Goal: Task Accomplishment & Management: Manage account settings

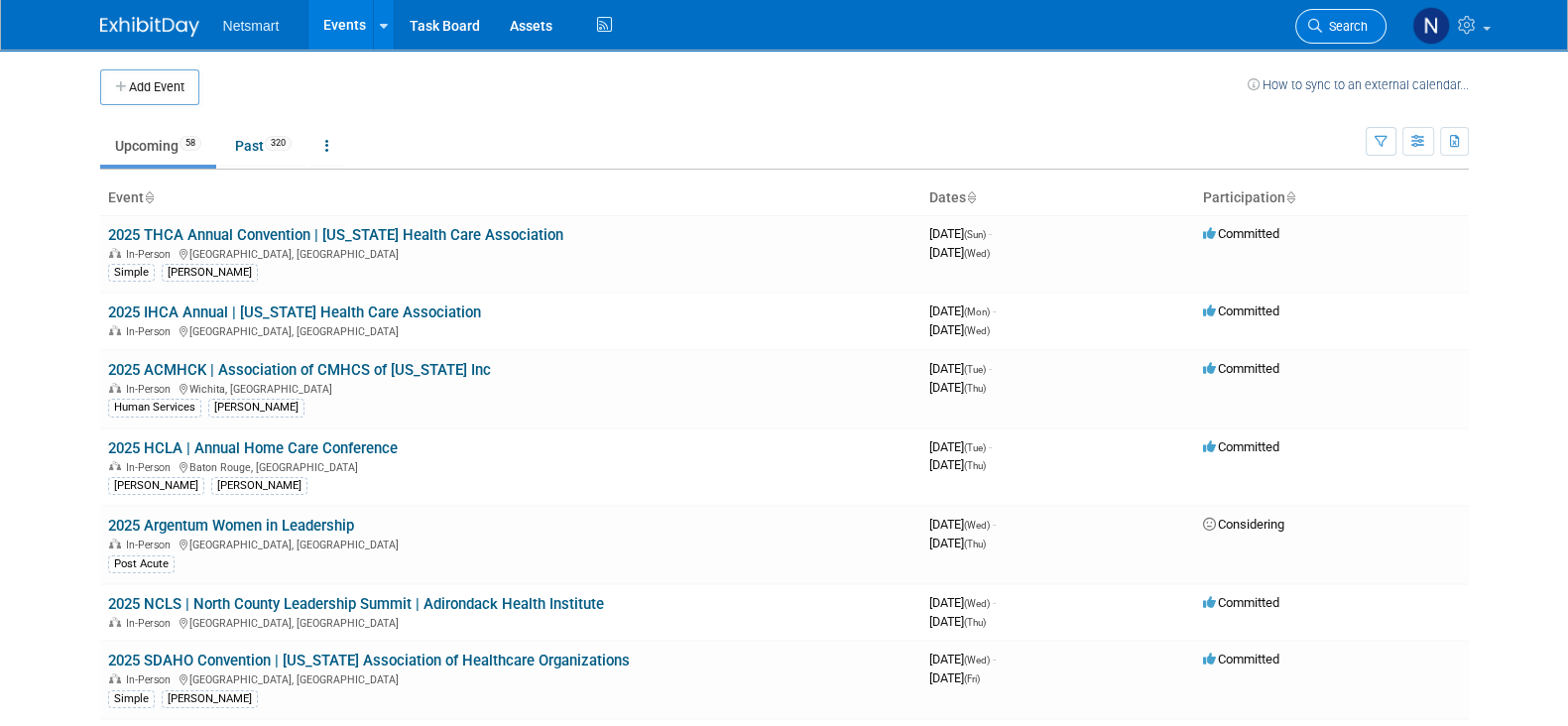
click at [1330, 28] on span "Search" at bounding box center [1345, 26] width 46 height 15
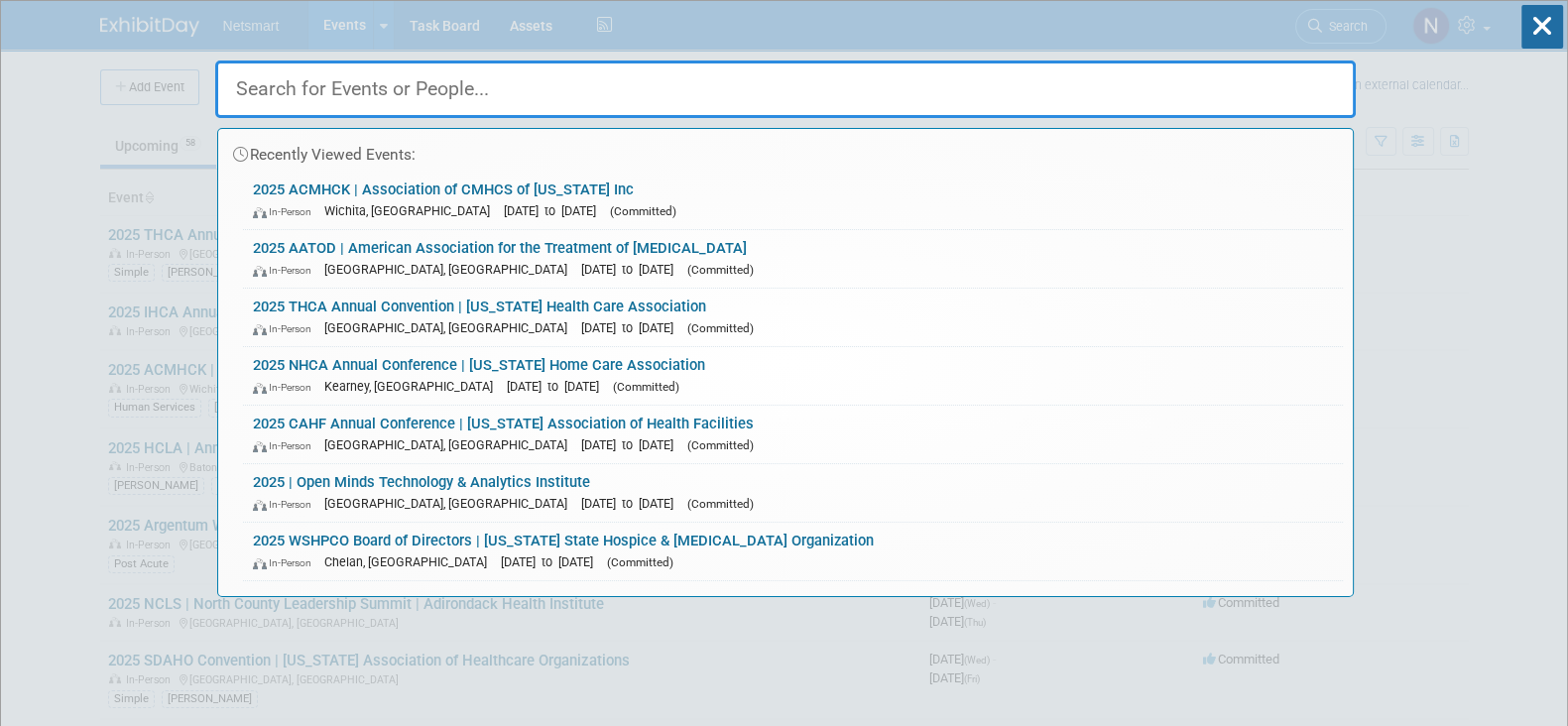
click at [541, 82] on input "text" at bounding box center [785, 89] width 1141 height 58
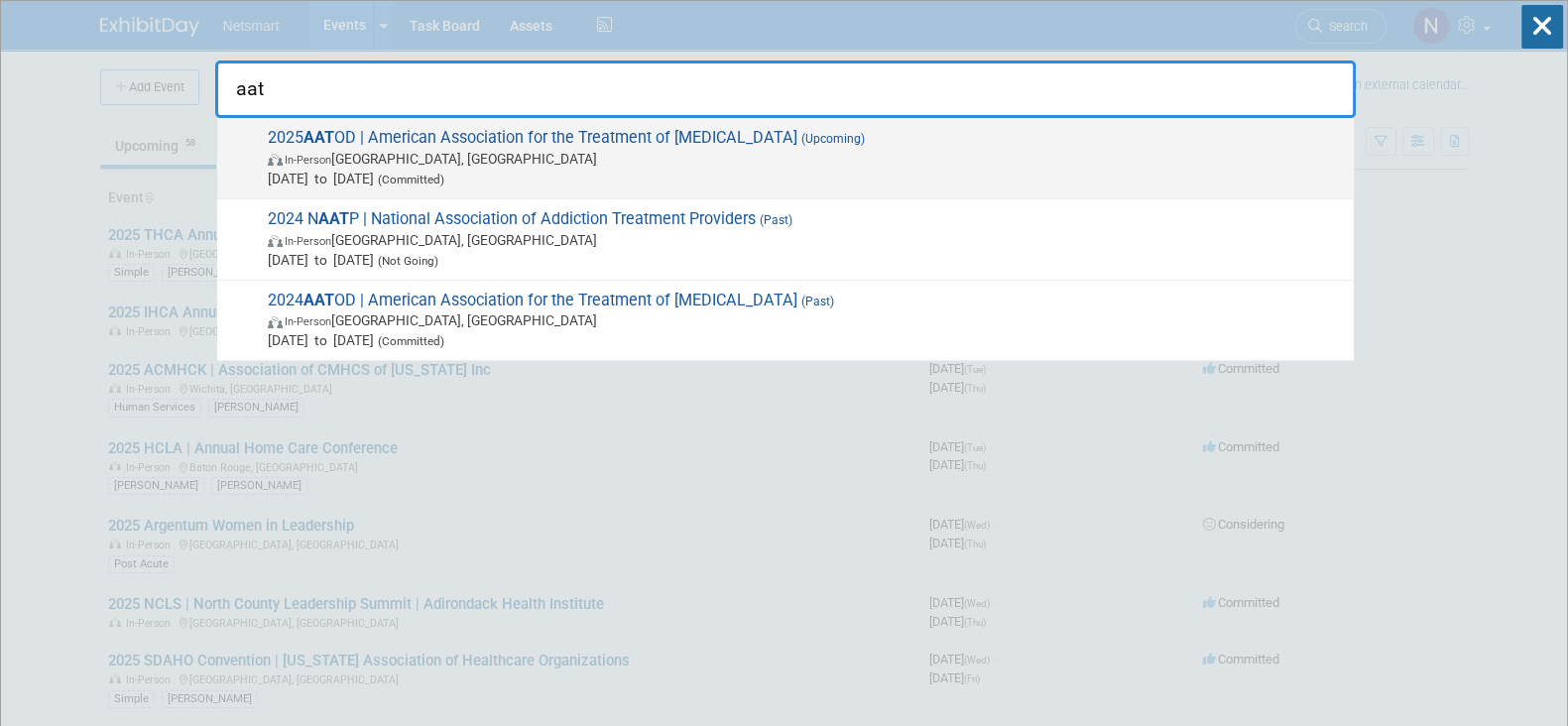
type input "aat"
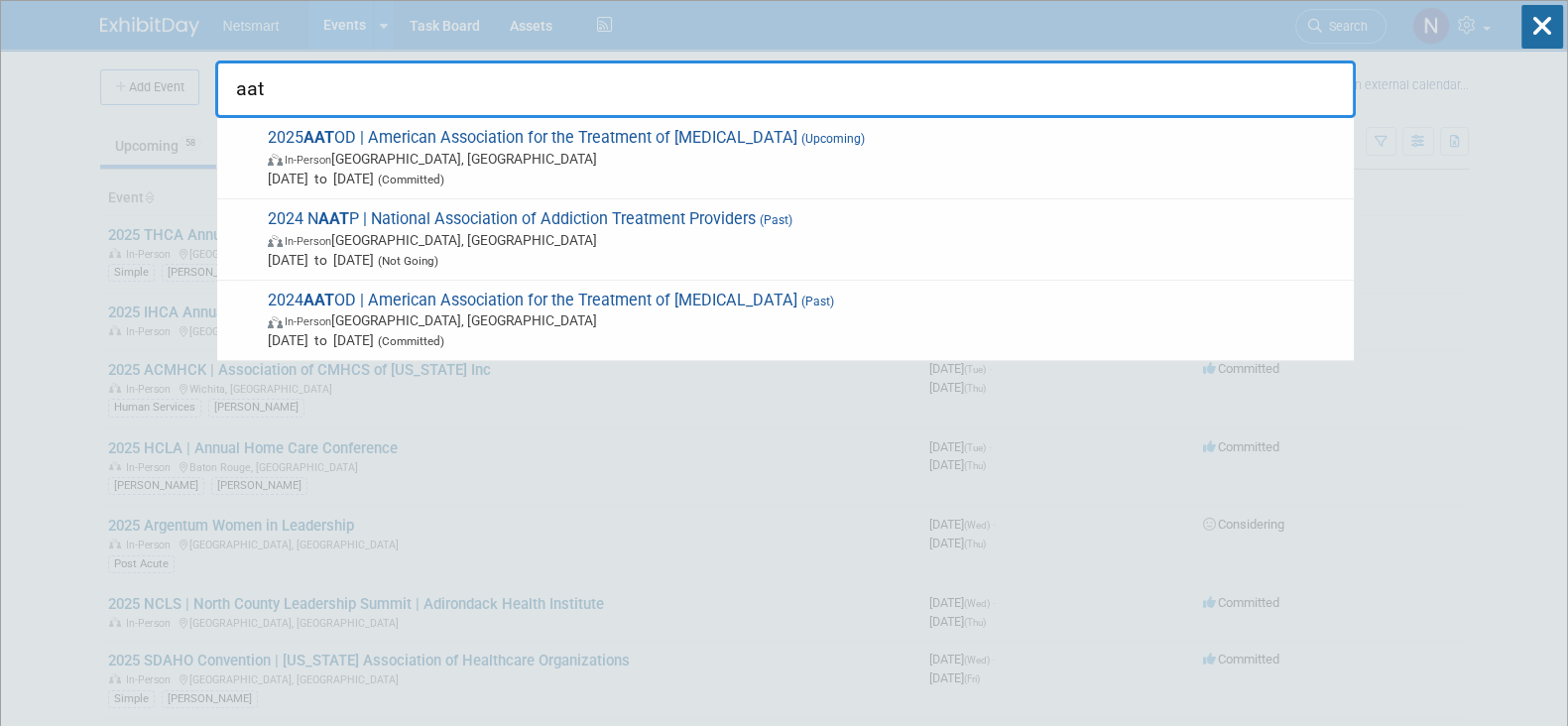
drag, startPoint x: 514, startPoint y: 161, endPoint x: 466, endPoint y: 170, distance: 48.8
click at [511, 160] on span "In-Person Philadelphia, PA" at bounding box center [805, 159] width 1076 height 20
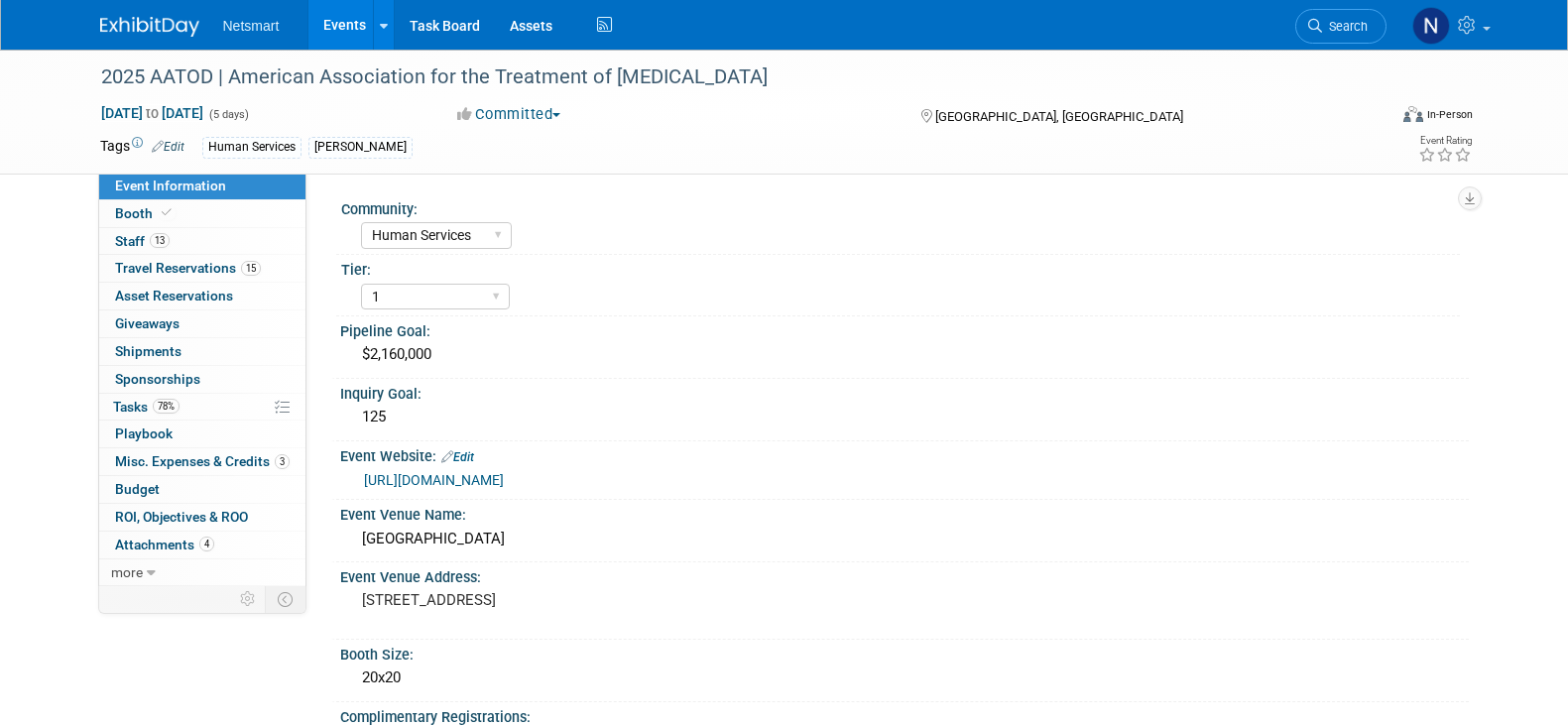
select select "Human Services"
select select "1"
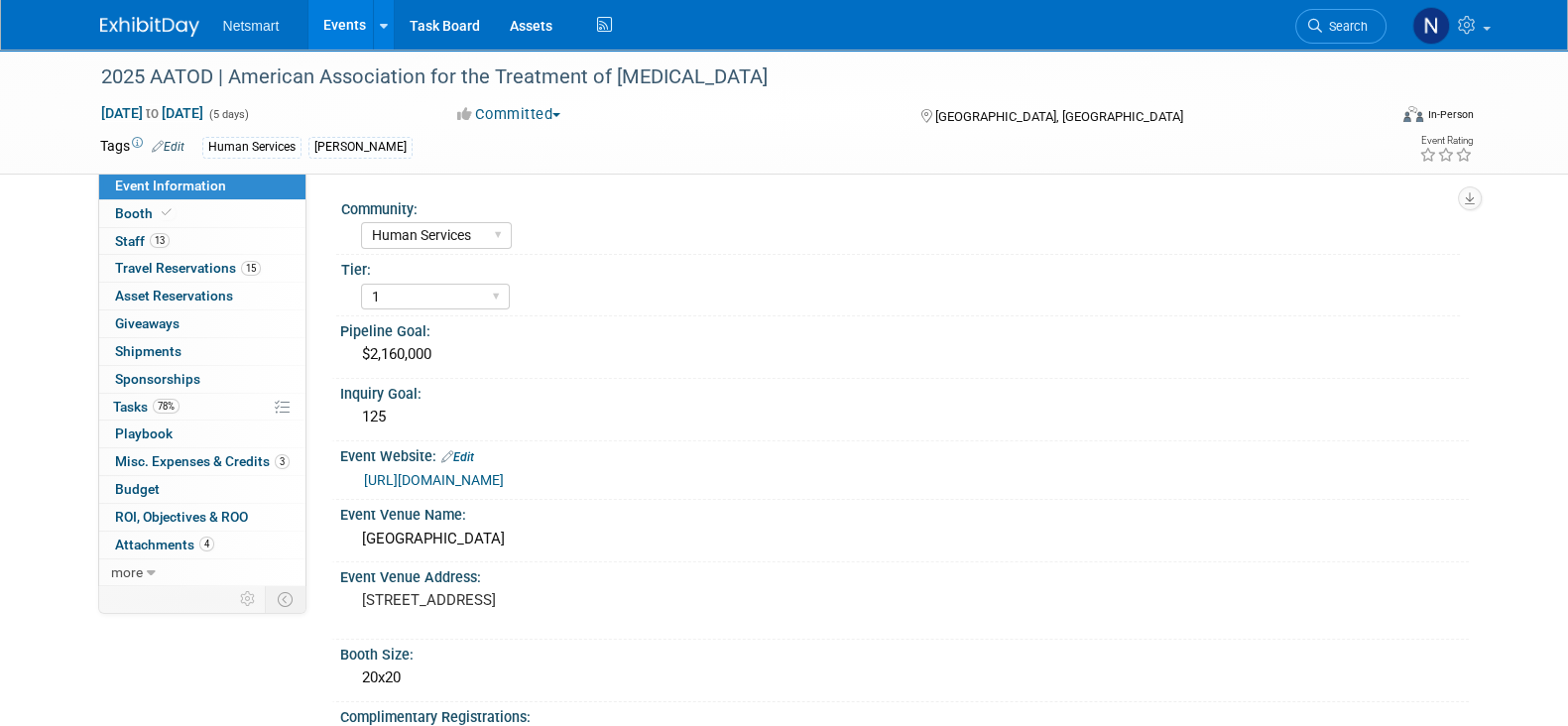
click at [476, 478] on link "https://aatod2025.eventscribe.net/" at bounding box center [433, 480] width 140 height 16
click at [447, 536] on div "Philadelphia Marriott Downtown" at bounding box center [905, 539] width 1099 height 31
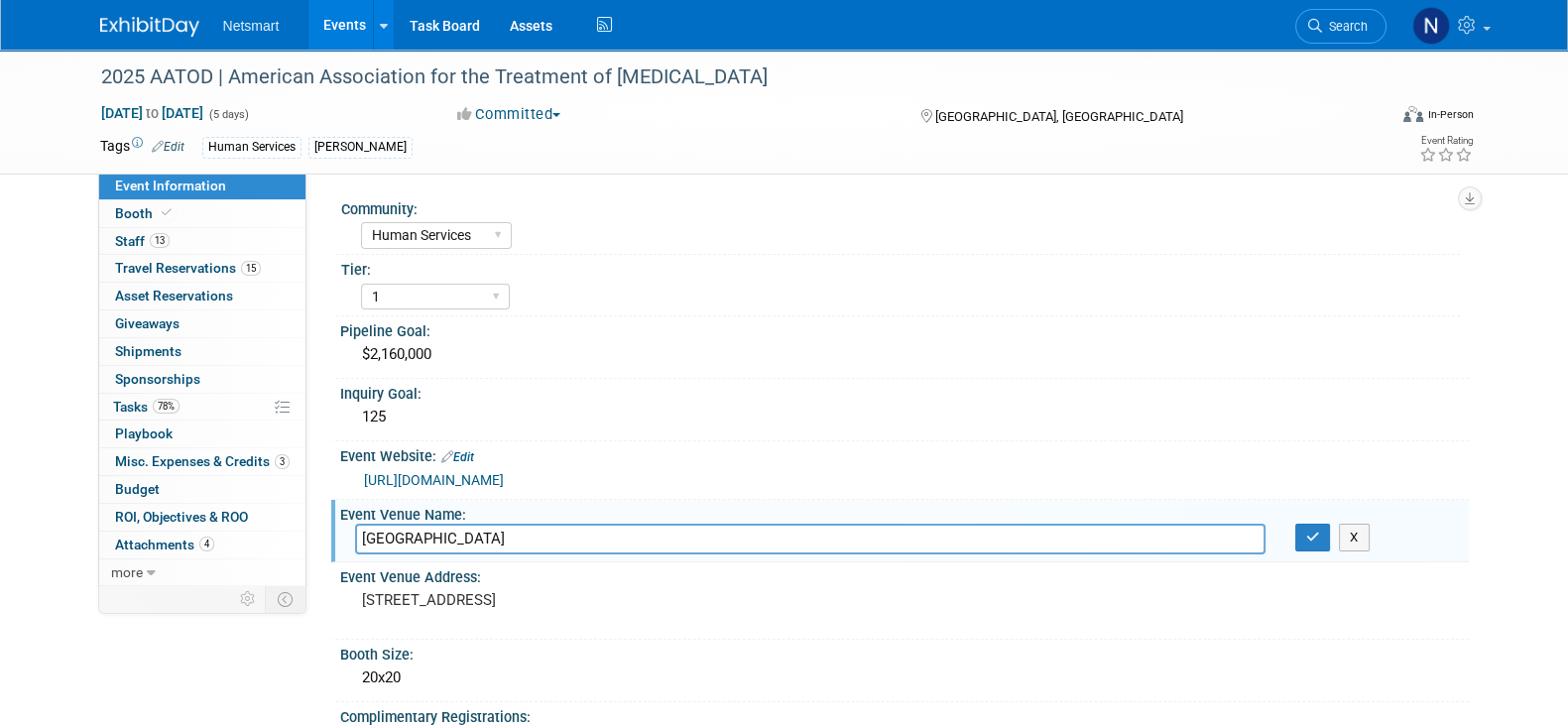
click at [437, 532] on input "Philadelphia Marriott Downtown" at bounding box center [810, 539] width 910 height 31
click at [436, 532] on input "Philadelphia Marriott Downtown" at bounding box center [810, 539] width 910 height 31
click at [1331, 23] on span "Search" at bounding box center [1345, 26] width 46 height 15
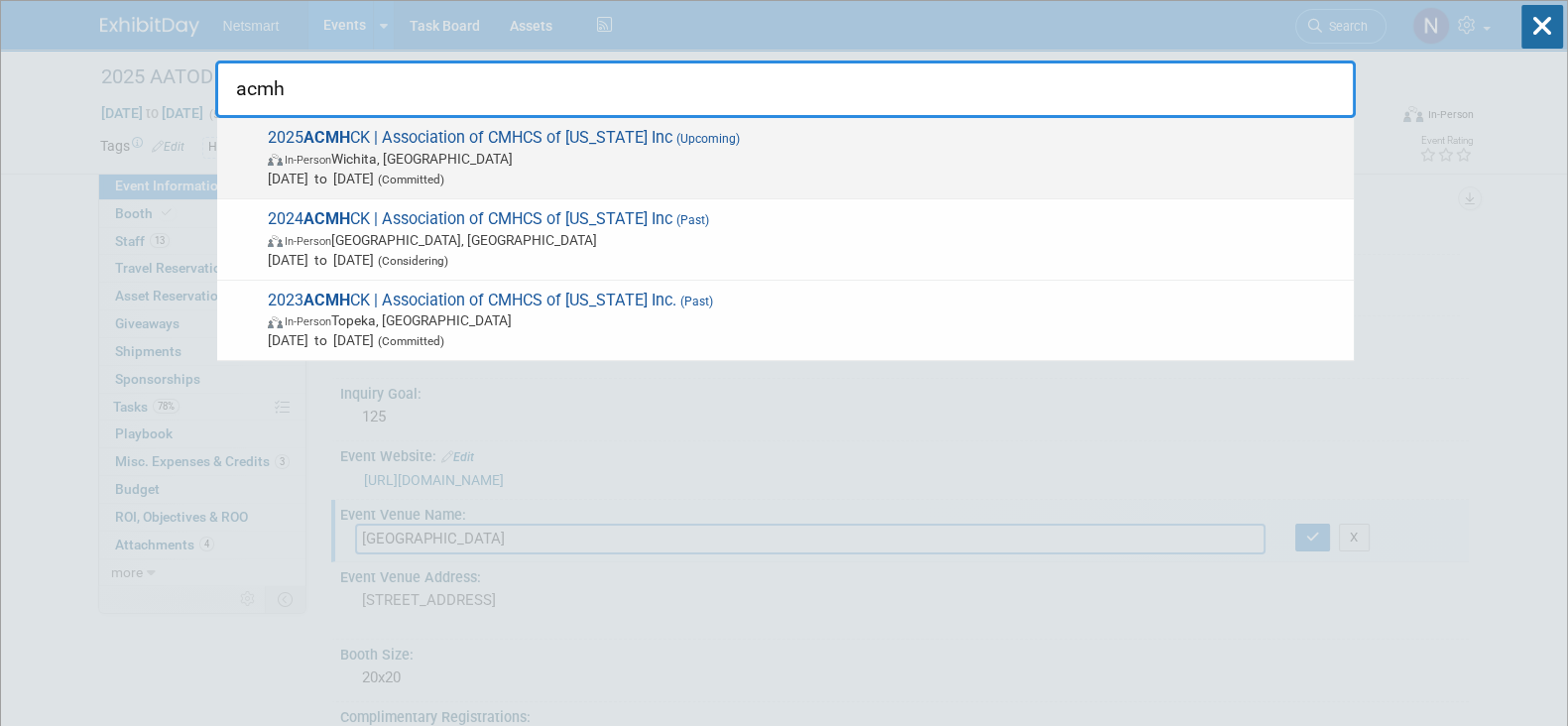
type input "acmh"
click at [405, 135] on span "2025 ACMH CK | Association of CMHCS of Kansas Inc (Upcoming) In-Person Wichita,…" at bounding box center [802, 158] width 1082 height 60
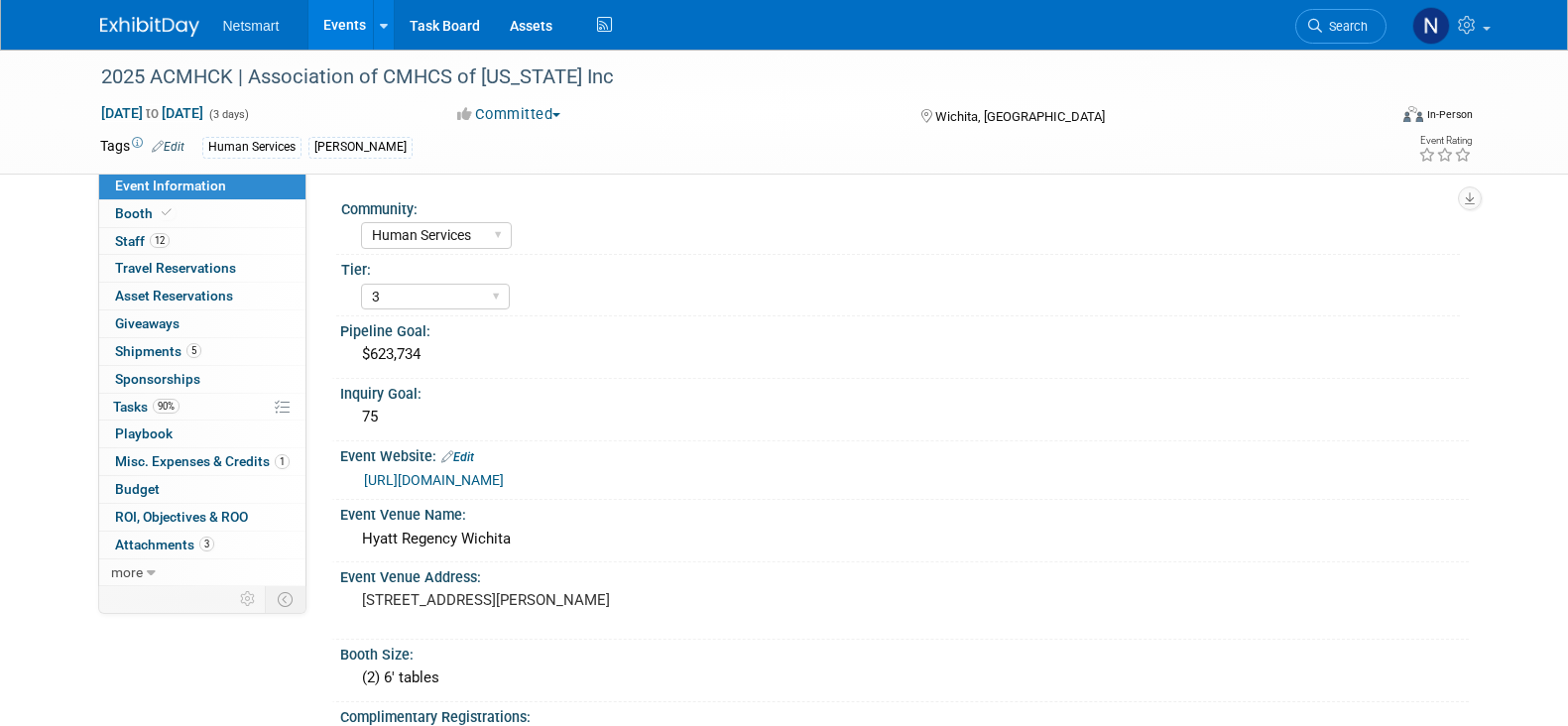
select select "Human Services"
select select "3"
select select "No"
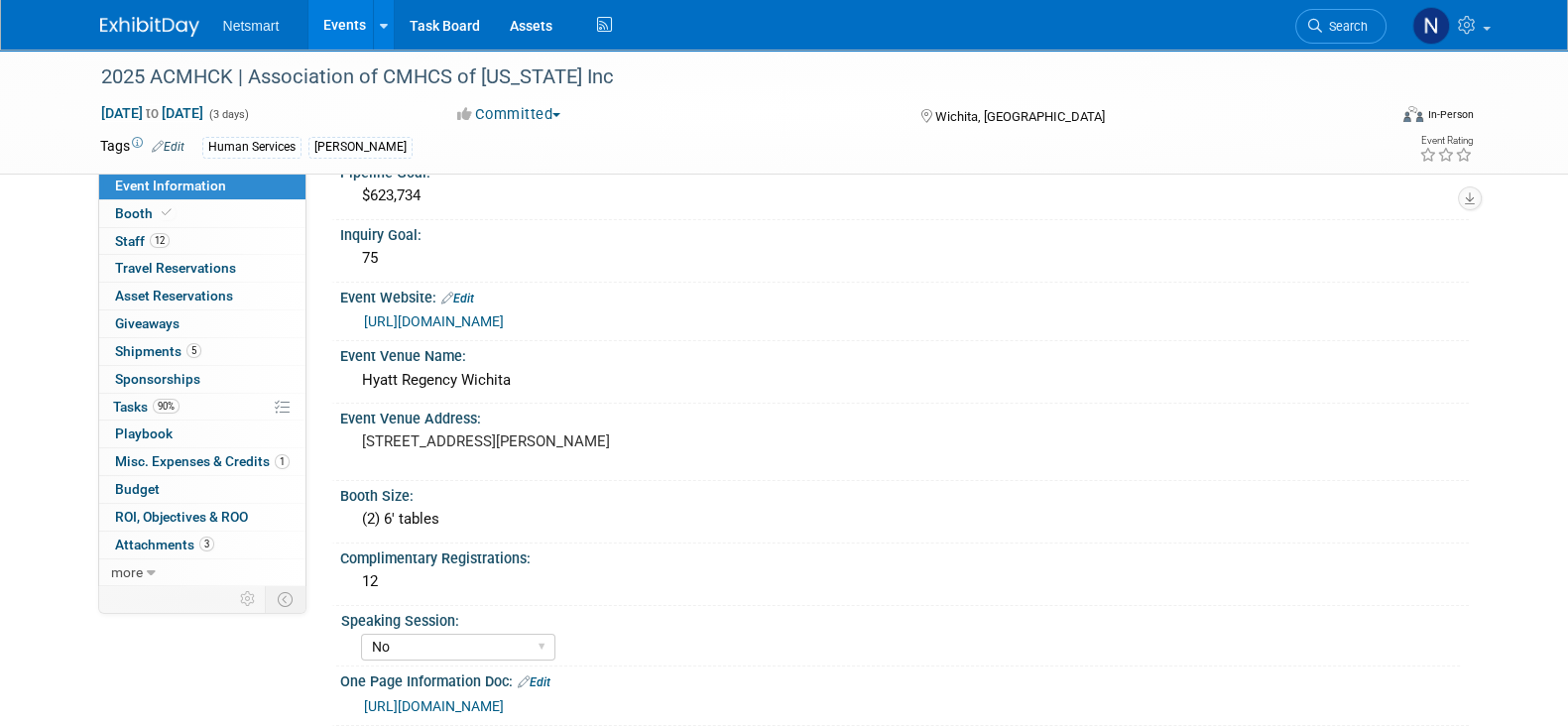
scroll to position [495, 0]
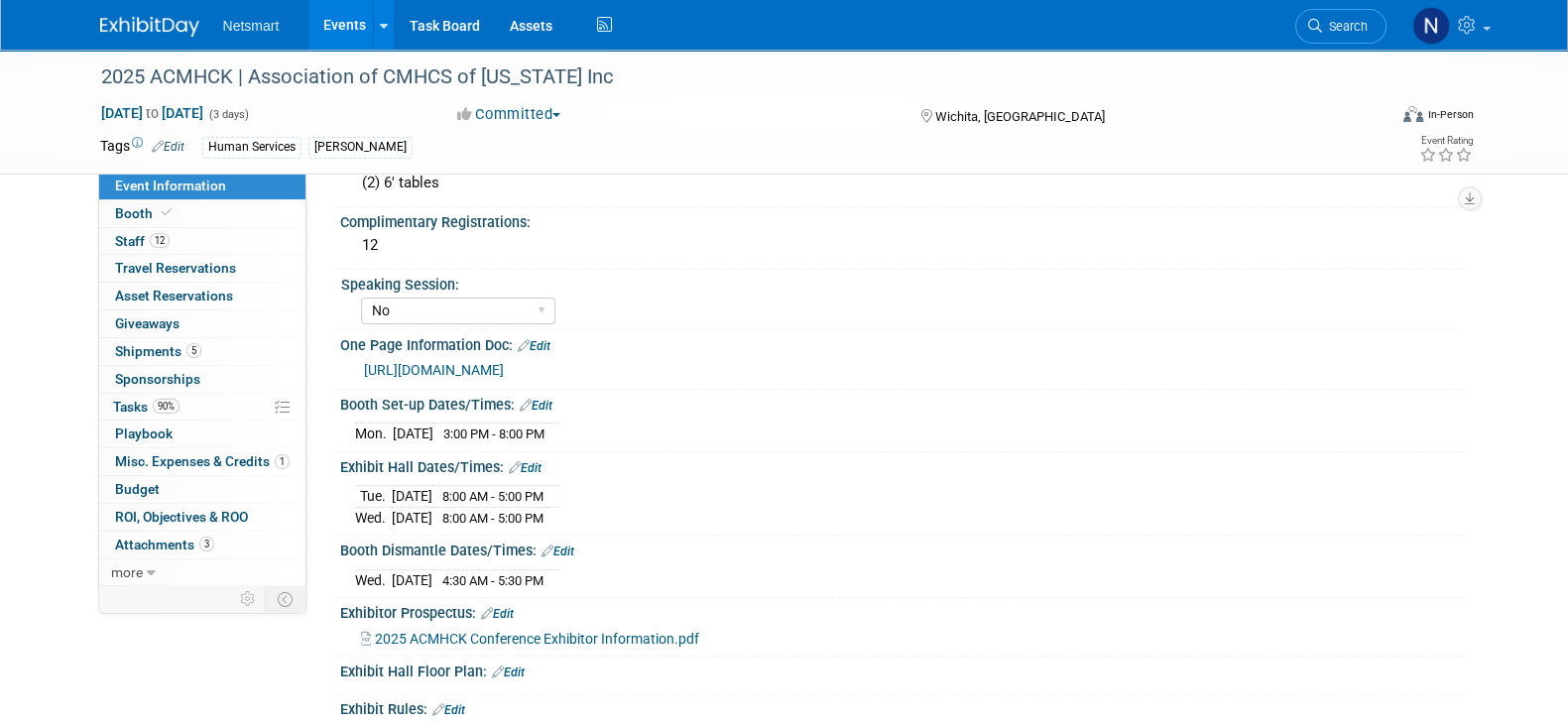
click at [504, 362] on link "[URL][DOMAIN_NAME]" at bounding box center [433, 370] width 140 height 16
drag, startPoint x: 352, startPoint y: 572, endPoint x: 603, endPoint y: 556, distance: 251.5
click at [603, 559] on div "[DATE] 4:30 AM - 5:30 PM Save Changes Cancel" at bounding box center [905, 576] width 1129 height 34
click at [637, 577] on div "[DATE] 4:30 AM - 5:30 PM" at bounding box center [905, 577] width 1099 height 27
drag, startPoint x: 377, startPoint y: 572, endPoint x: 591, endPoint y: 565, distance: 214.1
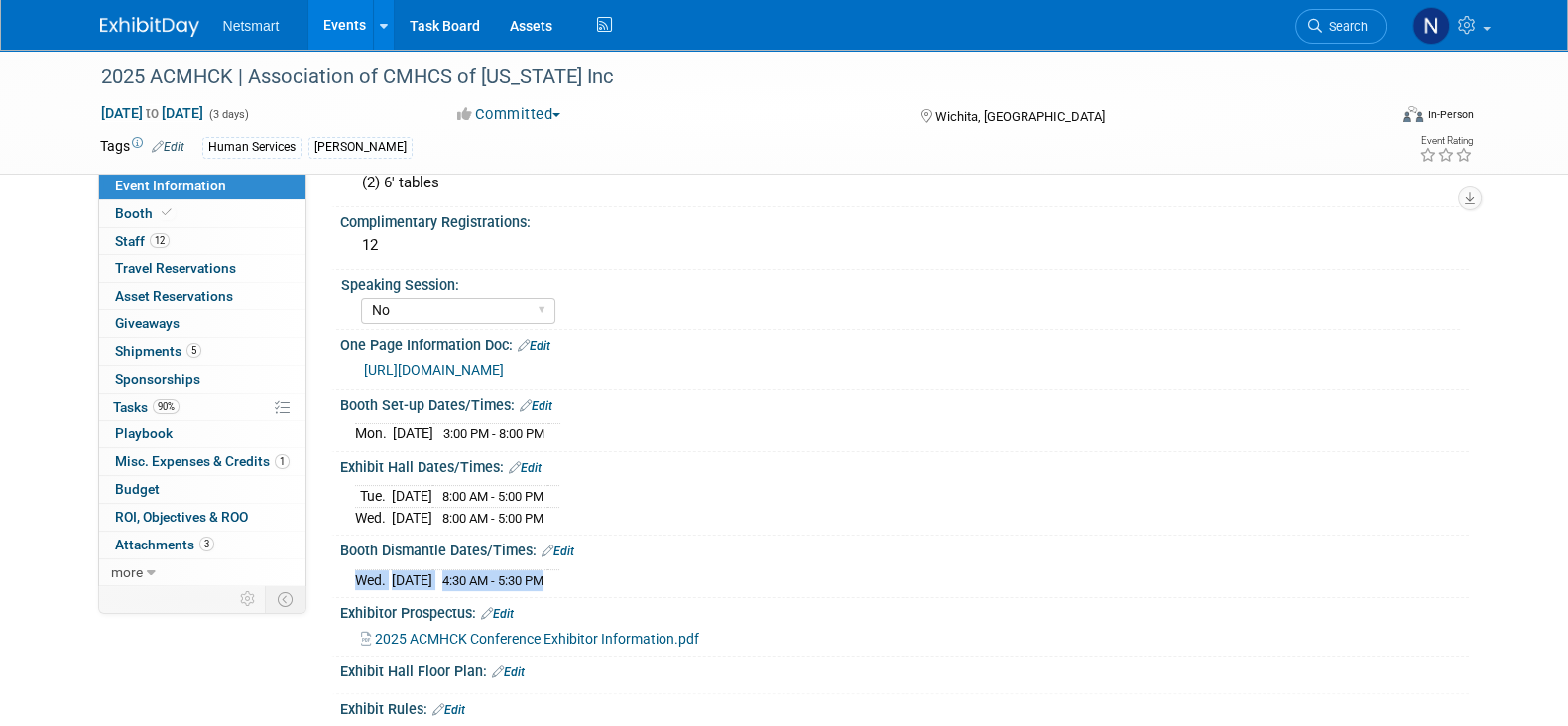
click at [592, 564] on div "Wed. Sep 24, 2025 4:30 AM - 5:30 PM Save Changes Cancel" at bounding box center [905, 576] width 1129 height 34
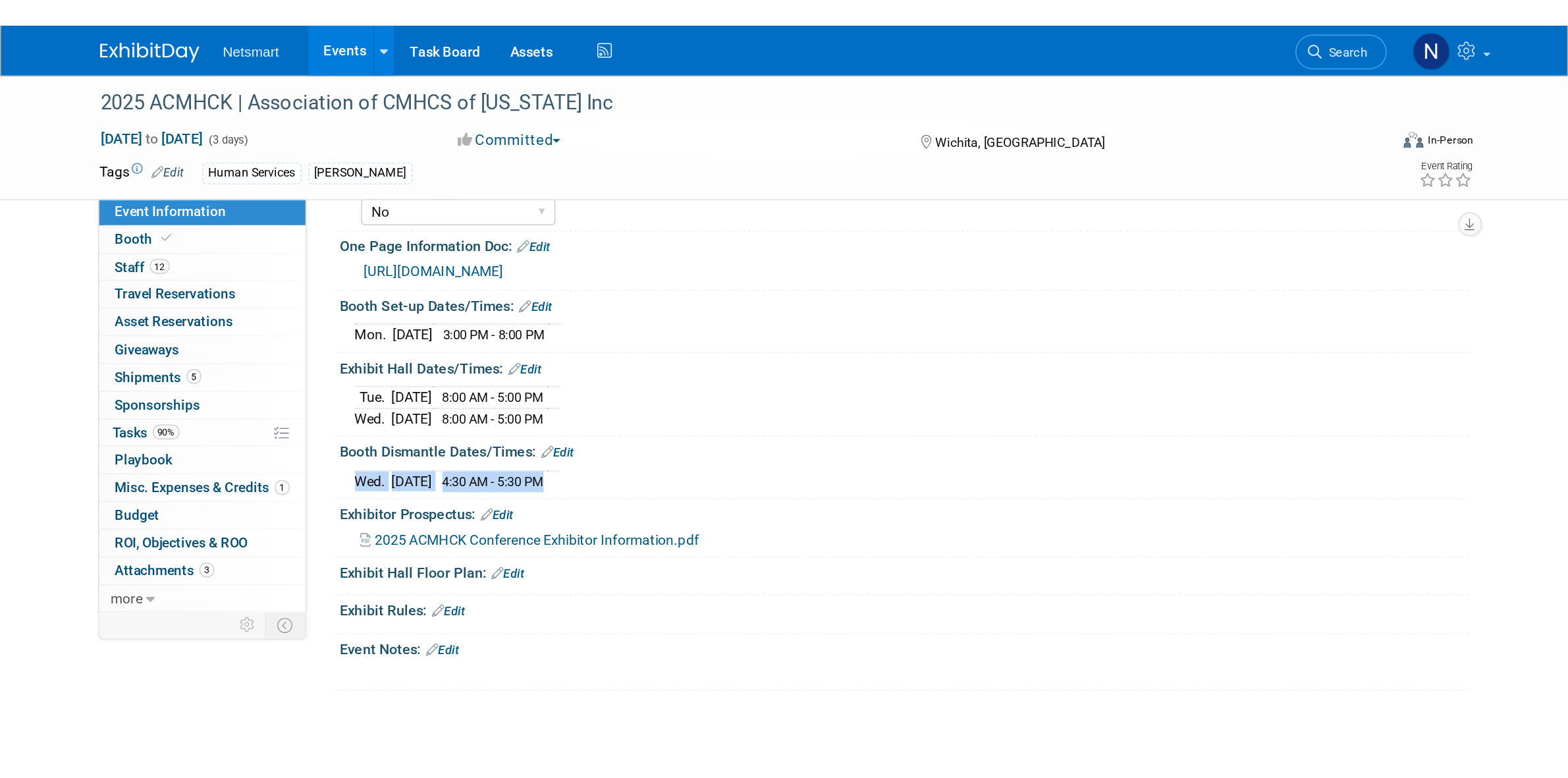
scroll to position [215, 0]
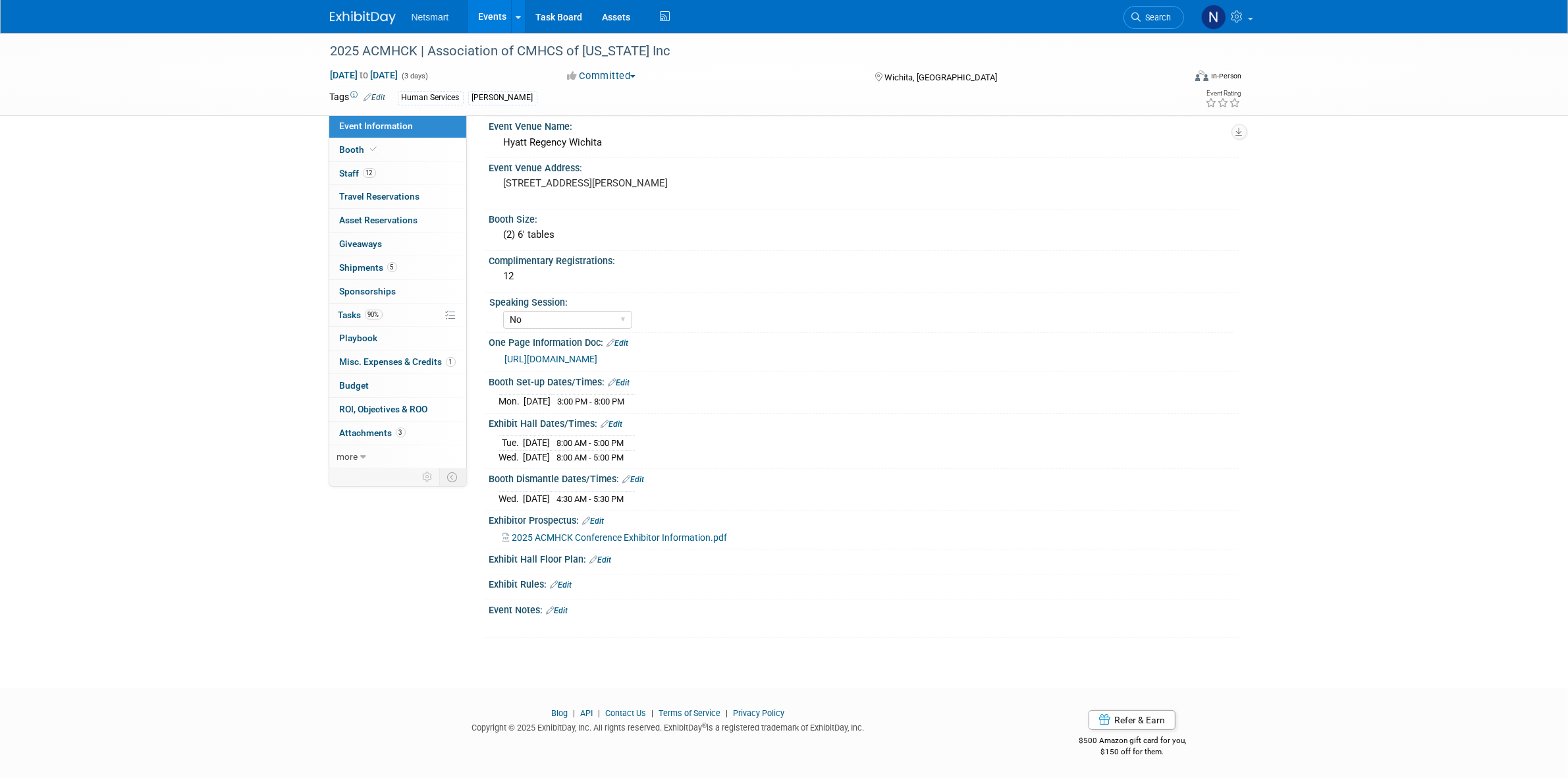
click at [352, 482] on div "Event Information Event Info Booth Booth 12 Staff 12 Staff 0 Travel Reservation…" at bounding box center [784, 227] width 929 height 820
click at [598, 354] on link "https://ntst.sharepoint.com/:w:/s/HSTradeshowsEvents/EWgks7tQ5SZEsyzh-99JmJgB4G…" at bounding box center [551, 359] width 93 height 11
click at [188, 282] on div "2025 ACMHCK | Association of CMHCS of Kansas Inc Sep 23, 2025 to Sep 25, 2025 (…" at bounding box center [784, 240] width 1568 height 847
drag, startPoint x: 300, startPoint y: 208, endPoint x: 327, endPoint y: 194, distance: 30.4
click at [301, 208] on div "2025 ACMHCK | Association of CMHCS of Kansas Inc Sep 23, 2025 to Sep 25, 2025 (…" at bounding box center [784, 240] width 1568 height 847
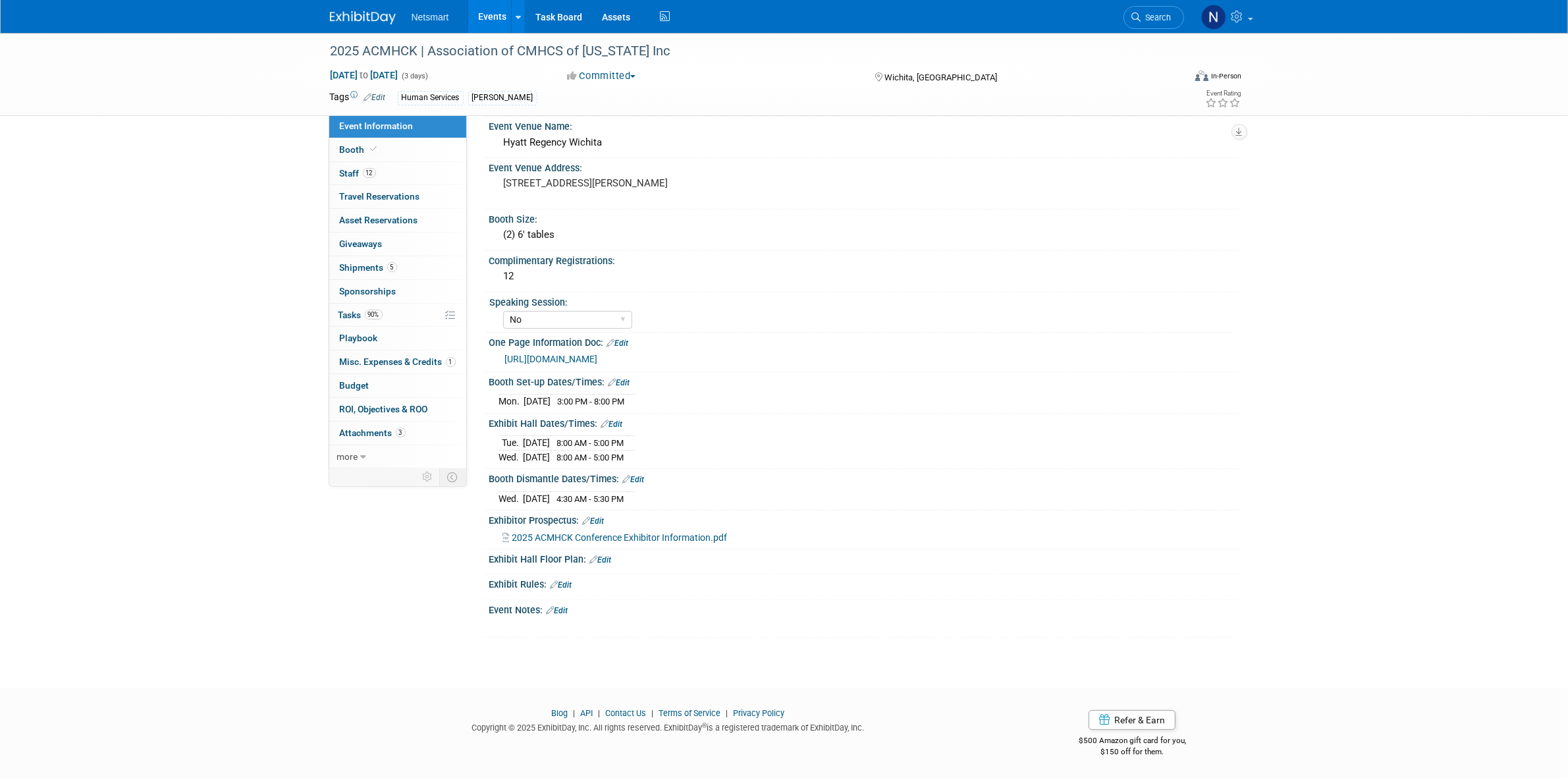
click at [1041, 23] on link "Search" at bounding box center [1154, 17] width 61 height 23
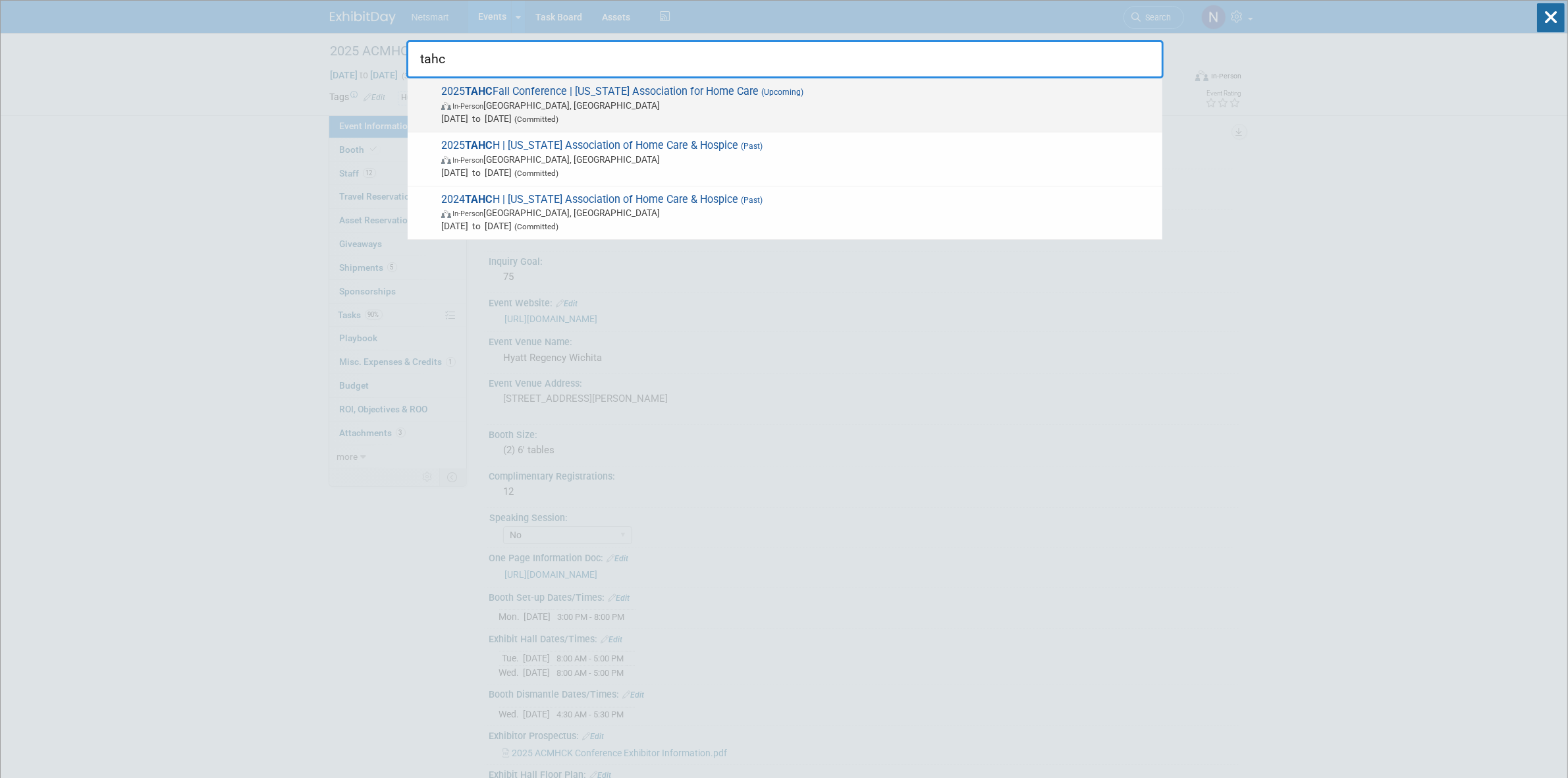
type input "tahc"
click at [547, 102] on span "In-Person Gatlinburg, TN" at bounding box center [798, 105] width 715 height 13
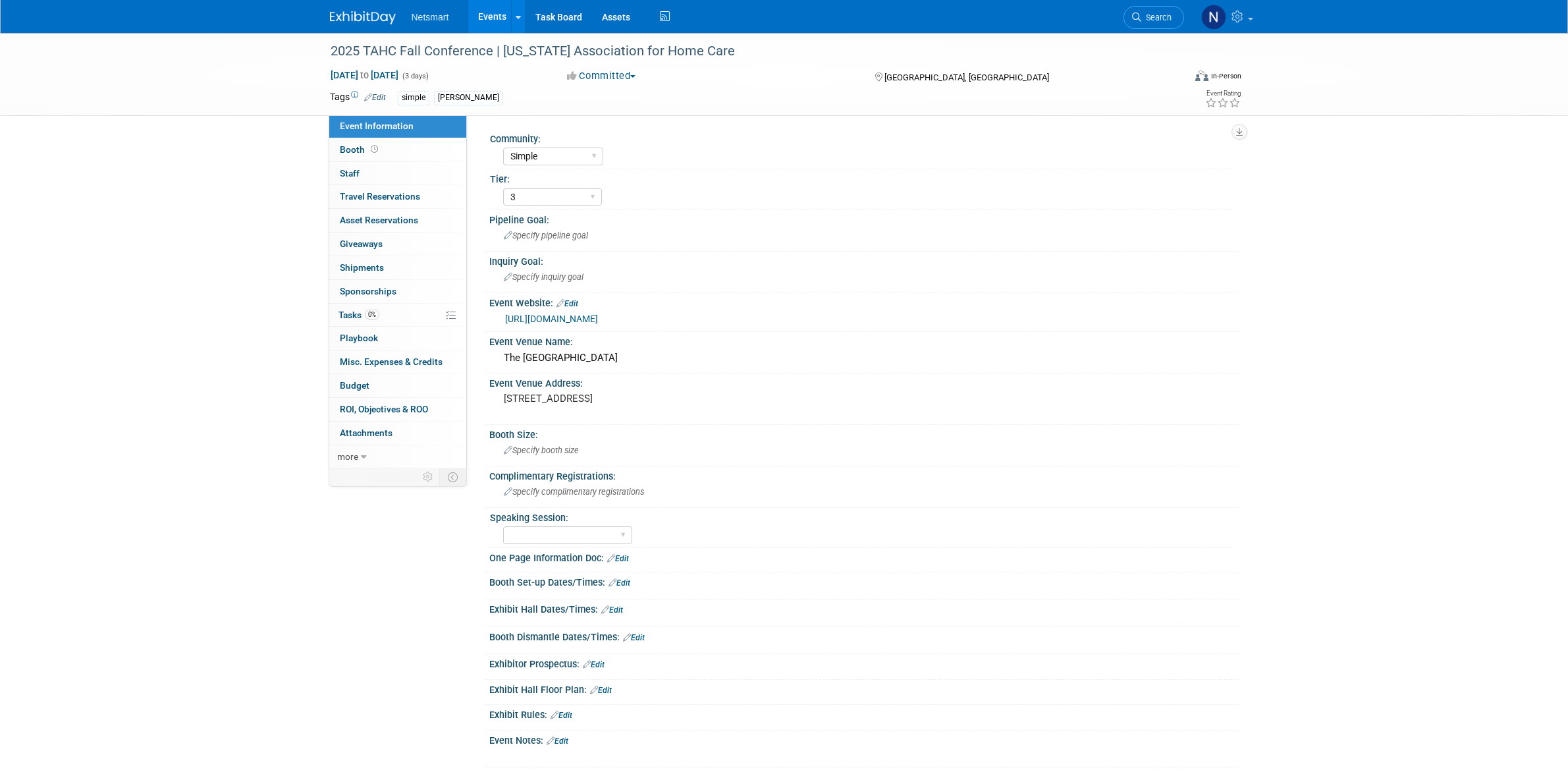
select select "Simple"
select select "3"
click at [589, 318] on link "https://tnhomecare.org/page/32" at bounding box center [551, 319] width 93 height 11
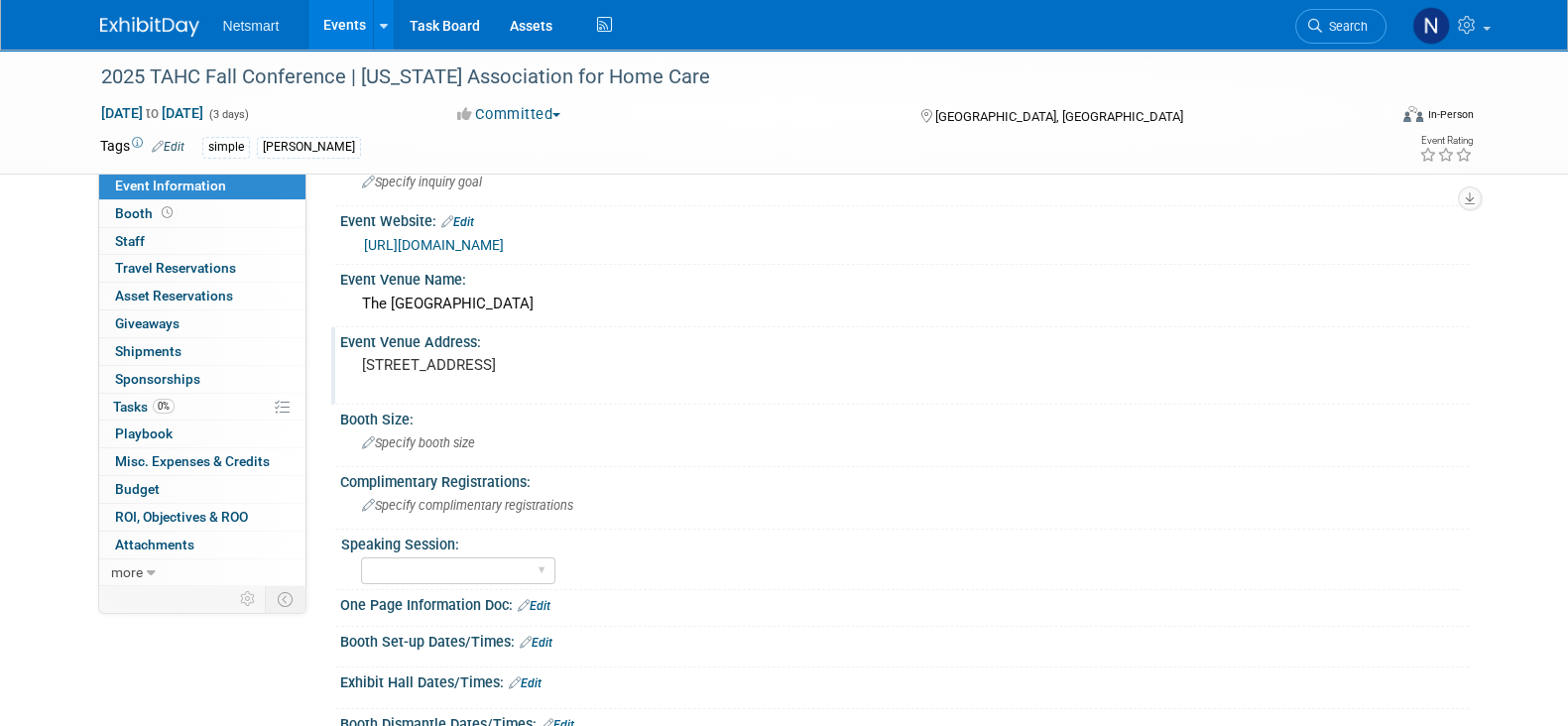
scroll to position [123, 0]
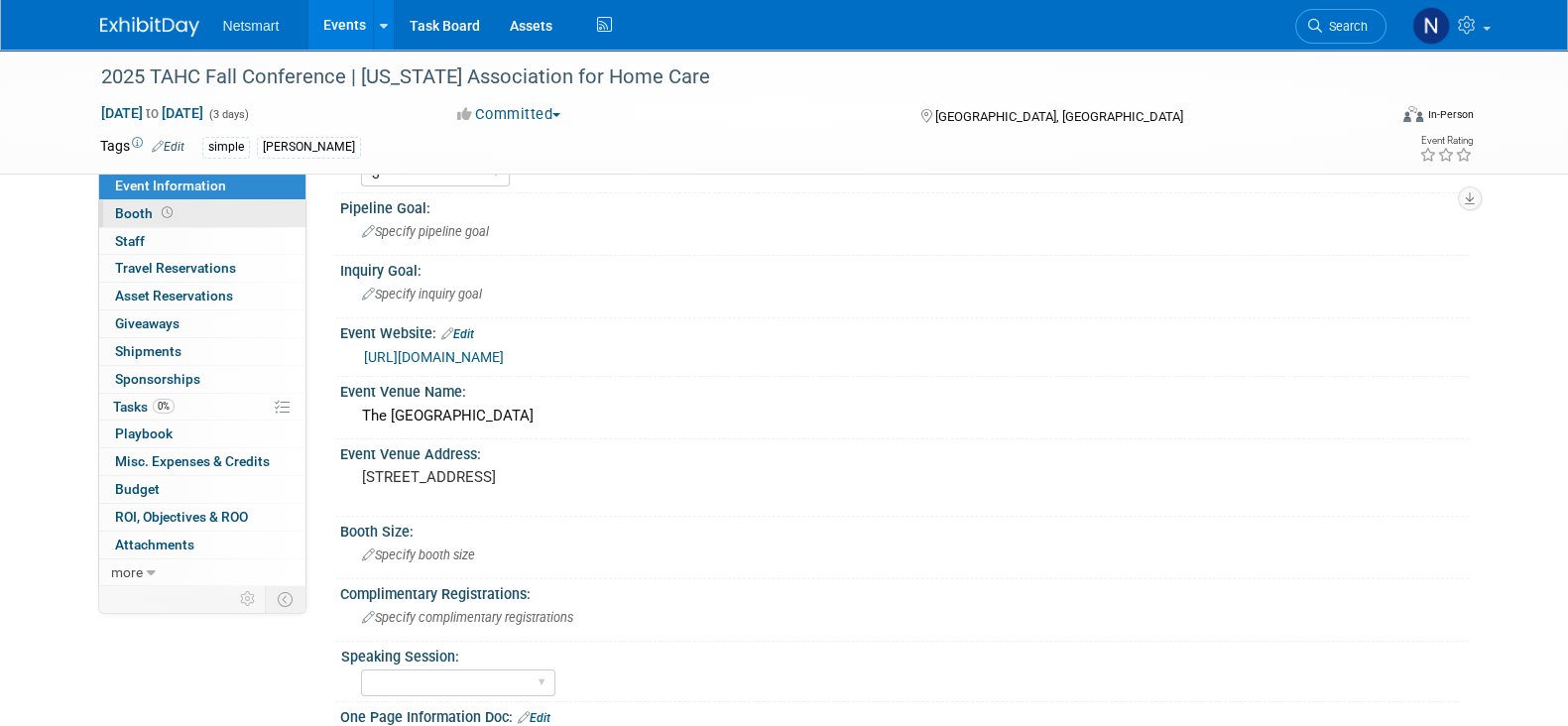
click at [206, 216] on link "Booth" at bounding box center [202, 213] width 206 height 27
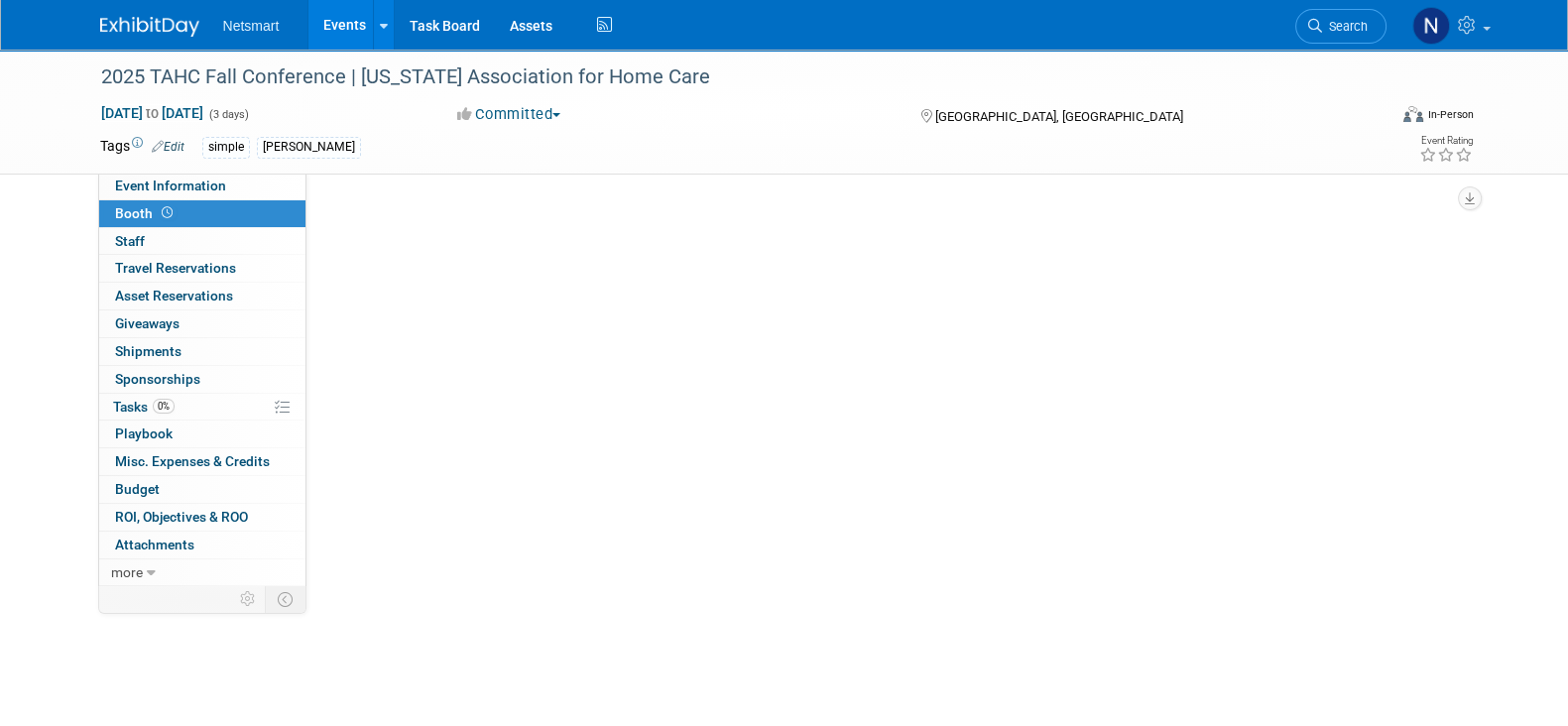
scroll to position [0, 0]
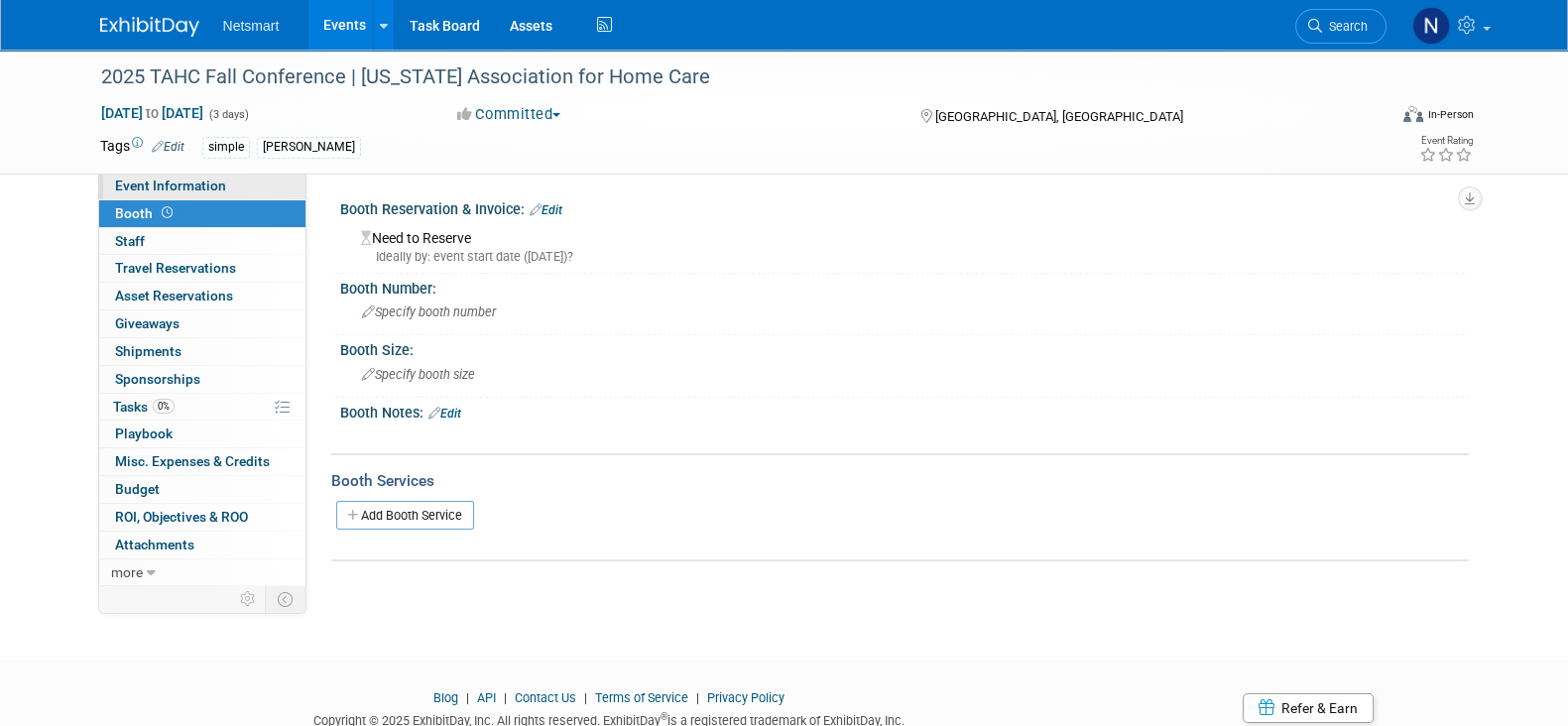
click at [213, 184] on span "Event Information" at bounding box center [171, 185] width 111 height 16
select select "Simple"
select select "3"
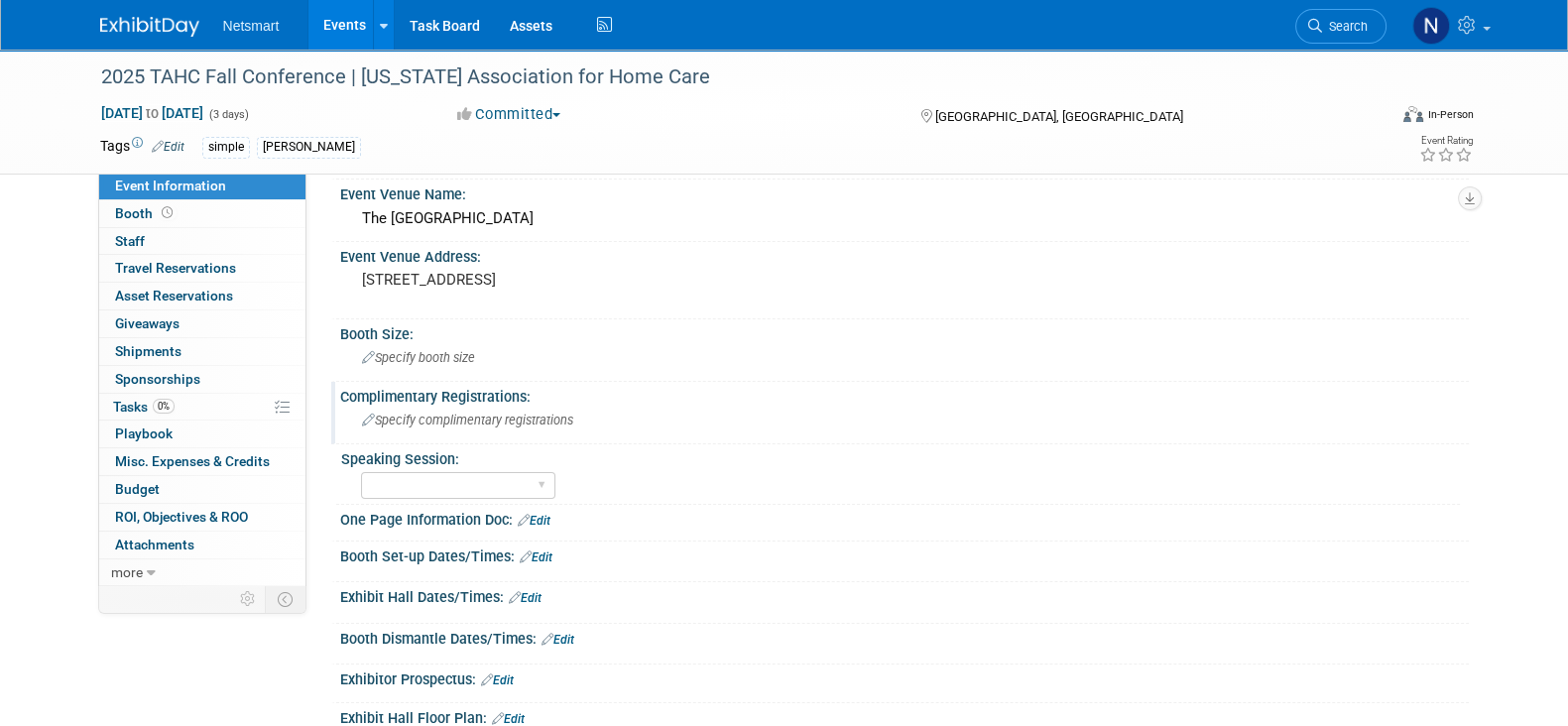
scroll to position [372, 0]
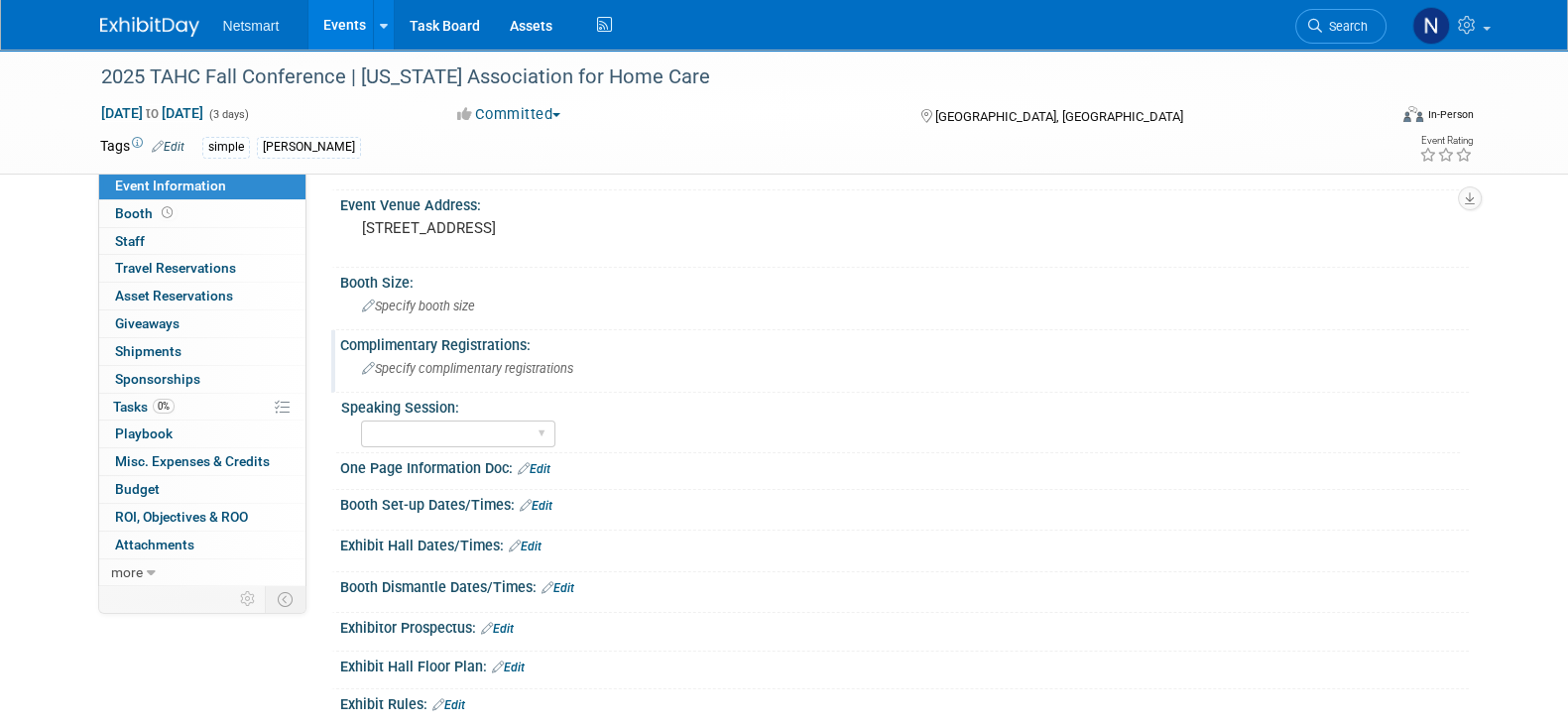
click at [480, 361] on span "Specify complimentary registrations" at bounding box center [467, 368] width 211 height 15
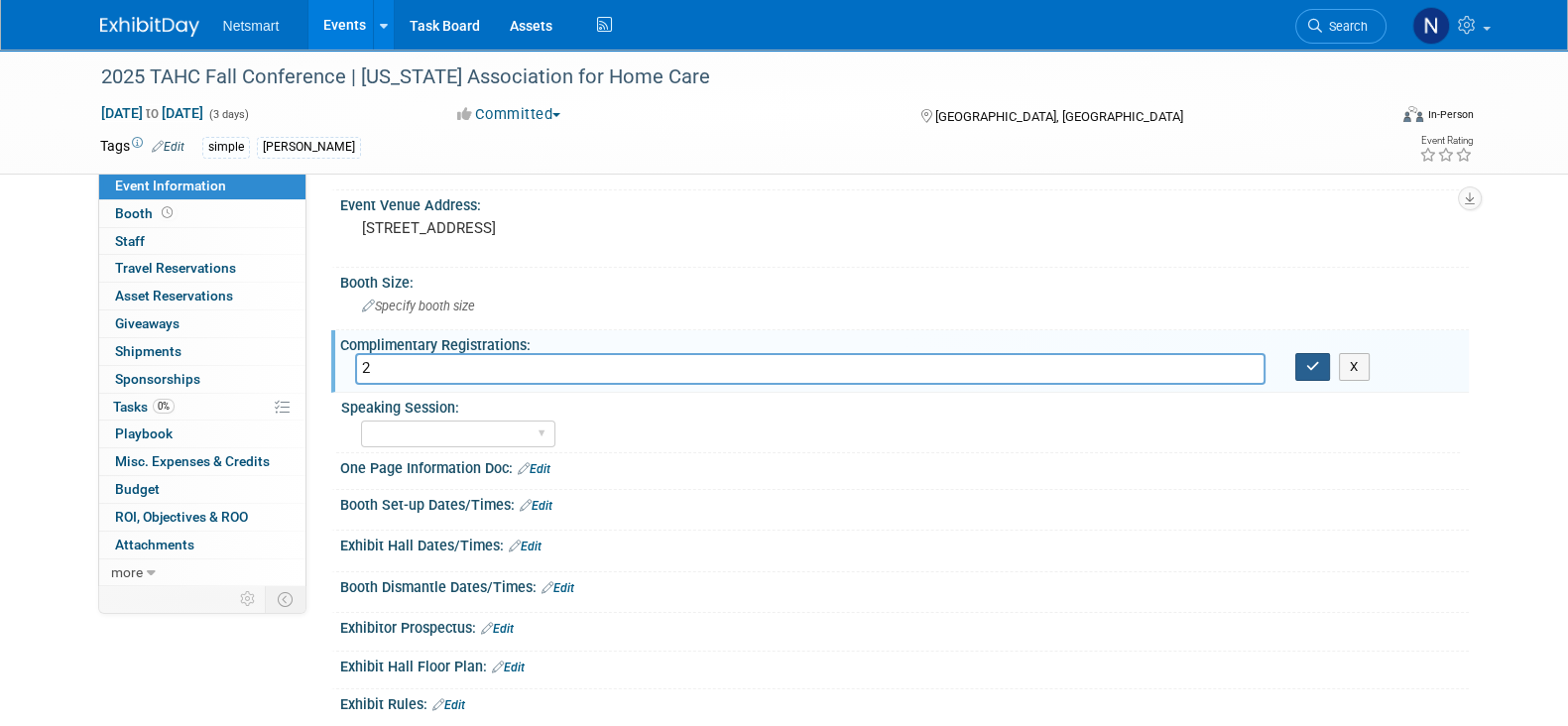
type input "2"
click at [1312, 366] on icon "button" at bounding box center [1313, 366] width 14 height 13
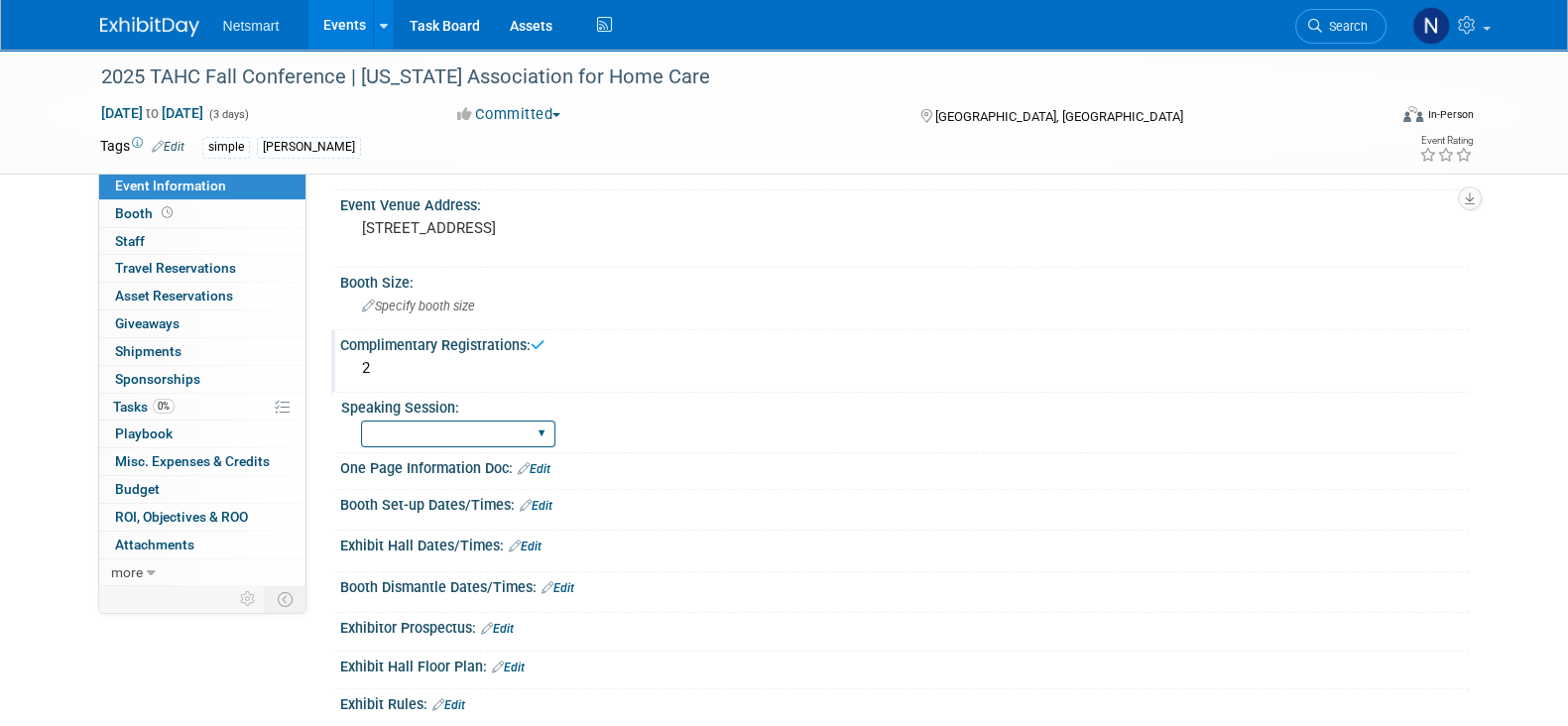
click at [490, 430] on select "Yes No Submitted, Not Accepted" at bounding box center [458, 433] width 194 height 27
select select "No"
click at [361, 421] on select "Yes No Submitted, Not Accepted" at bounding box center [458, 433] width 194 height 27
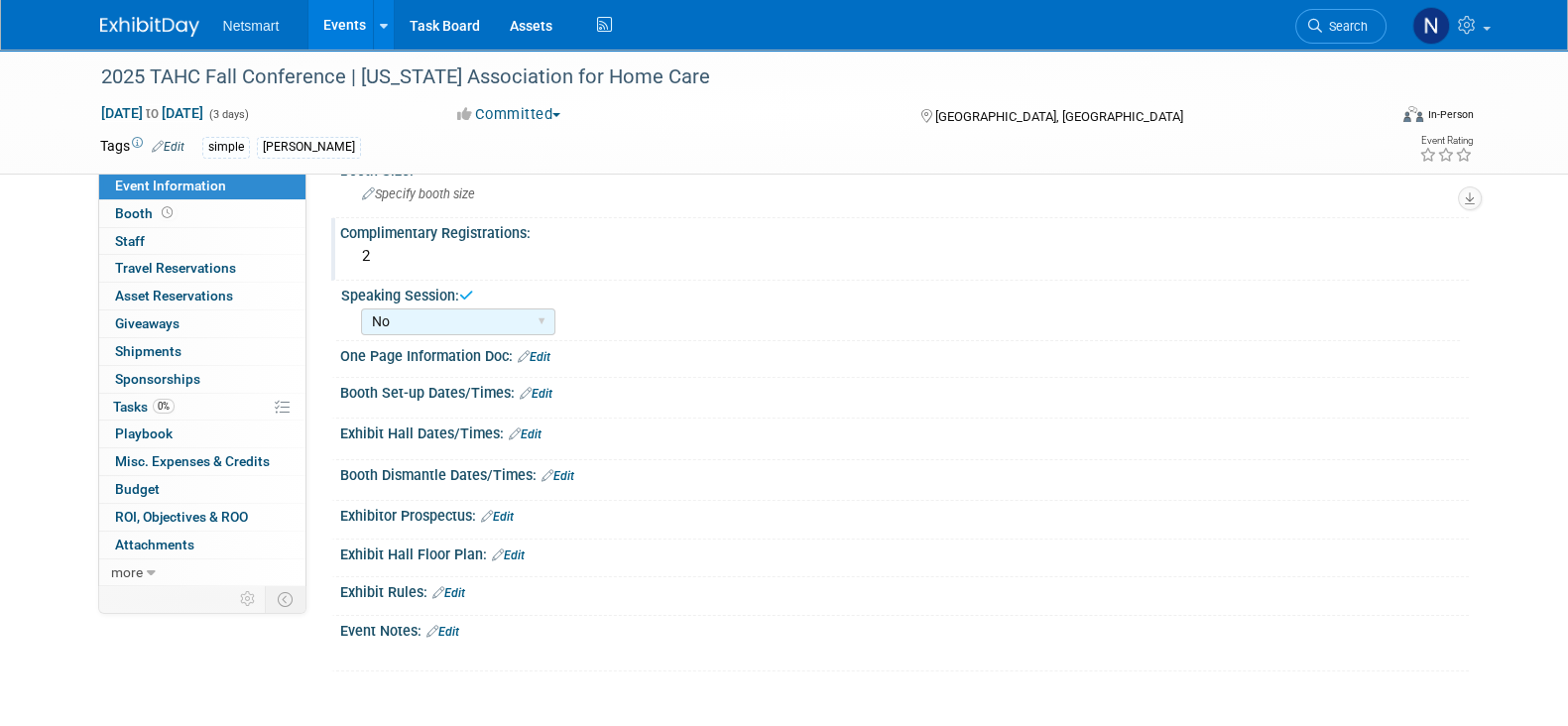
scroll to position [495, 0]
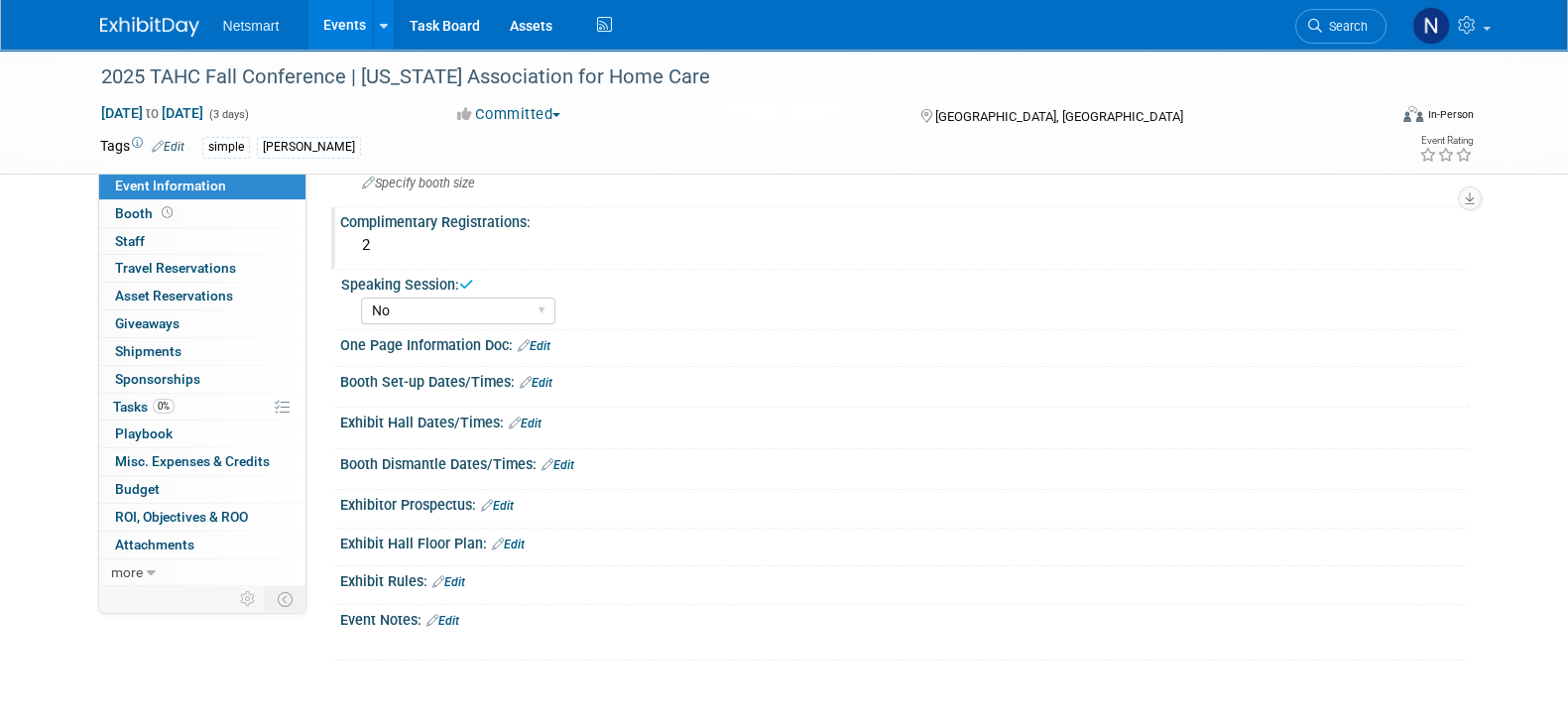
click at [545, 376] on link "Edit" at bounding box center [536, 383] width 33 height 14
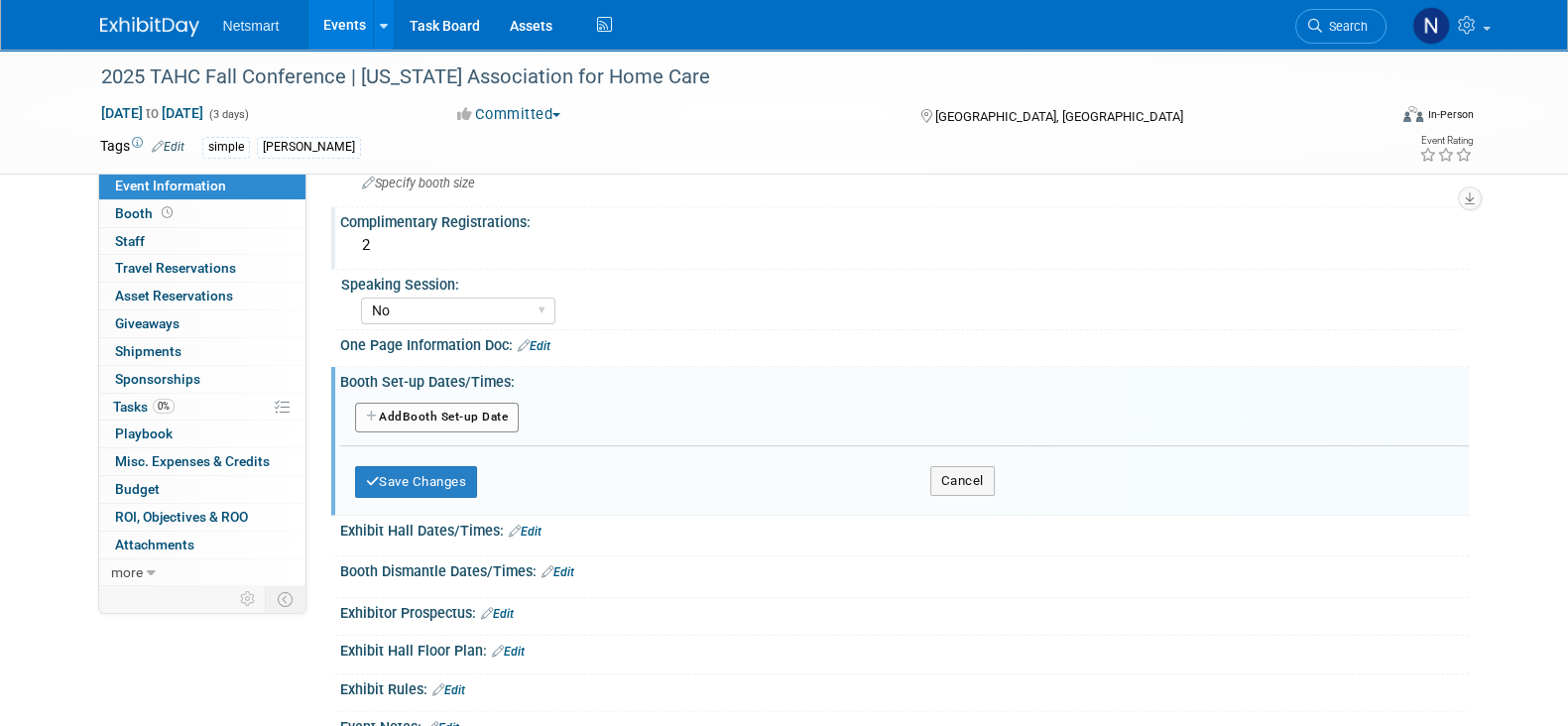
click at [458, 413] on button "Add Another Booth Set-up Date" at bounding box center [437, 418] width 165 height 30
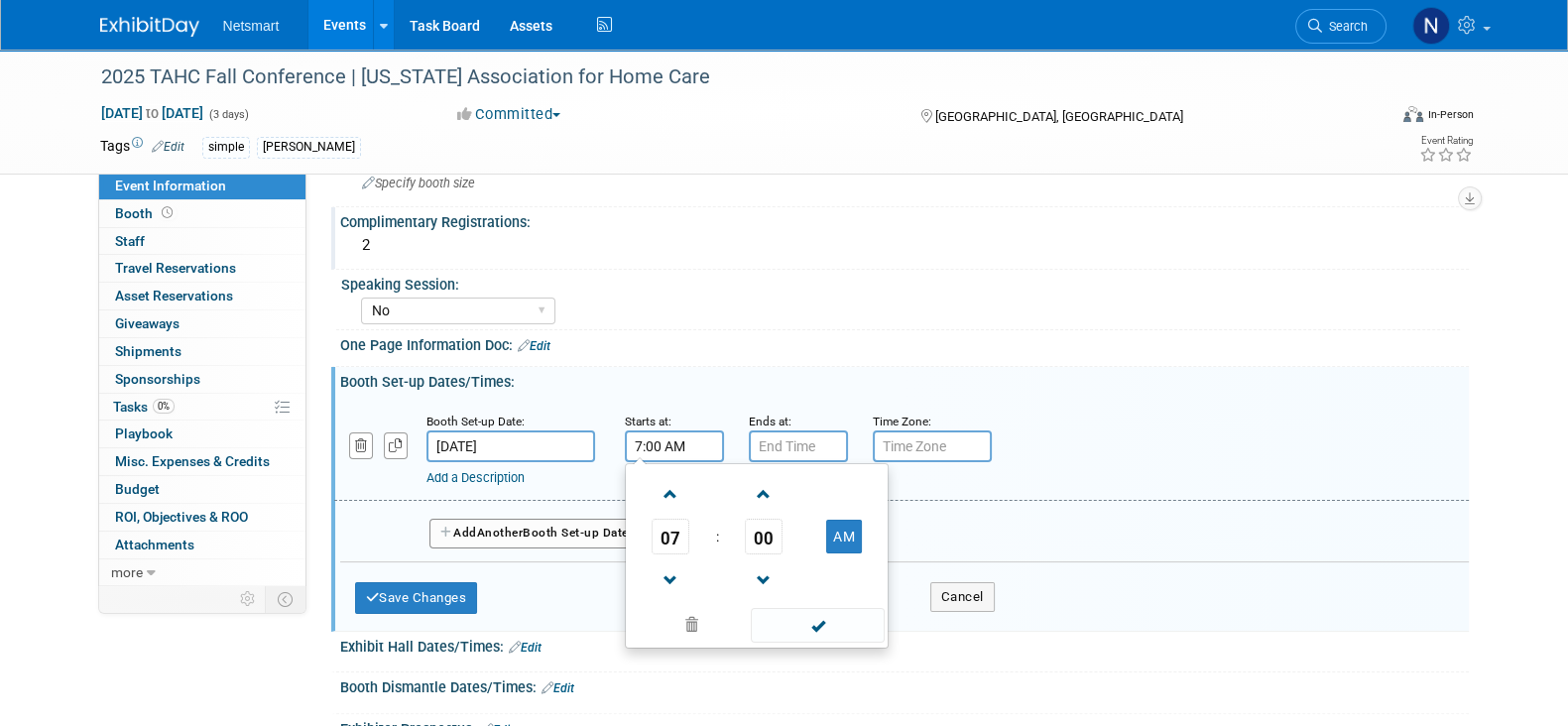
click at [671, 433] on input "7:00 AM" at bounding box center [674, 446] width 99 height 32
click at [665, 524] on span "07" at bounding box center [670, 537] width 38 height 36
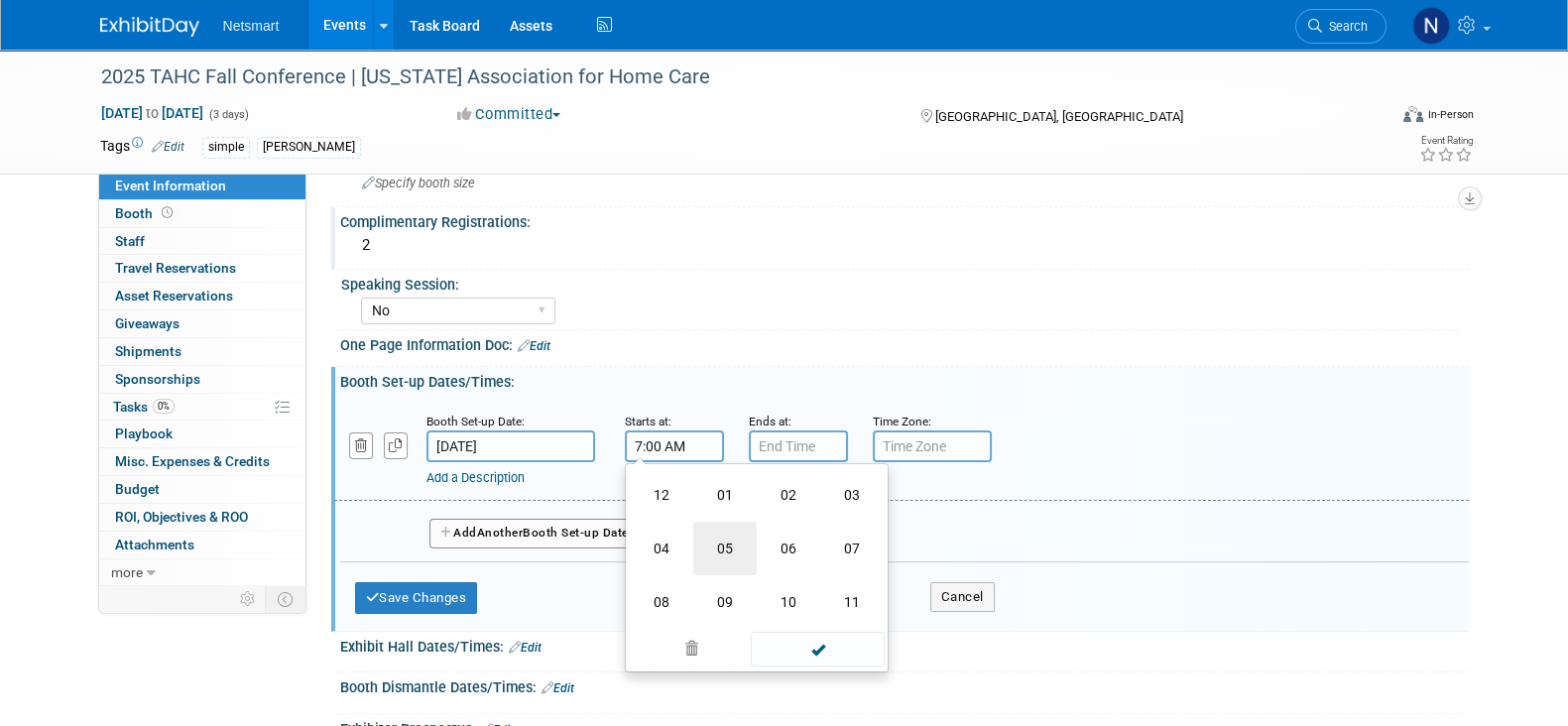
click at [726, 531] on td "05" at bounding box center [725, 548] width 63 height 54
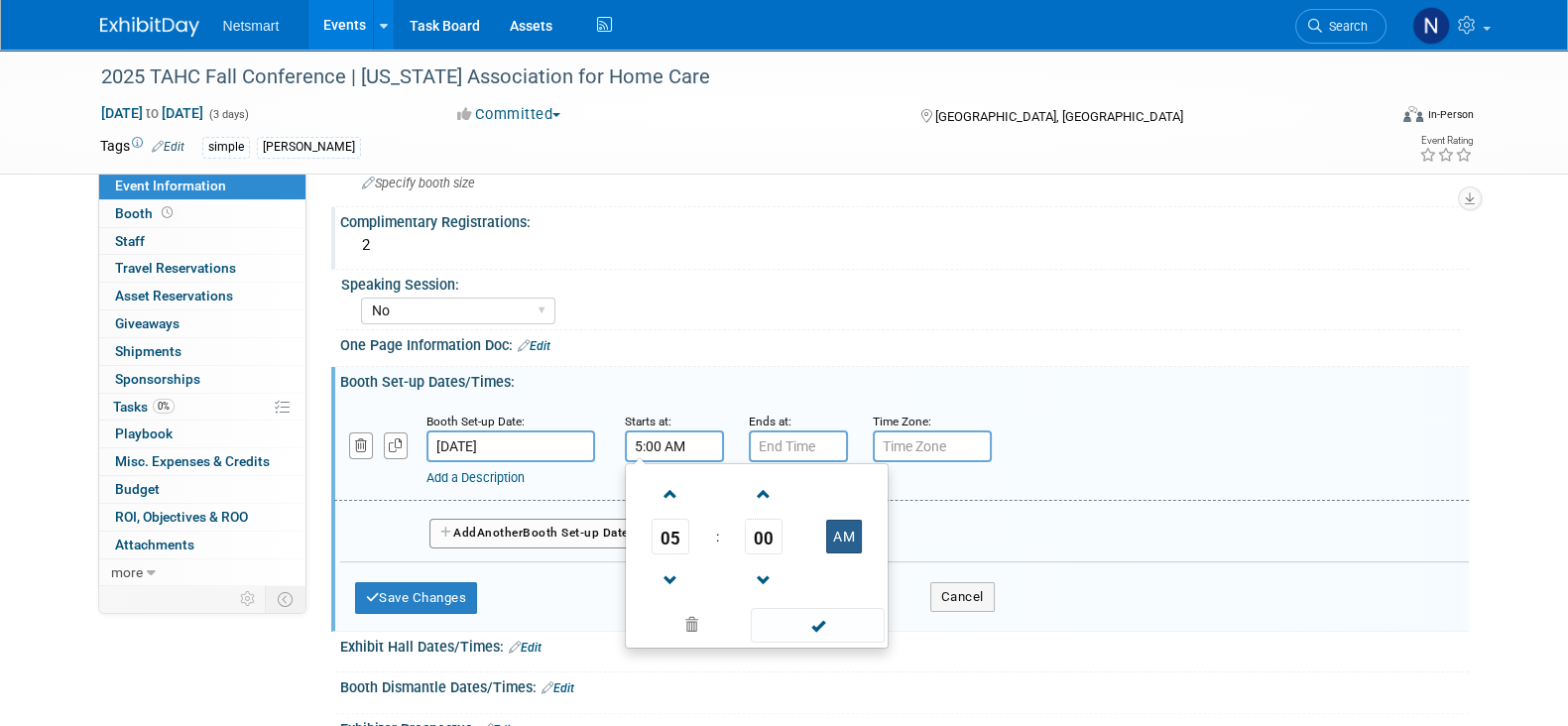
click at [829, 525] on button "AM" at bounding box center [844, 537] width 36 height 34
type input "5:00 PM"
click at [791, 436] on input "7:00 PM" at bounding box center [798, 446] width 99 height 32
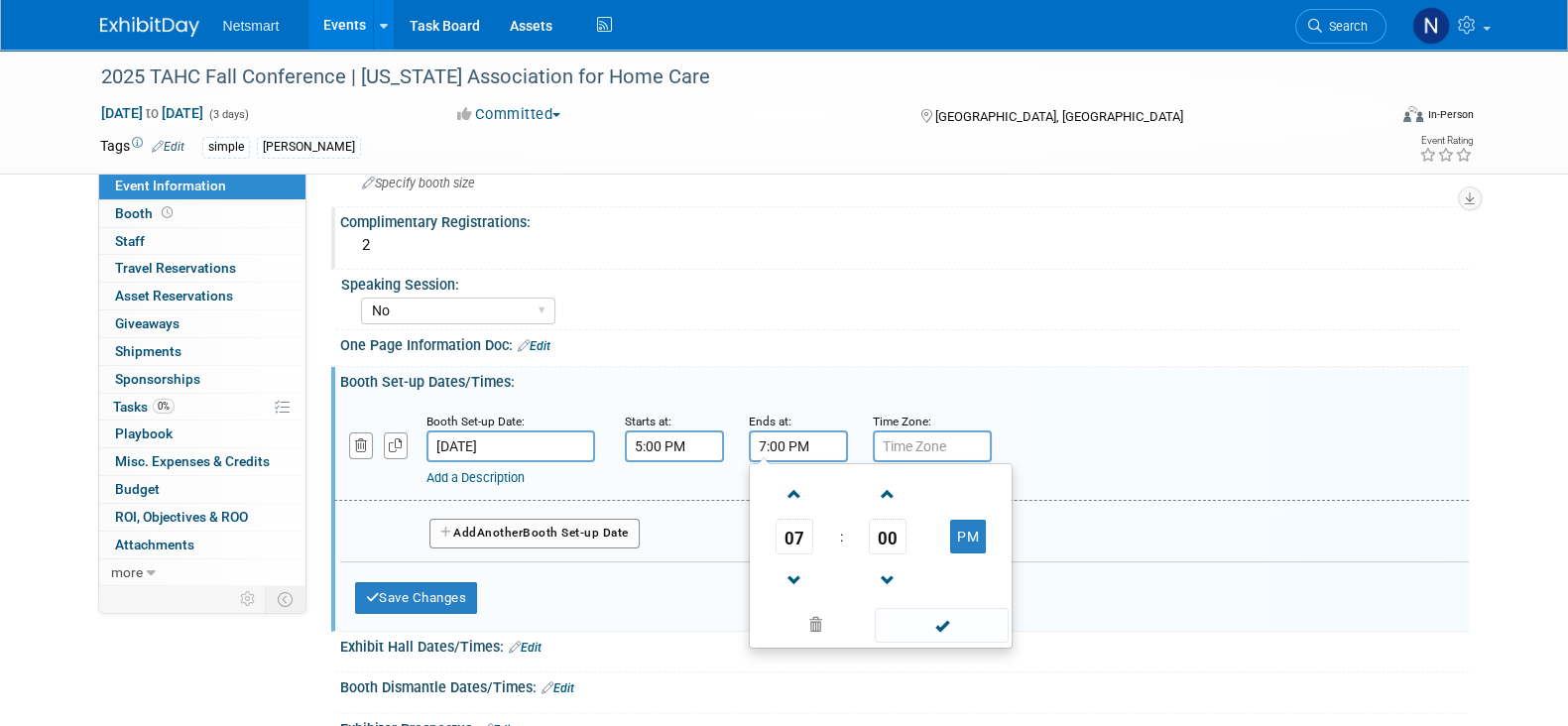
click at [794, 537] on span "07" at bounding box center [794, 537] width 38 height 36
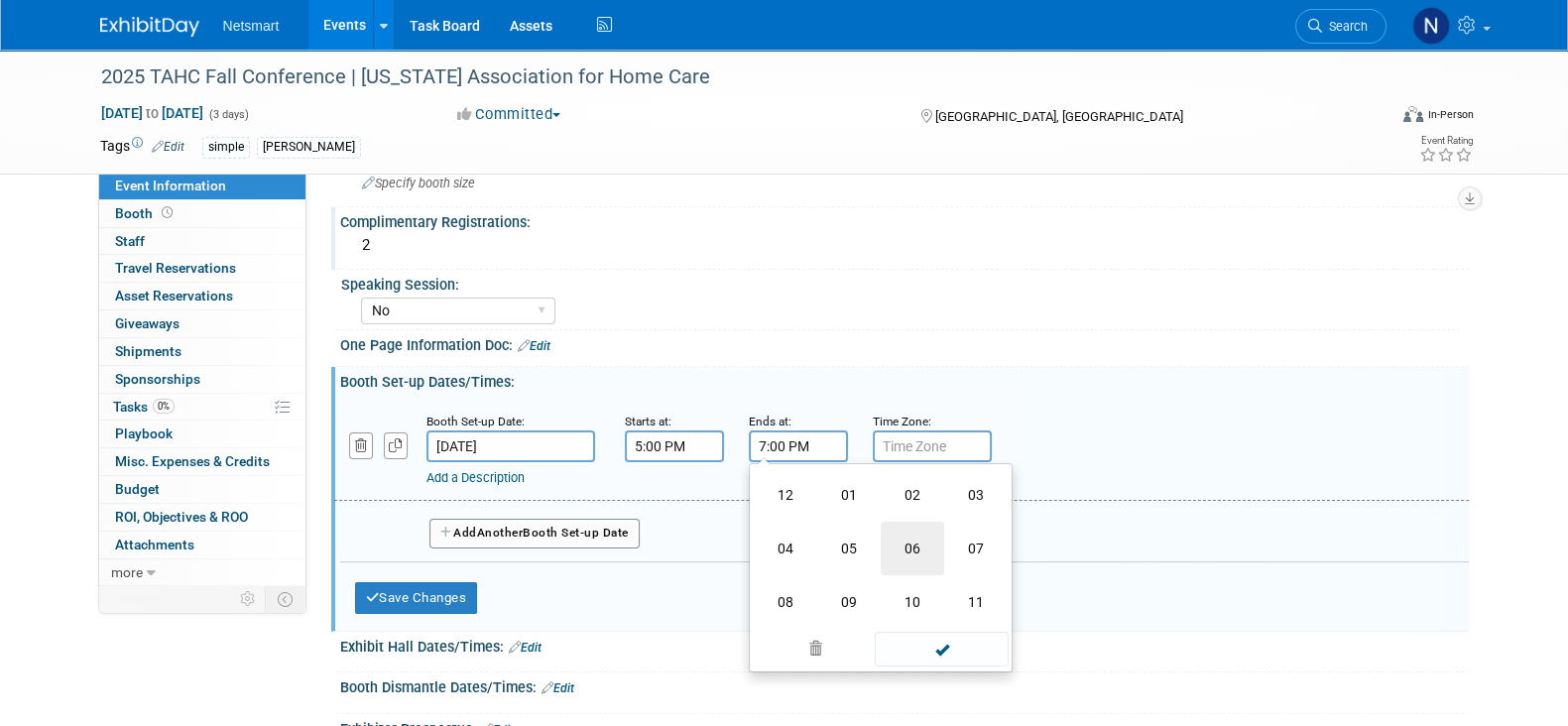
click at [909, 538] on td "06" at bounding box center [912, 548] width 63 height 54
type input "6:00 PM"
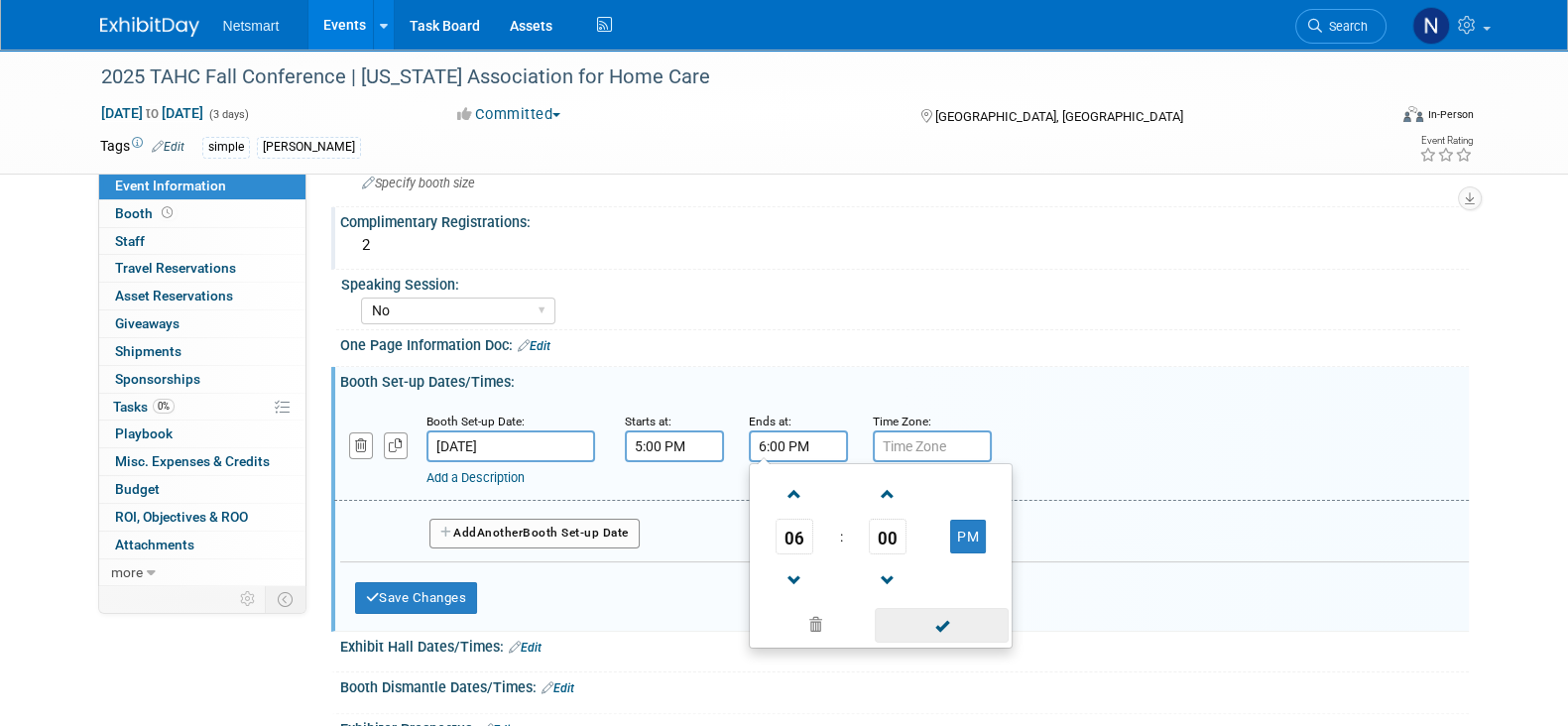
click at [935, 617] on span at bounding box center [941, 625] width 134 height 35
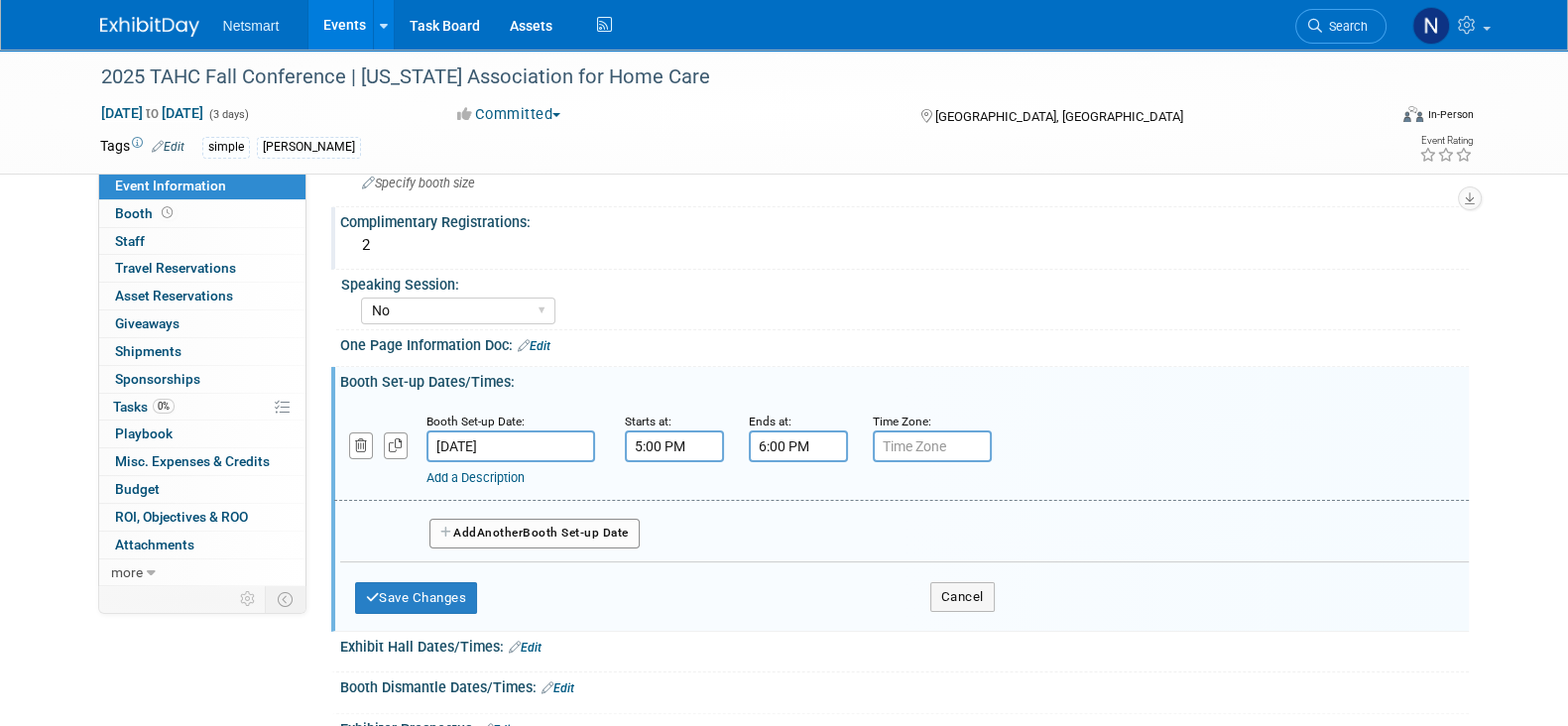
click at [496, 528] on span "Another" at bounding box center [500, 533] width 47 height 14
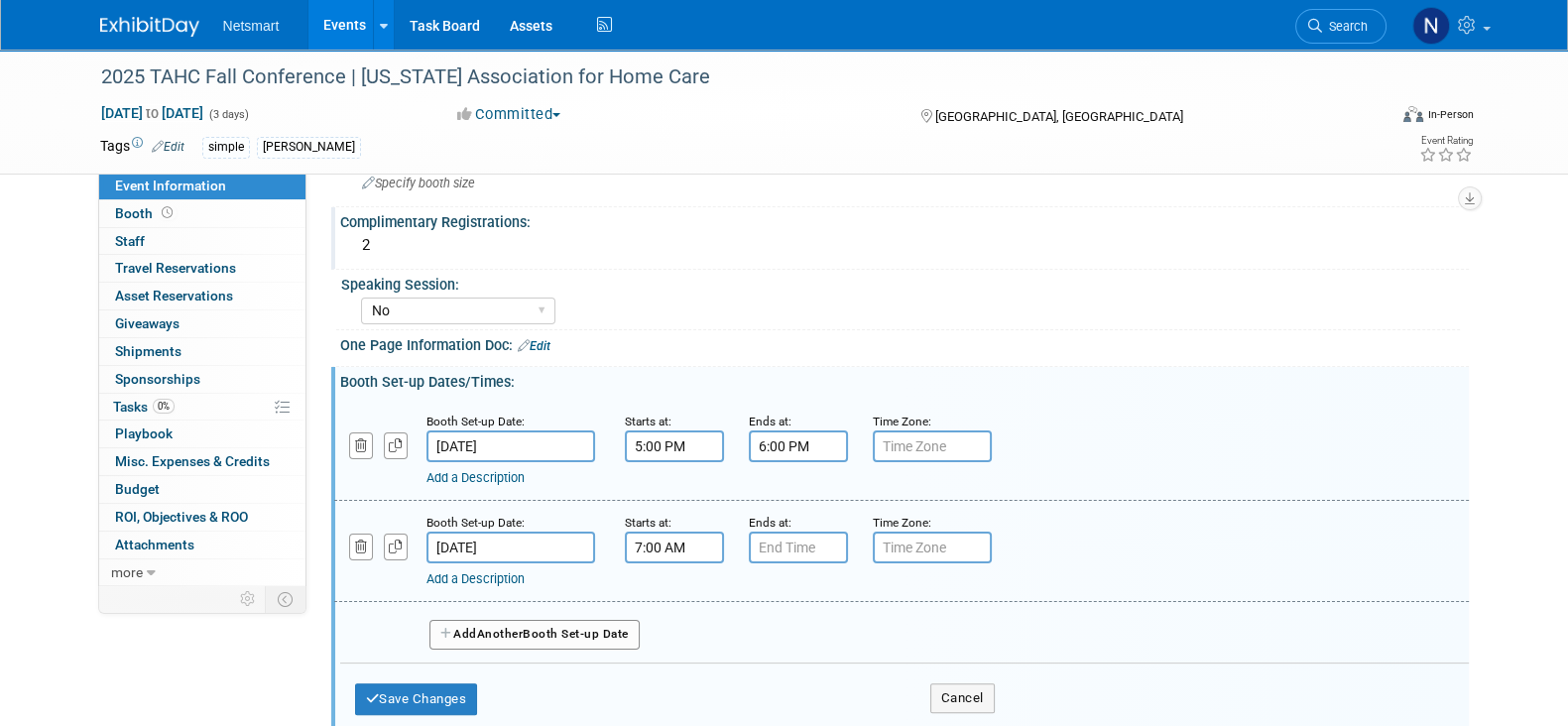
click at [639, 541] on input "7:00 AM" at bounding box center [674, 547] width 99 height 32
click at [674, 634] on span "07" at bounding box center [670, 638] width 38 height 36
drag, startPoint x: 674, startPoint y: 687, endPoint x: 684, endPoint y: 662, distance: 26.9
click at [673, 687] on td "08" at bounding box center [662, 703] width 63 height 54
type input "8:00 AM"
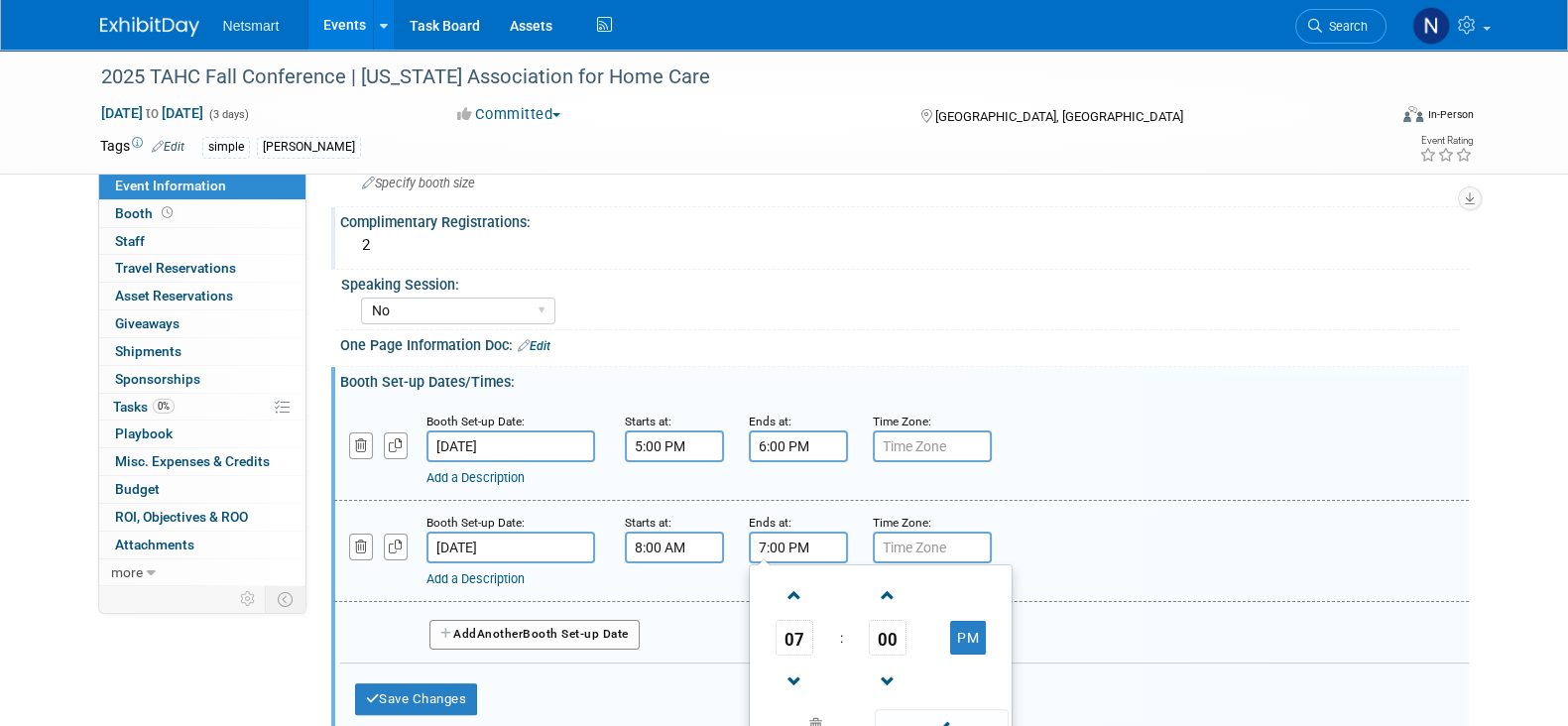
click at [784, 539] on input "7:00 PM" at bounding box center [798, 547] width 99 height 32
click at [798, 629] on span "07" at bounding box center [794, 638] width 38 height 36
click at [848, 688] on td "09" at bounding box center [849, 703] width 63 height 54
click at [957, 631] on button "PM" at bounding box center [968, 638] width 36 height 34
type input "9:00 AM"
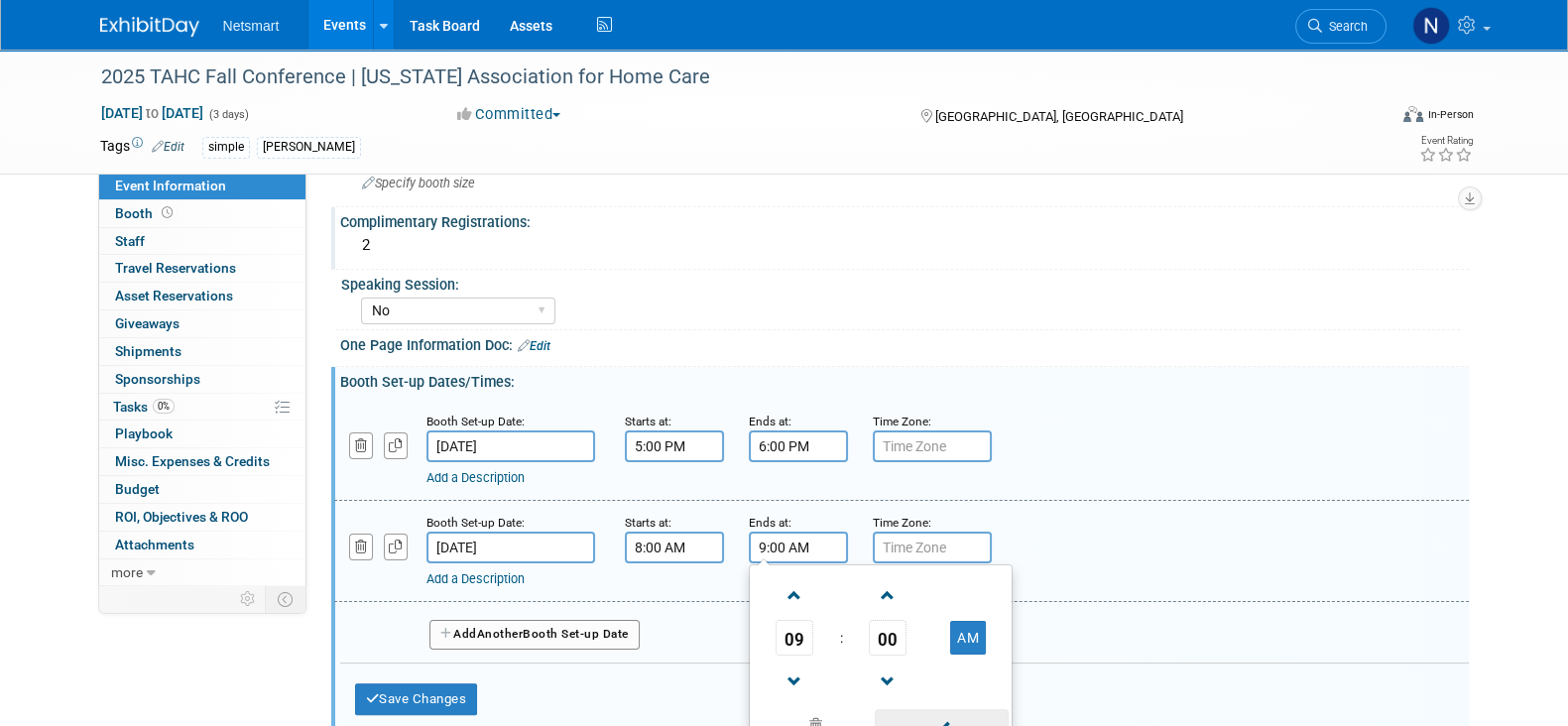
click at [922, 709] on span at bounding box center [941, 726] width 134 height 35
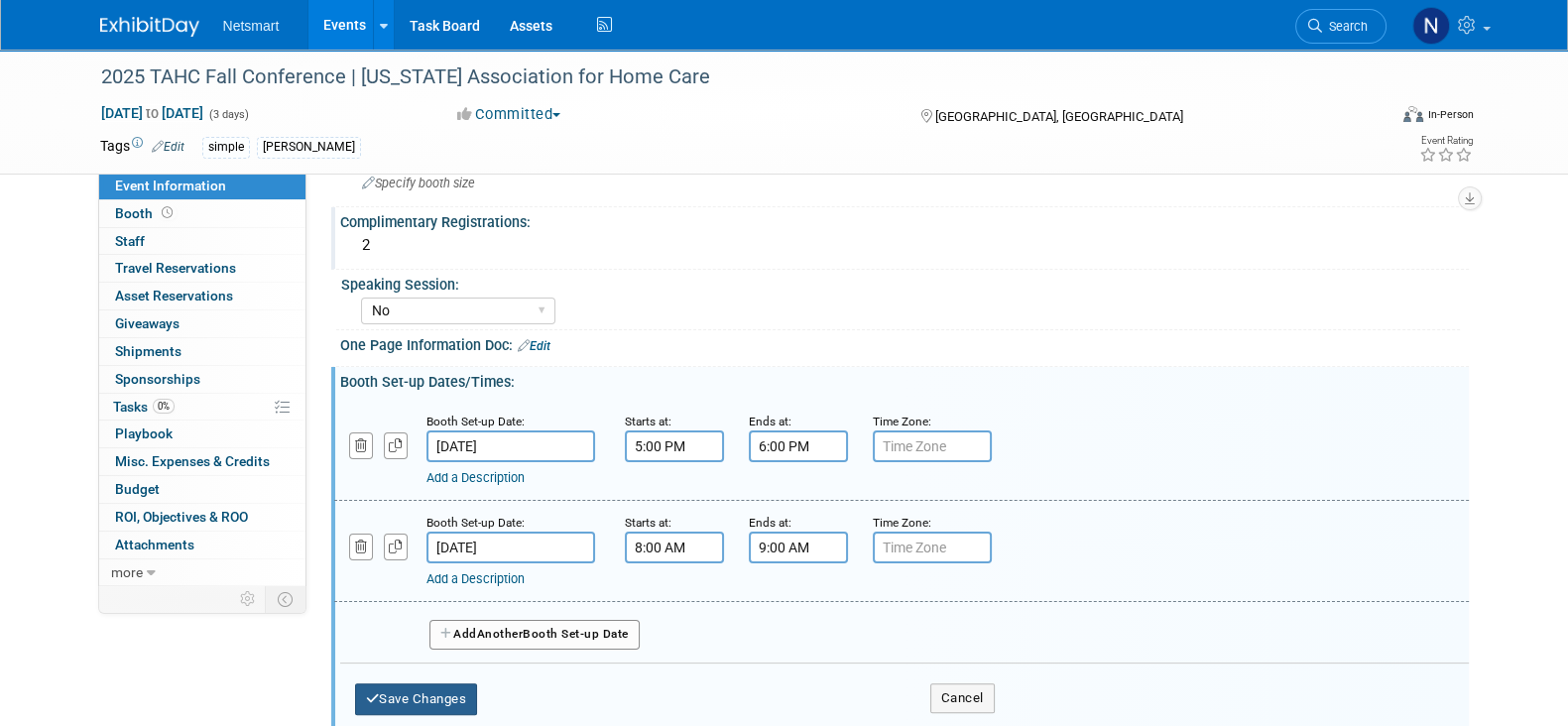
click at [431, 691] on button "Save Changes" at bounding box center [417, 699] width 123 height 32
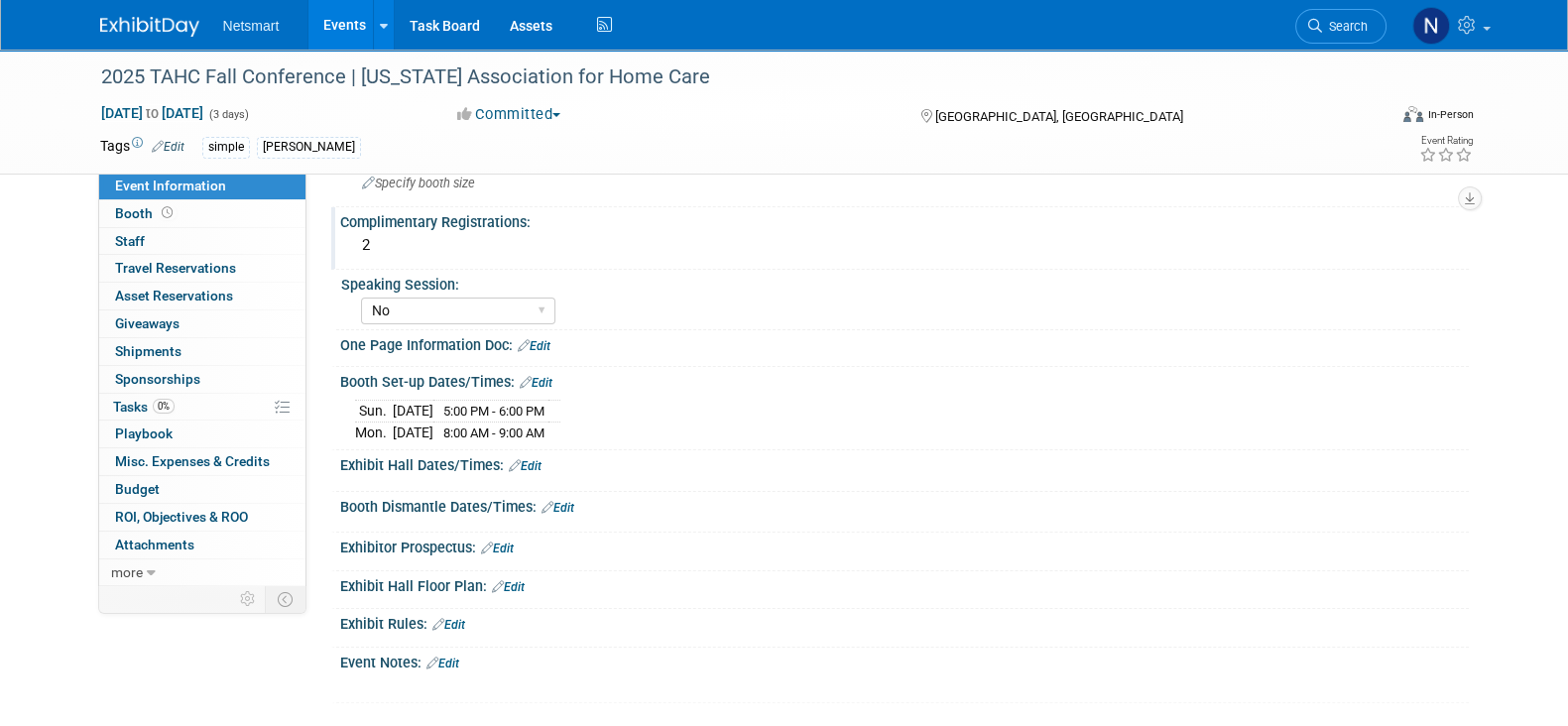
click at [529, 459] on link "Edit" at bounding box center [525, 466] width 33 height 14
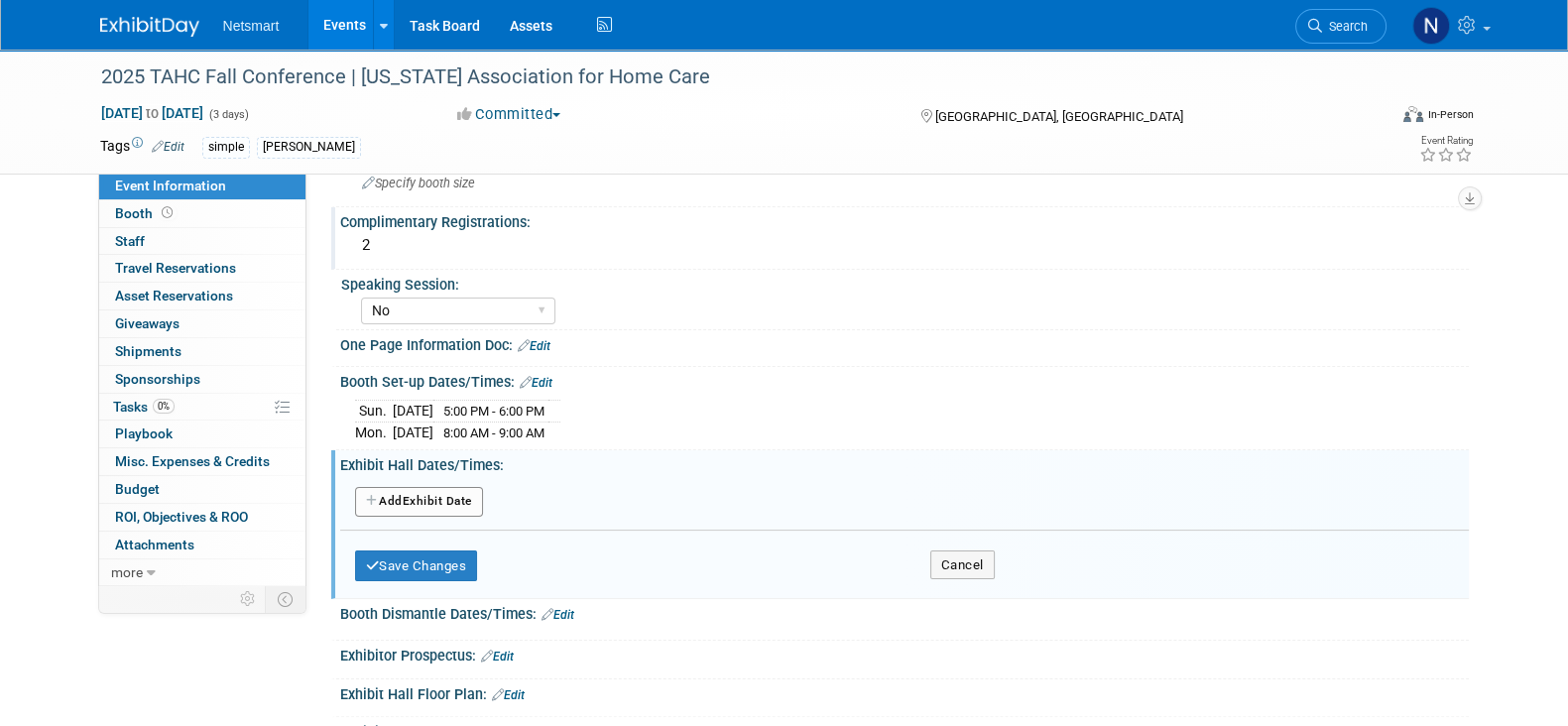
click at [419, 492] on button "Add Another Exhibit Date" at bounding box center [419, 502] width 128 height 30
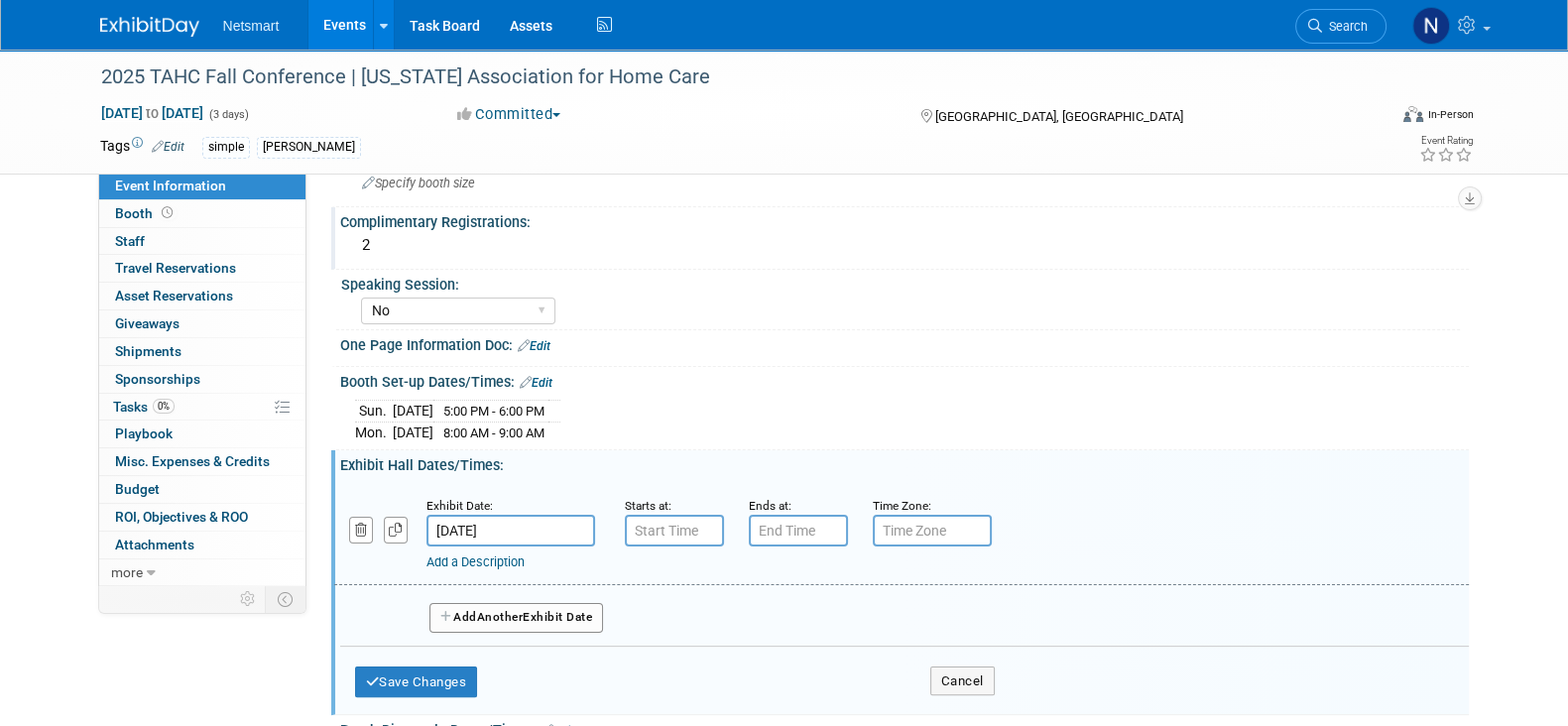
click at [515, 523] on input "[DATE]" at bounding box center [511, 531] width 169 height 32
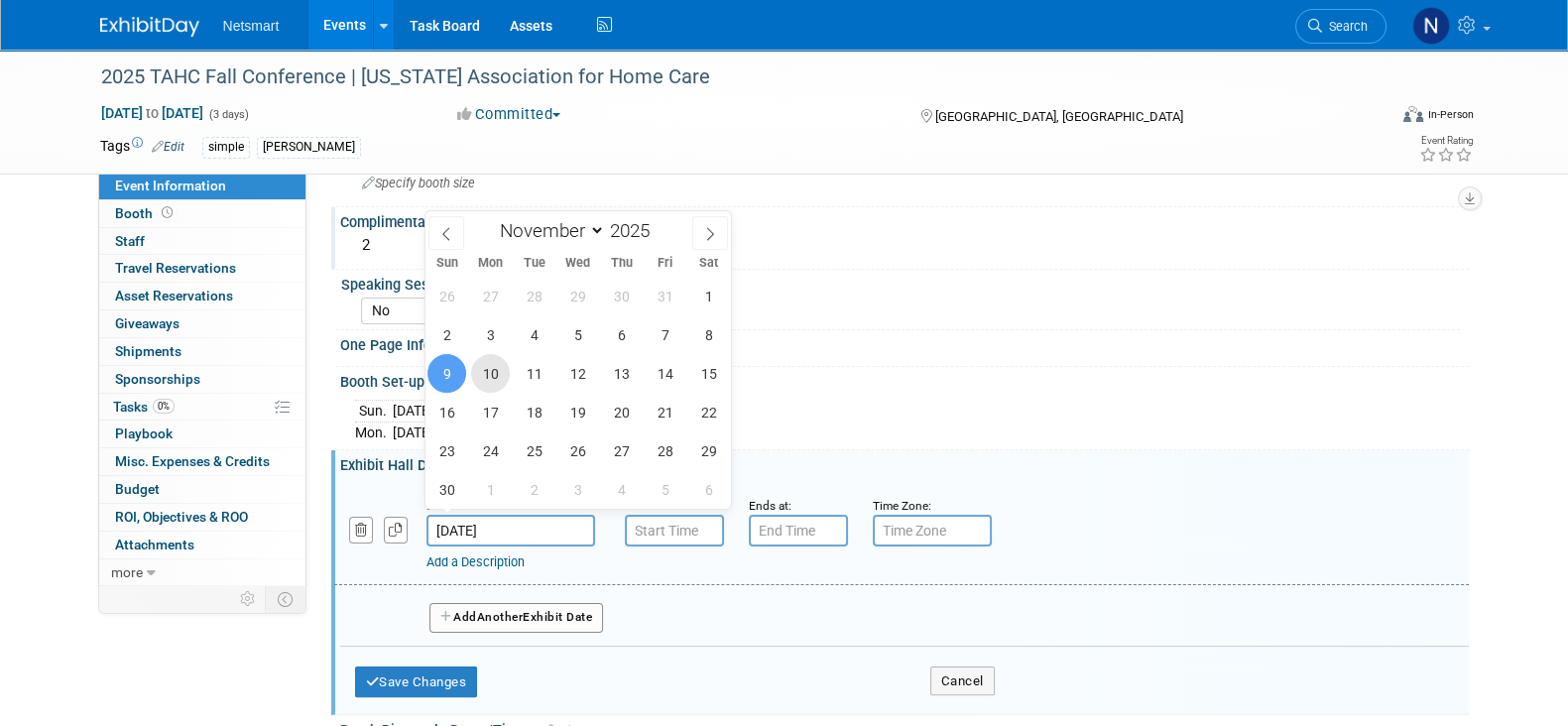
click at [499, 373] on span "10" at bounding box center [490, 373] width 39 height 39
type input "[DATE]"
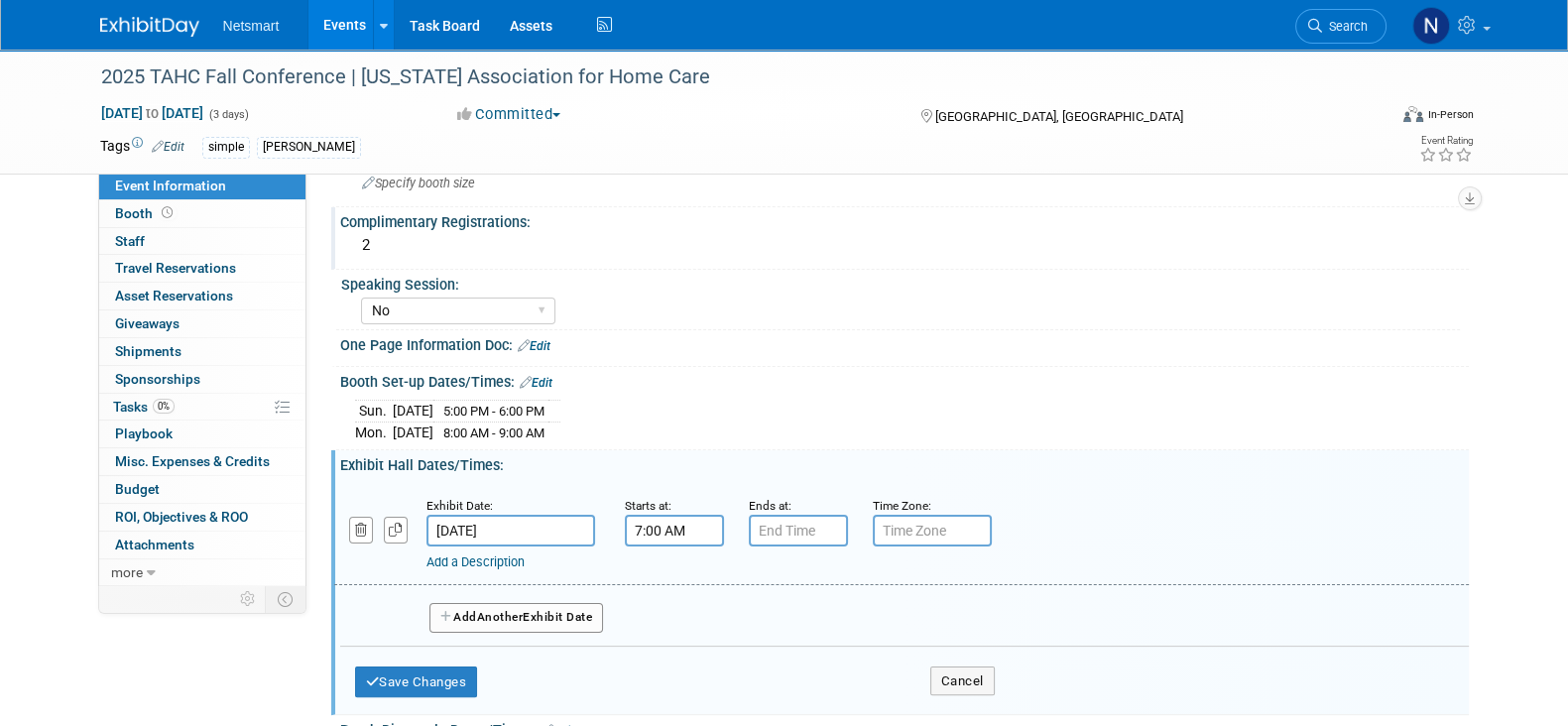
click at [663, 519] on input "7:00 AM" at bounding box center [674, 531] width 99 height 32
click at [660, 603] on span "07" at bounding box center [670, 621] width 38 height 36
click at [784, 675] on td "10" at bounding box center [788, 686] width 63 height 54
type input "10:00 AM"
click at [767, 515] on input "7:00 PM" at bounding box center [798, 531] width 99 height 32
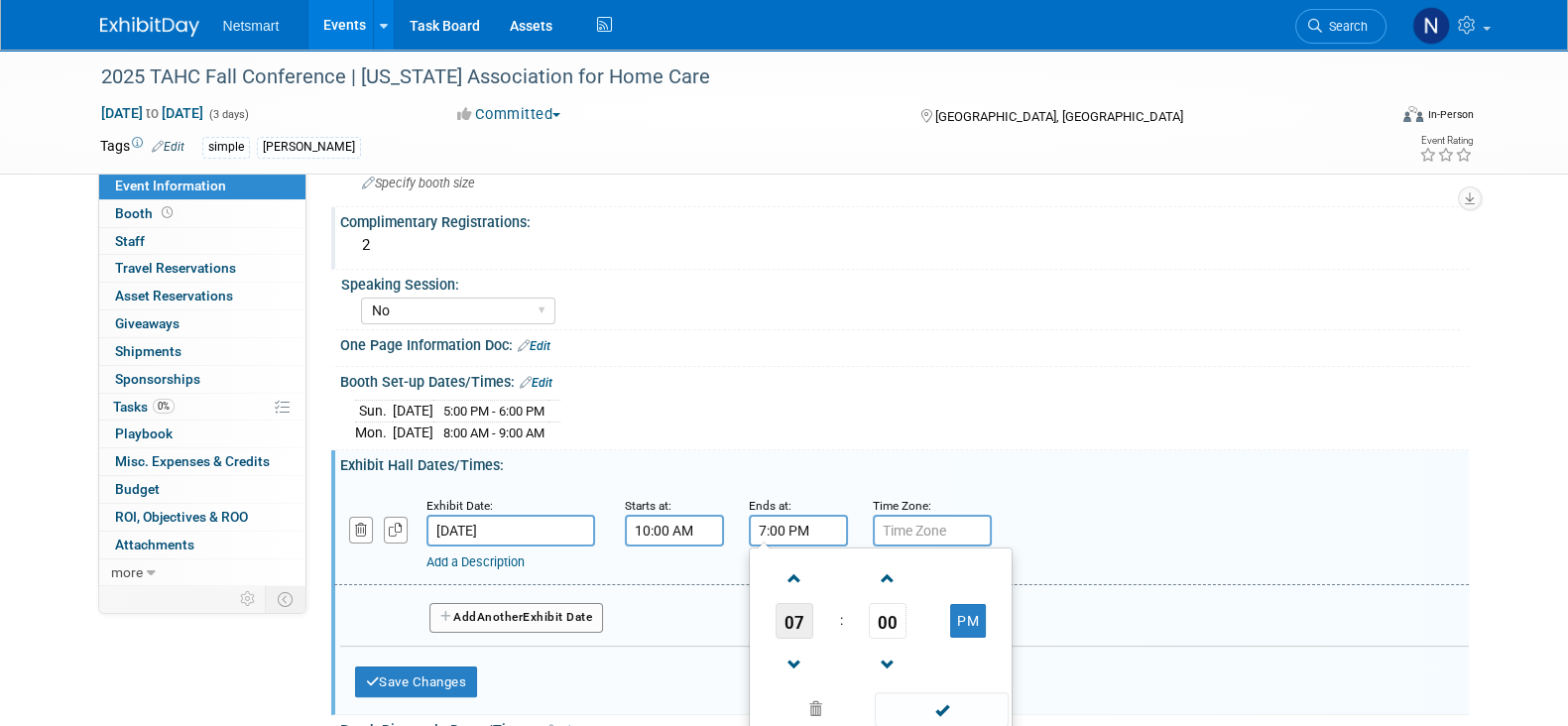
click at [799, 616] on span "07" at bounding box center [794, 621] width 38 height 36
click at [956, 574] on td "03" at bounding box center [976, 579] width 63 height 54
type input "3:00 PM"
click at [948, 701] on span at bounding box center [941, 709] width 134 height 35
click at [505, 615] on button "Add Another Exhibit Date" at bounding box center [517, 618] width 175 height 30
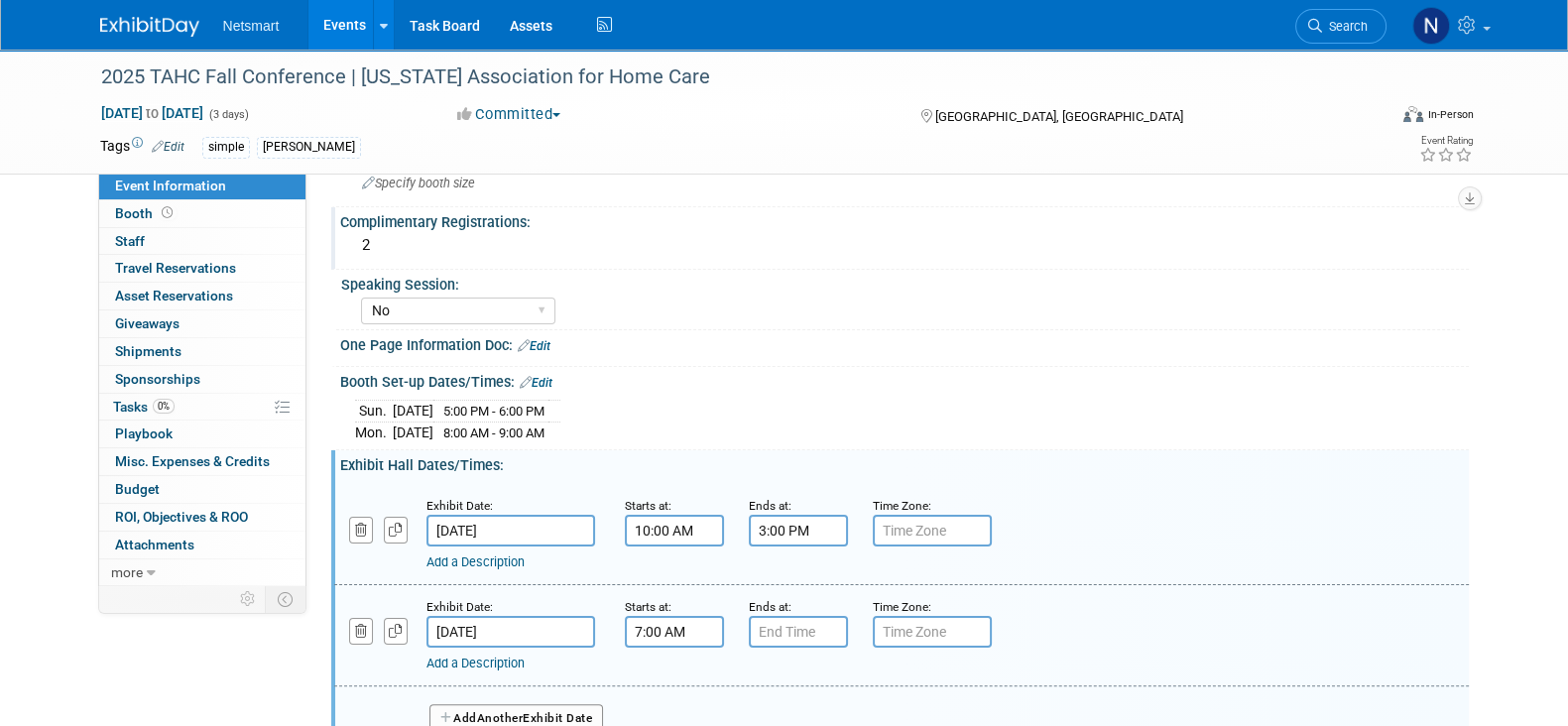
click at [650, 629] on input "7:00 AM" at bounding box center [674, 632] width 99 height 32
click at [667, 704] on span "07" at bounding box center [670, 722] width 38 height 36
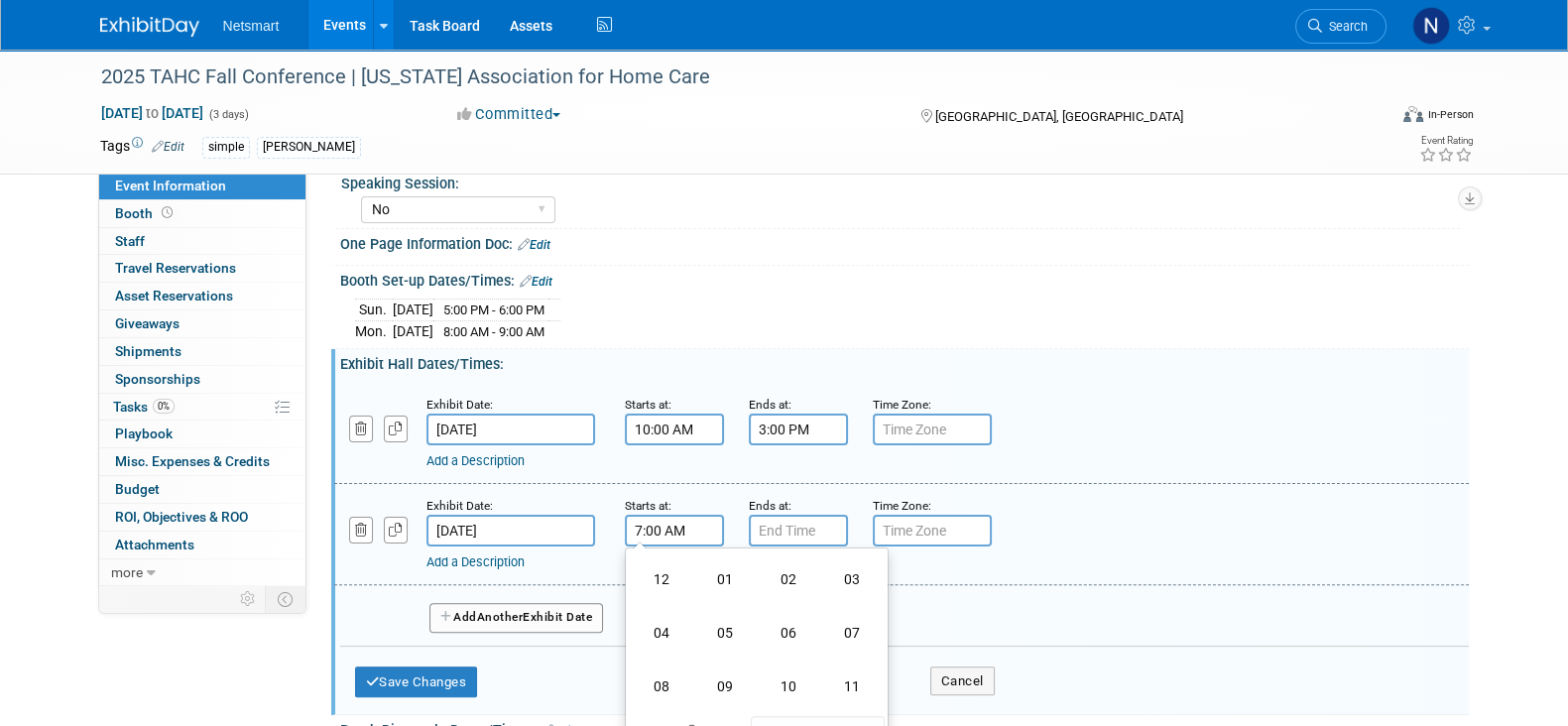
scroll to position [620, 0]
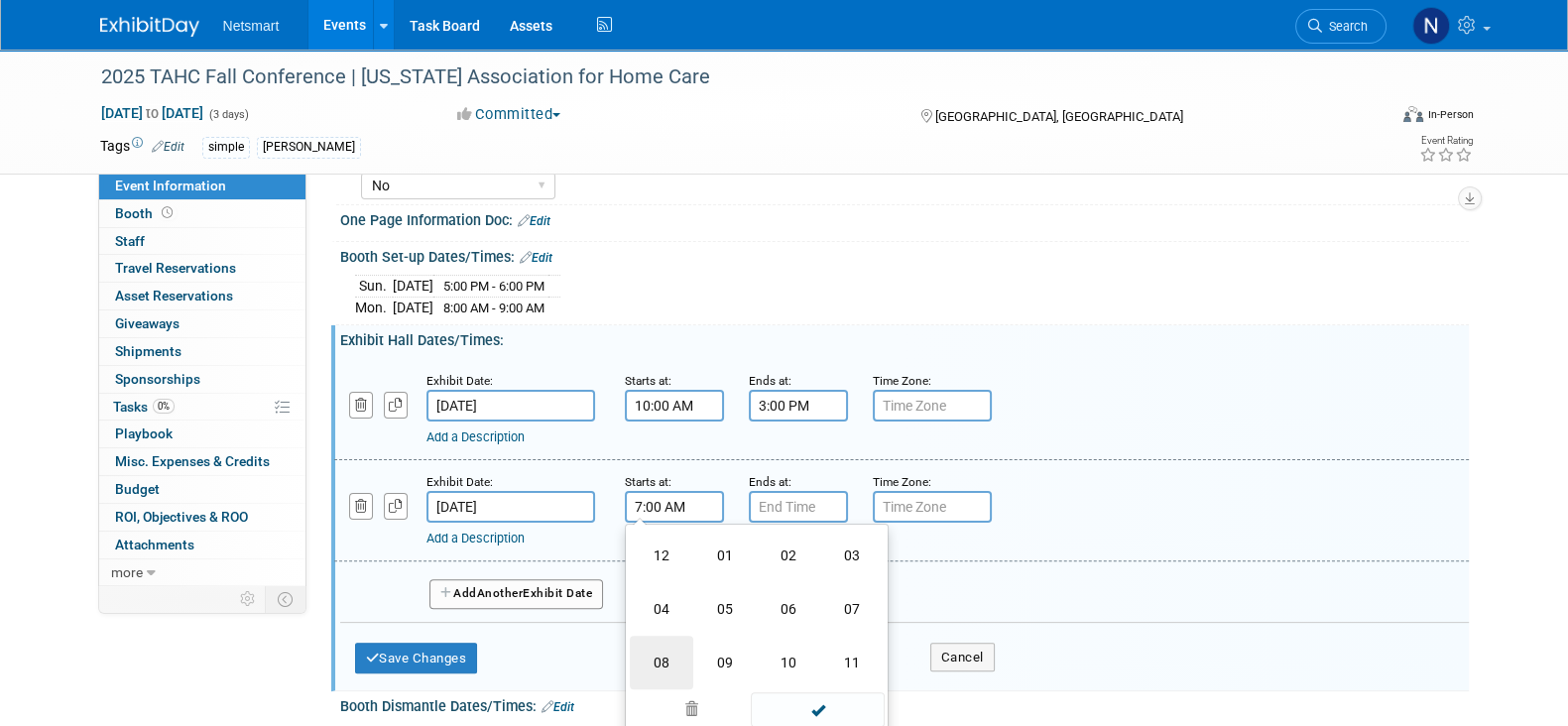
click at [658, 653] on td "08" at bounding box center [662, 663] width 63 height 54
type input "8:00 AM"
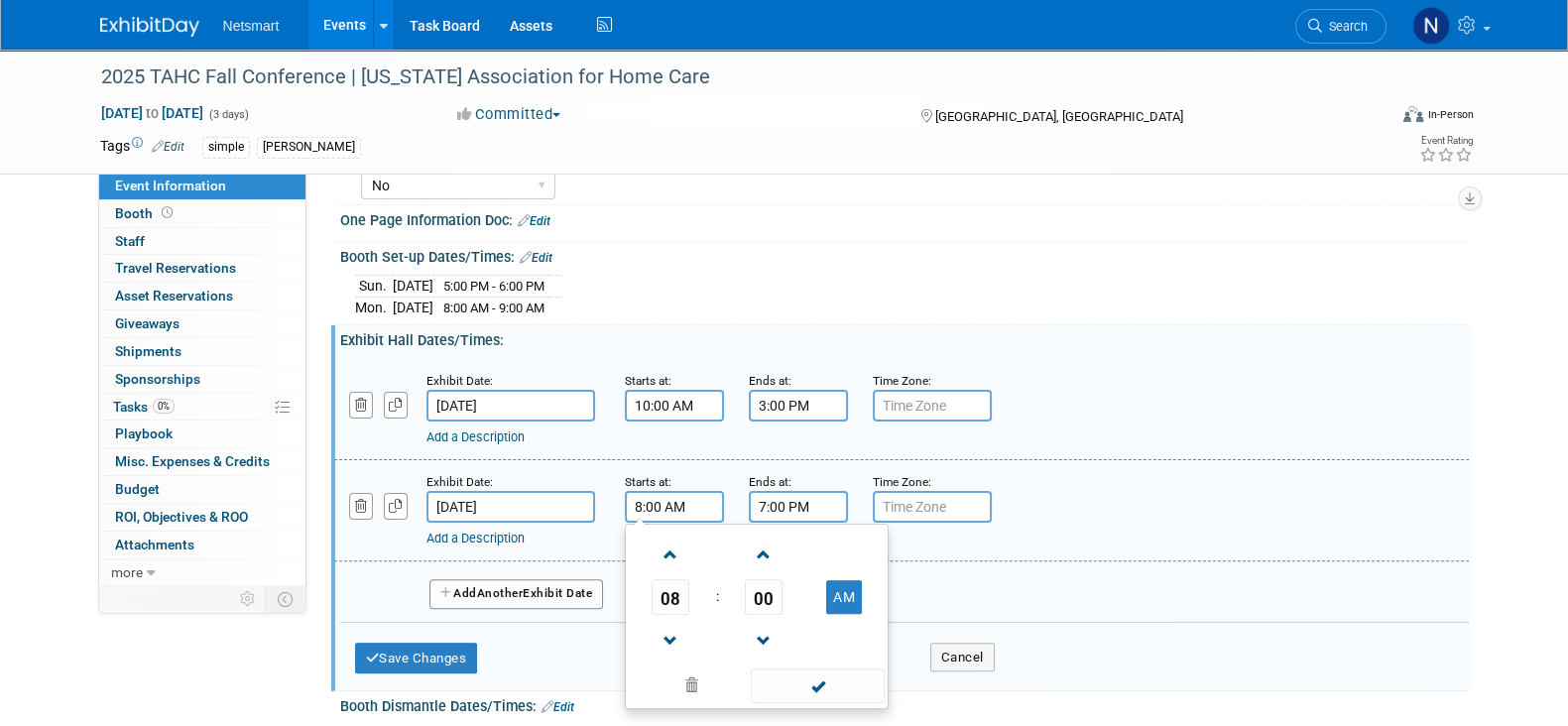
click at [793, 510] on input "7:00 PM" at bounding box center [798, 507] width 99 height 32
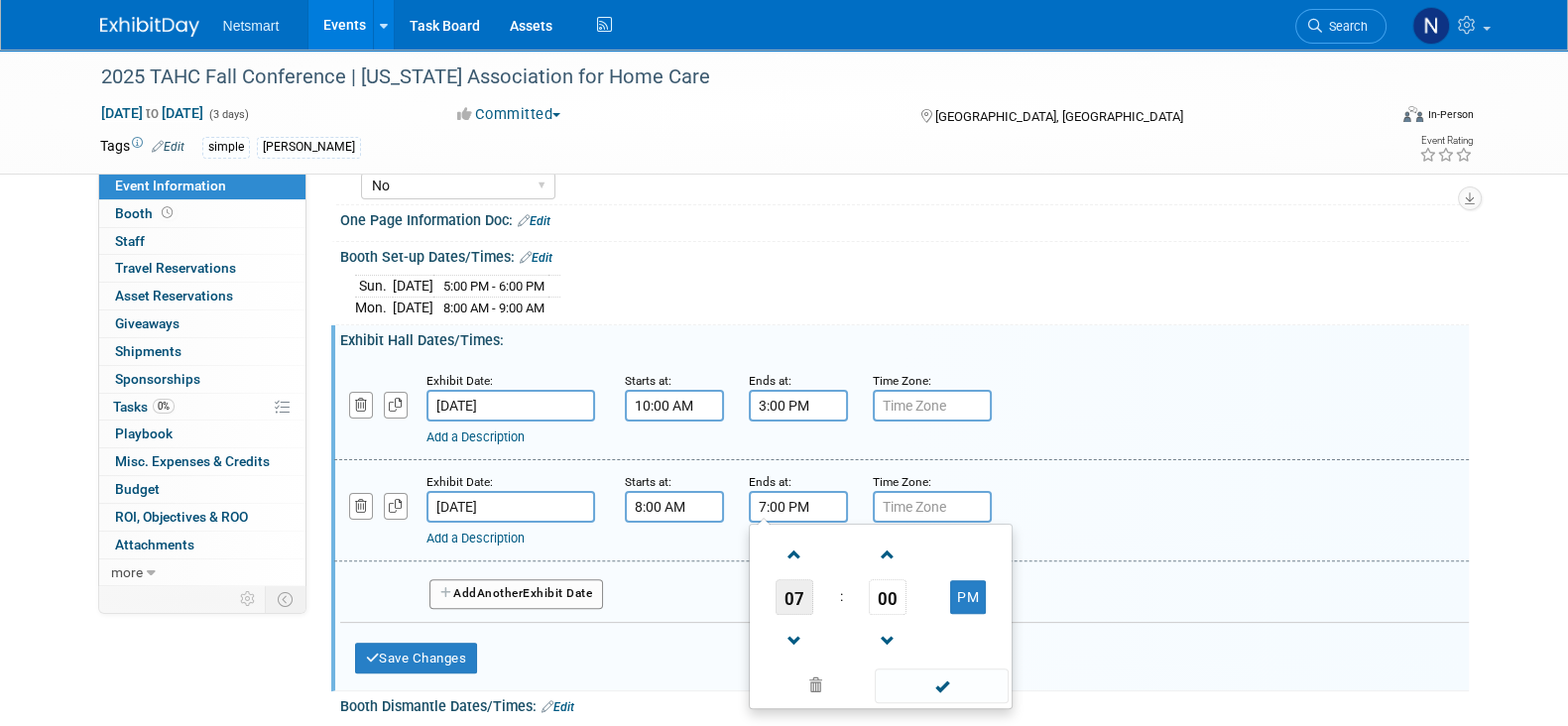
click at [792, 582] on span "07" at bounding box center [794, 597] width 38 height 36
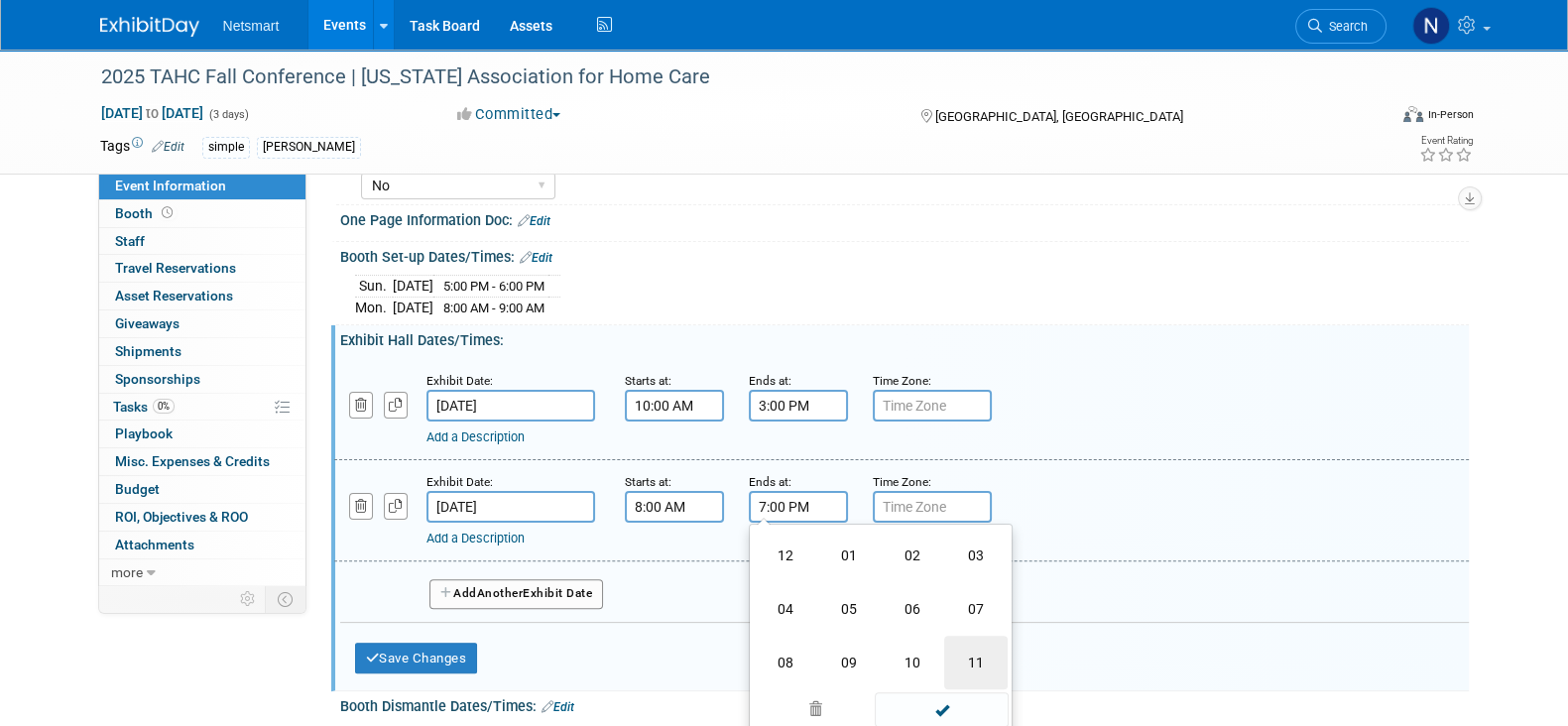
click at [975, 657] on td "11" at bounding box center [976, 663] width 63 height 54
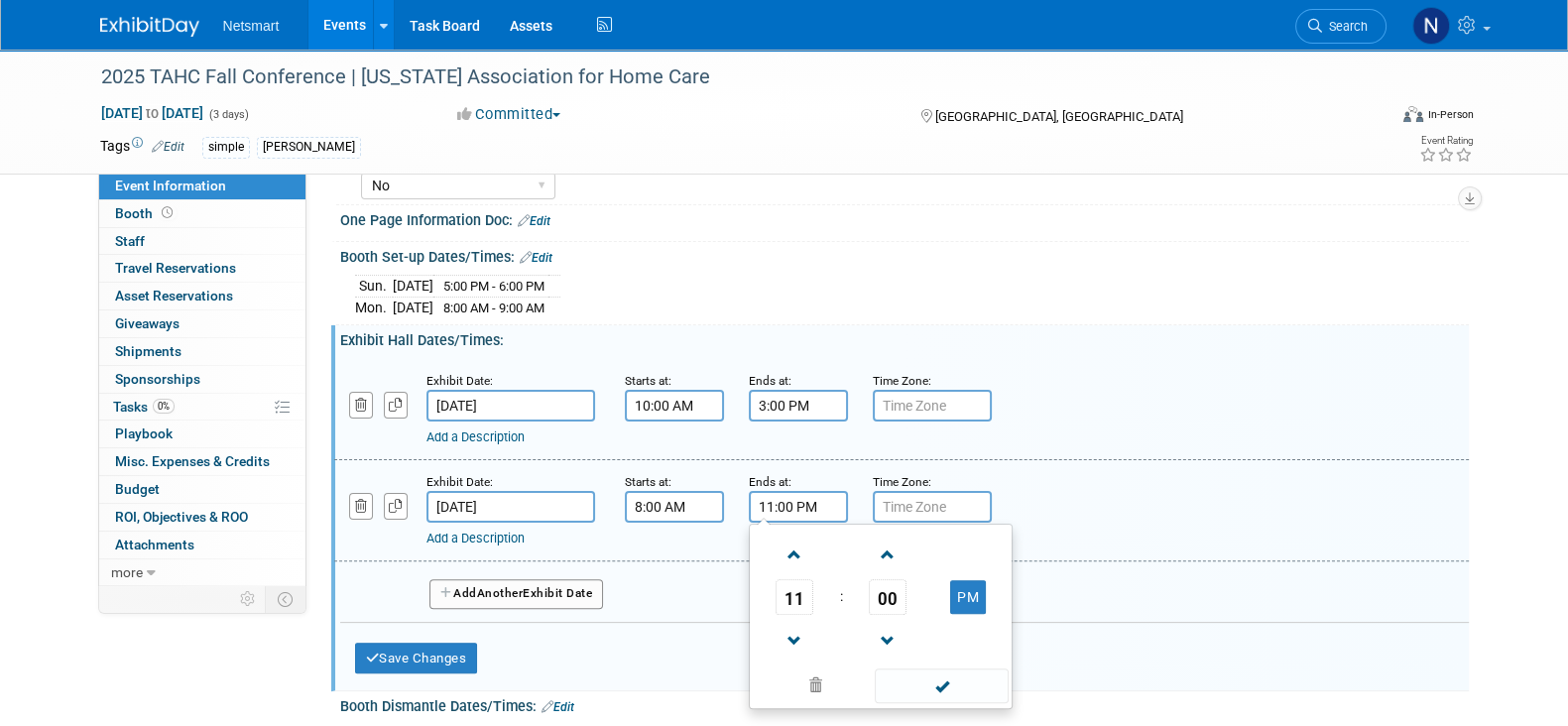
click at [893, 587] on span "00" at bounding box center [888, 597] width 38 height 36
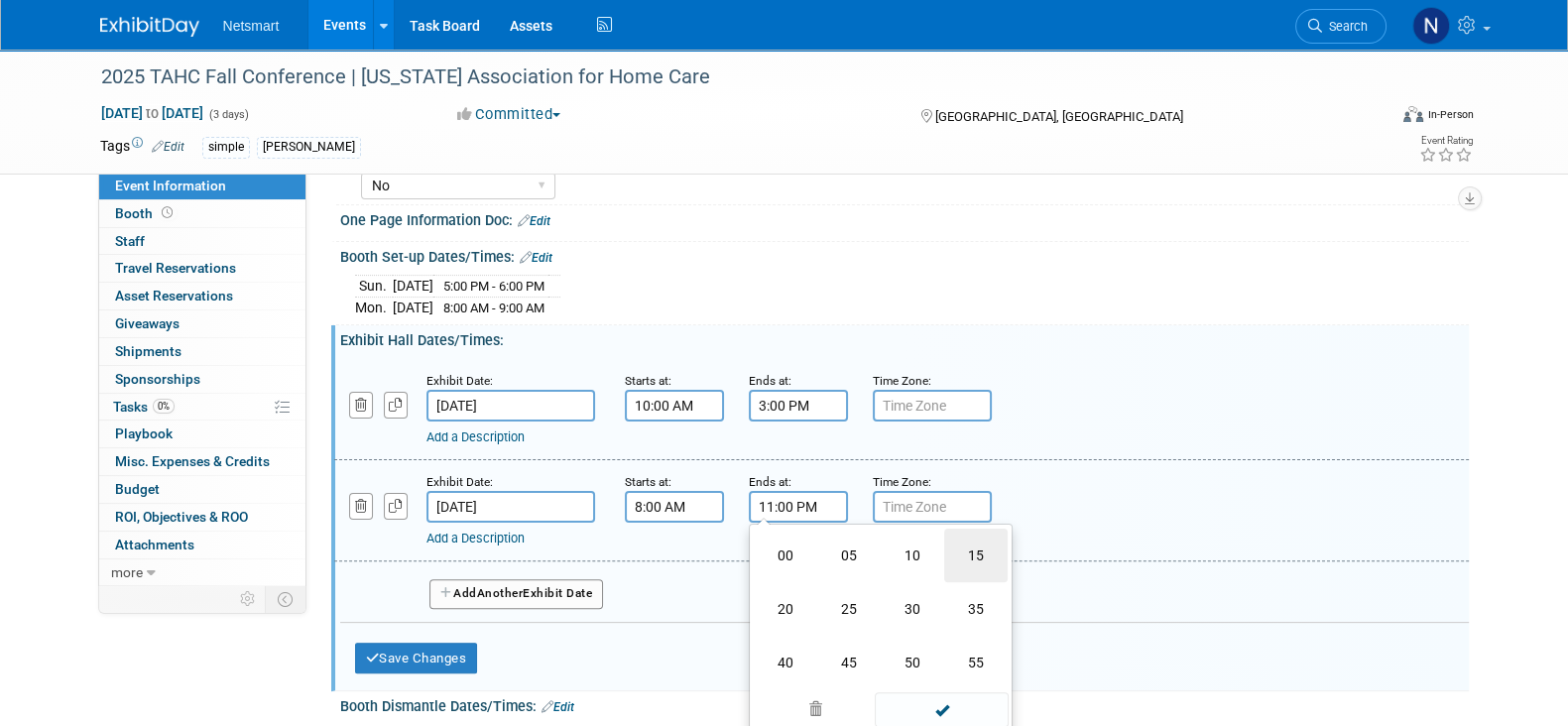
click at [972, 555] on td "15" at bounding box center [976, 555] width 63 height 54
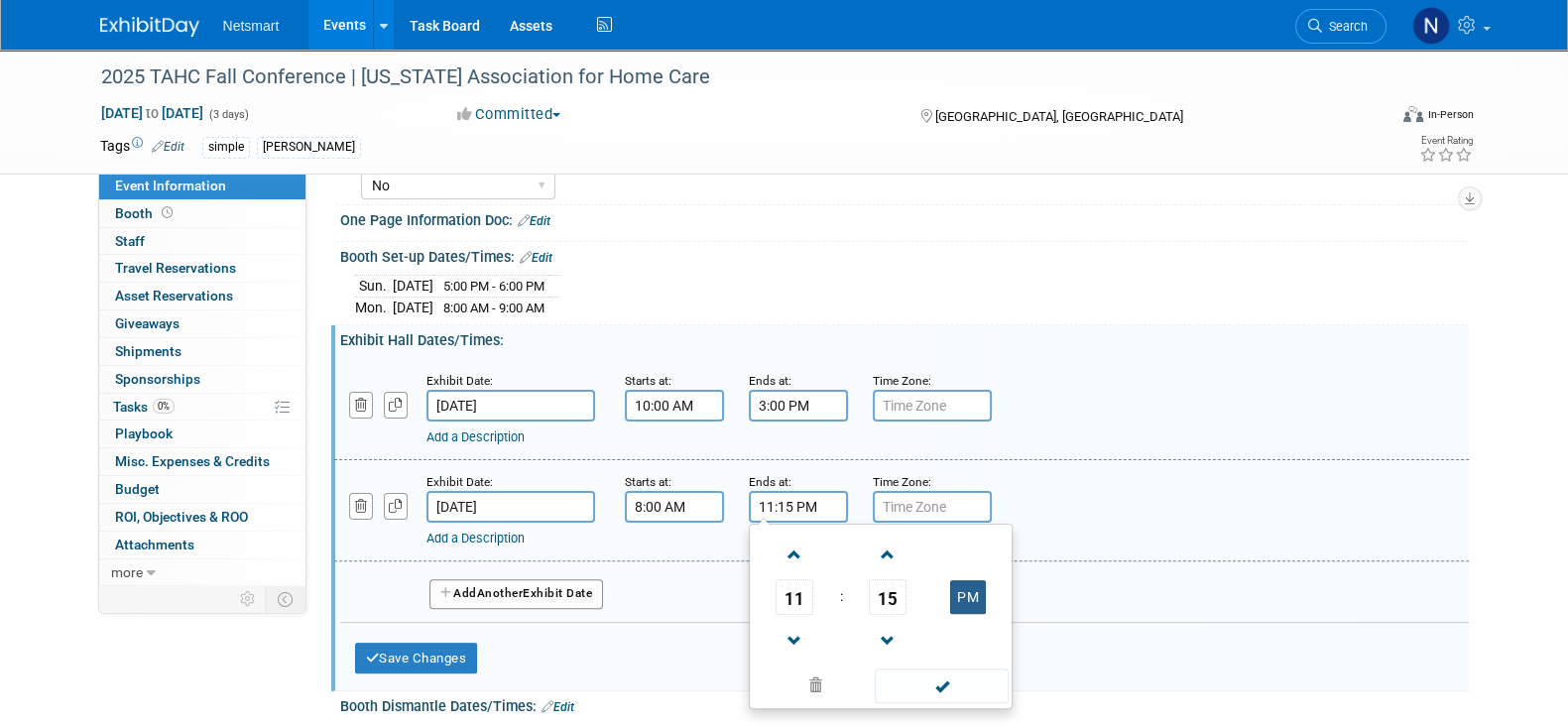
click at [964, 591] on button "PM" at bounding box center [968, 597] width 36 height 34
type input "11:15 AM"
click at [928, 676] on span at bounding box center [941, 685] width 134 height 35
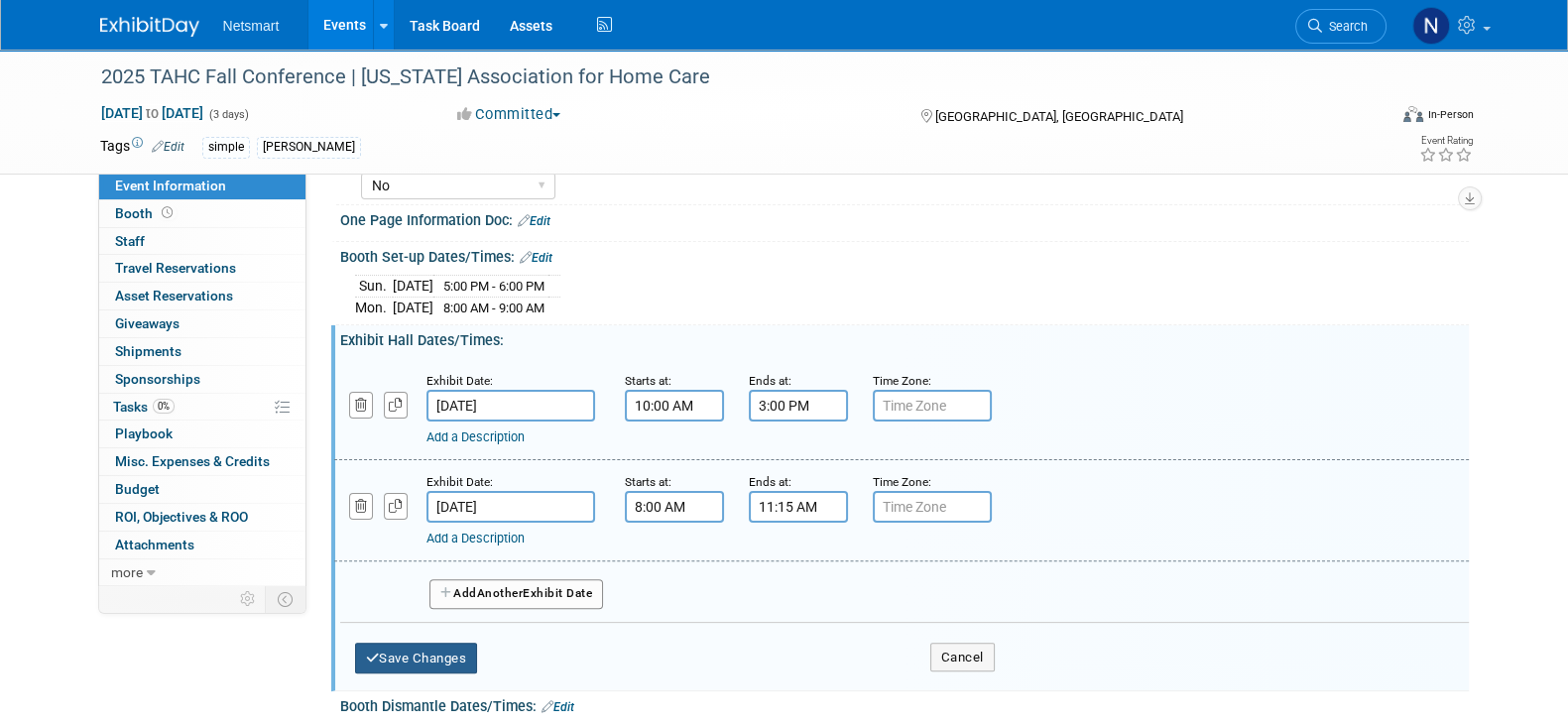
click at [447, 652] on button "Save Changes" at bounding box center [417, 659] width 123 height 32
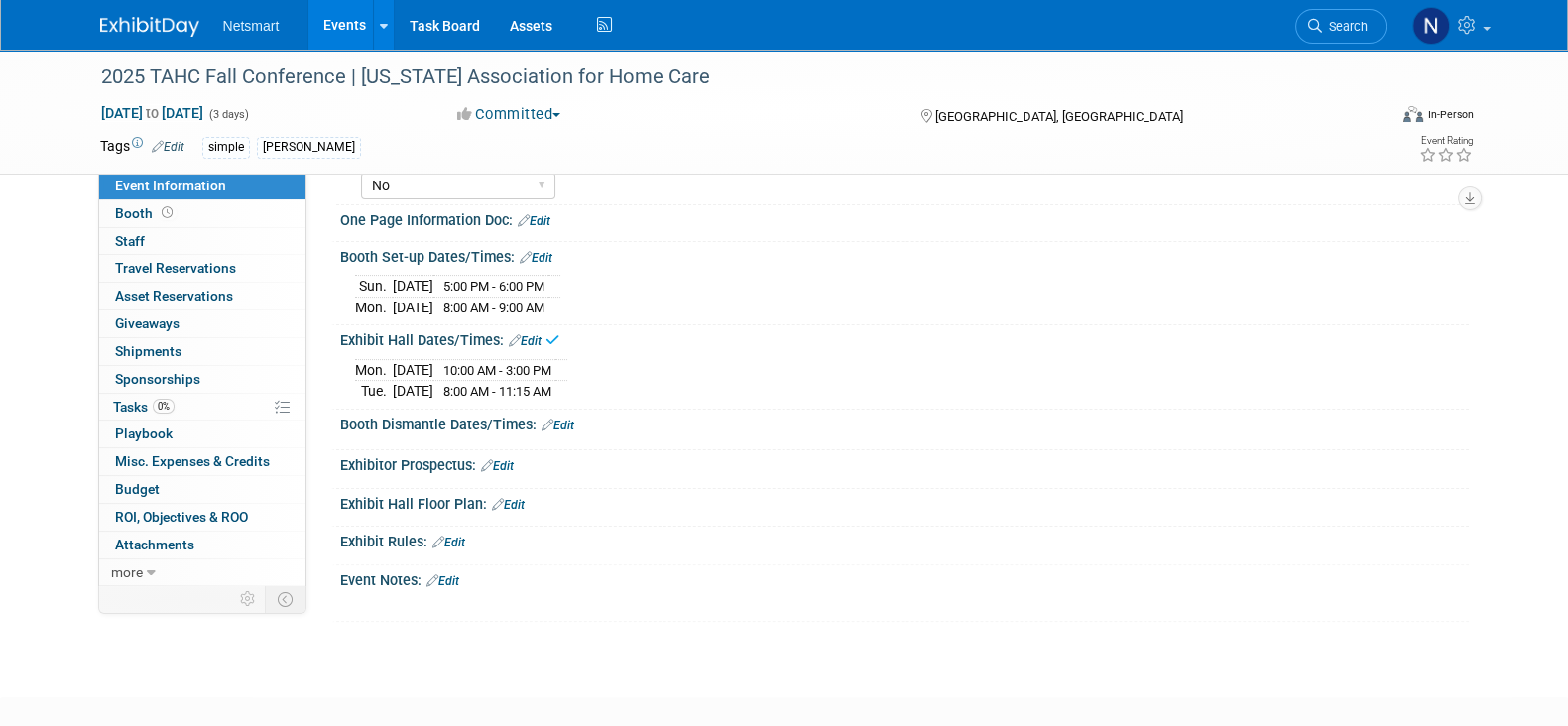
click at [563, 419] on link "Edit" at bounding box center [557, 425] width 33 height 14
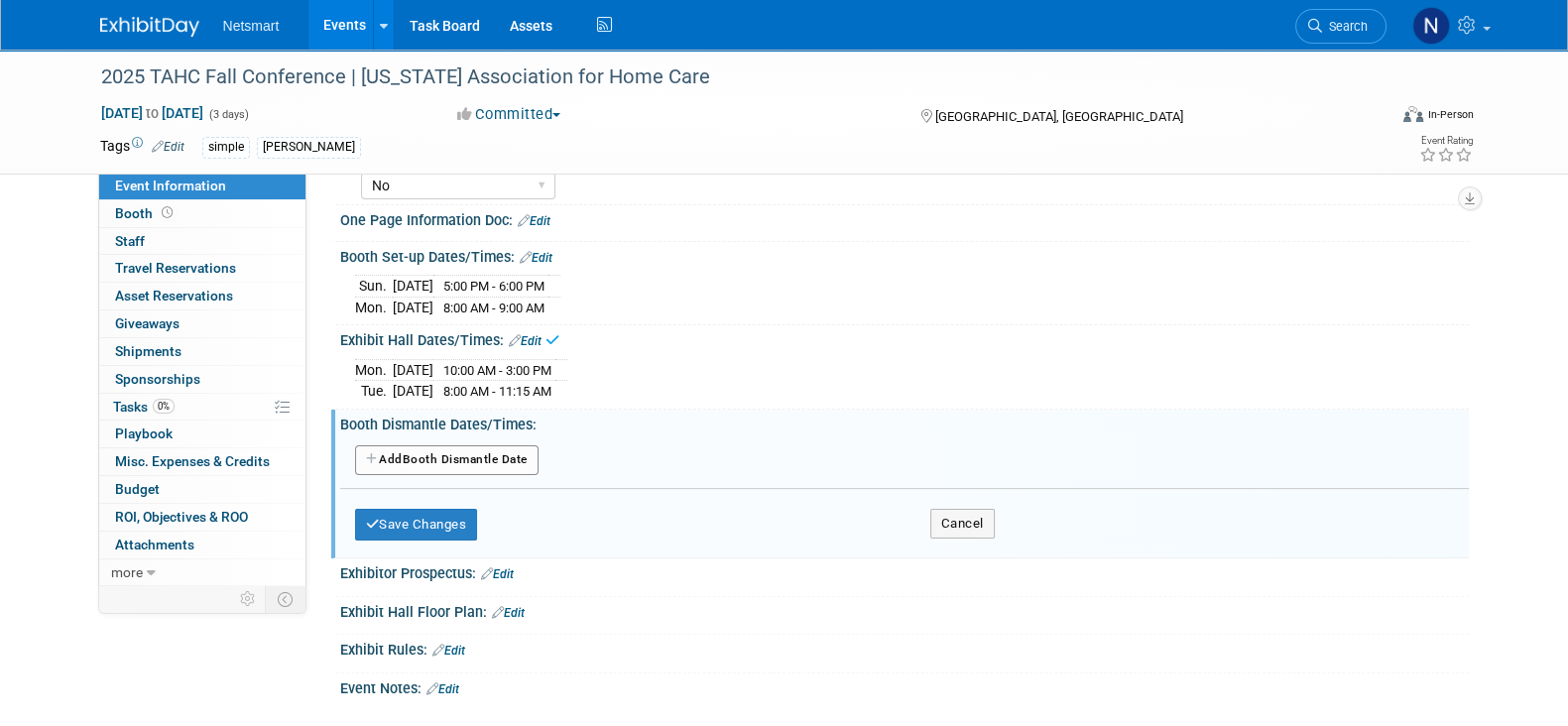
click at [430, 450] on button "Add Another Booth Dismantle Date" at bounding box center [446, 460] width 183 height 30
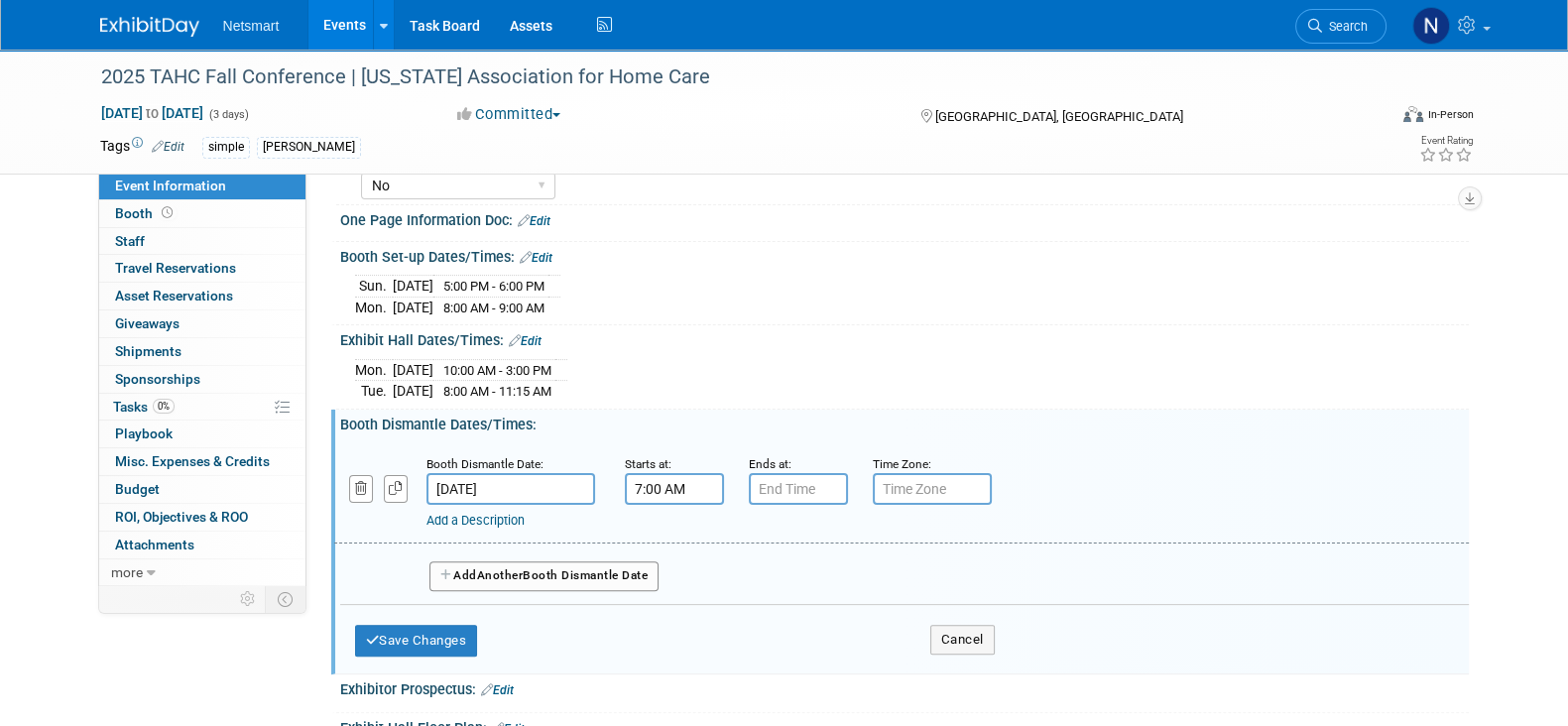
click at [662, 484] on input "7:00 AM" at bounding box center [674, 489] width 99 height 32
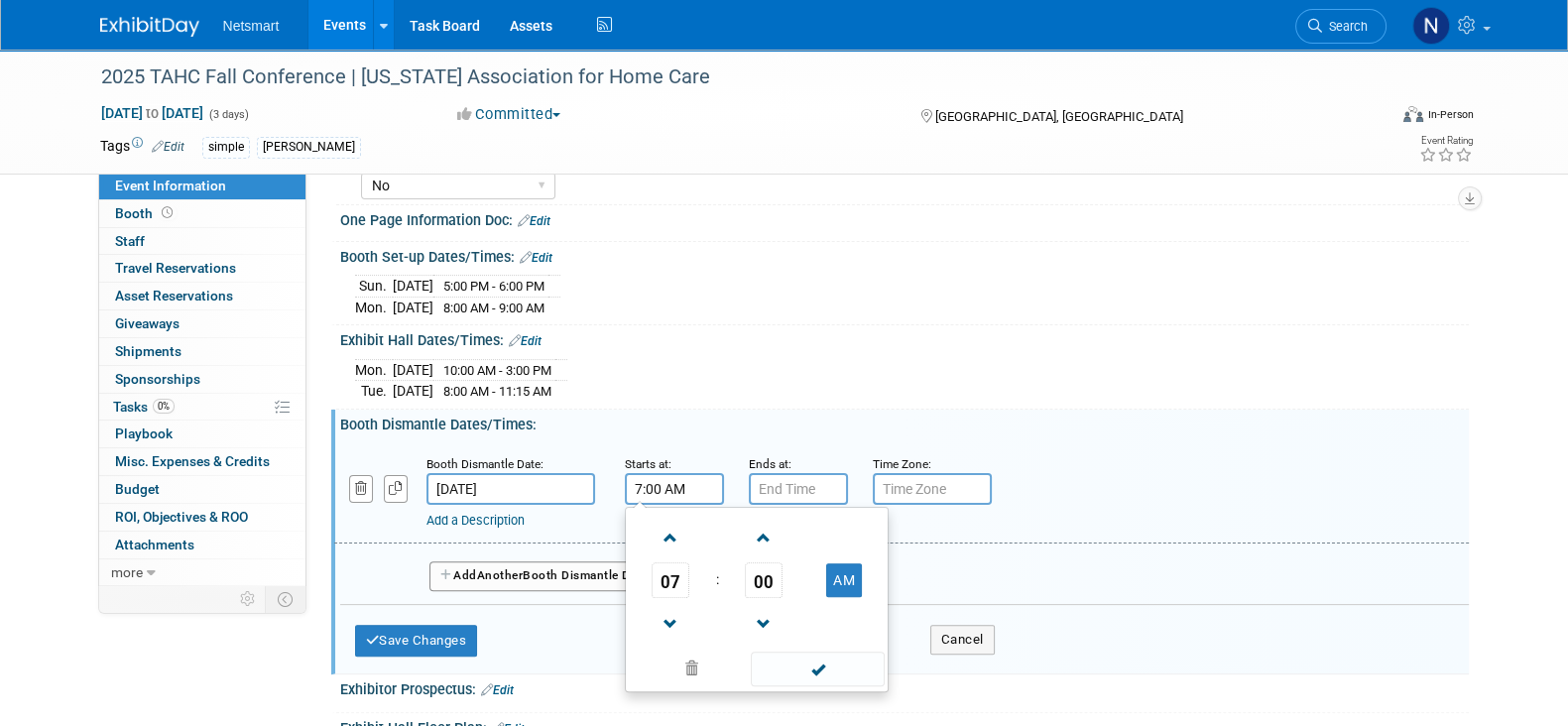
click at [674, 563] on span "07" at bounding box center [670, 580] width 38 height 36
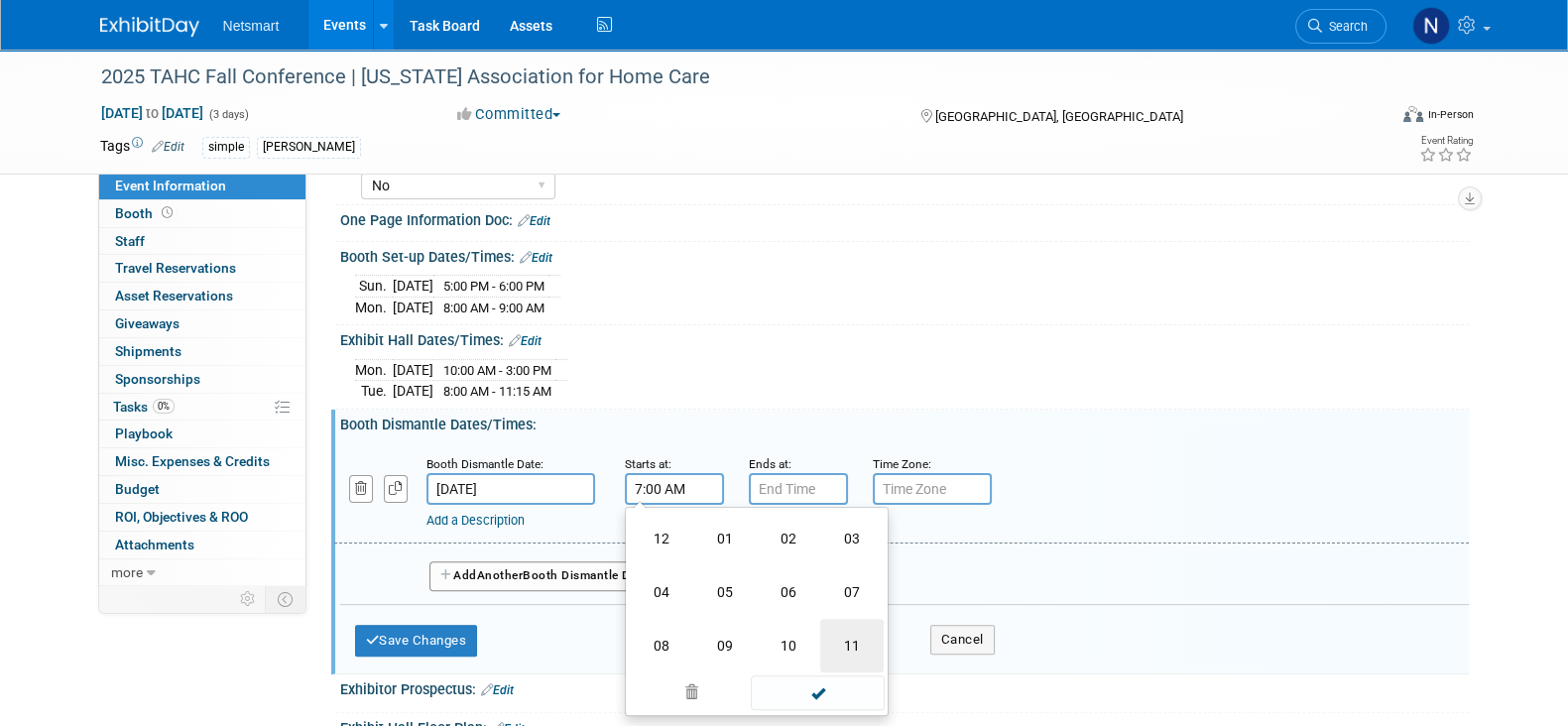
click at [843, 631] on td "11" at bounding box center [852, 646] width 63 height 54
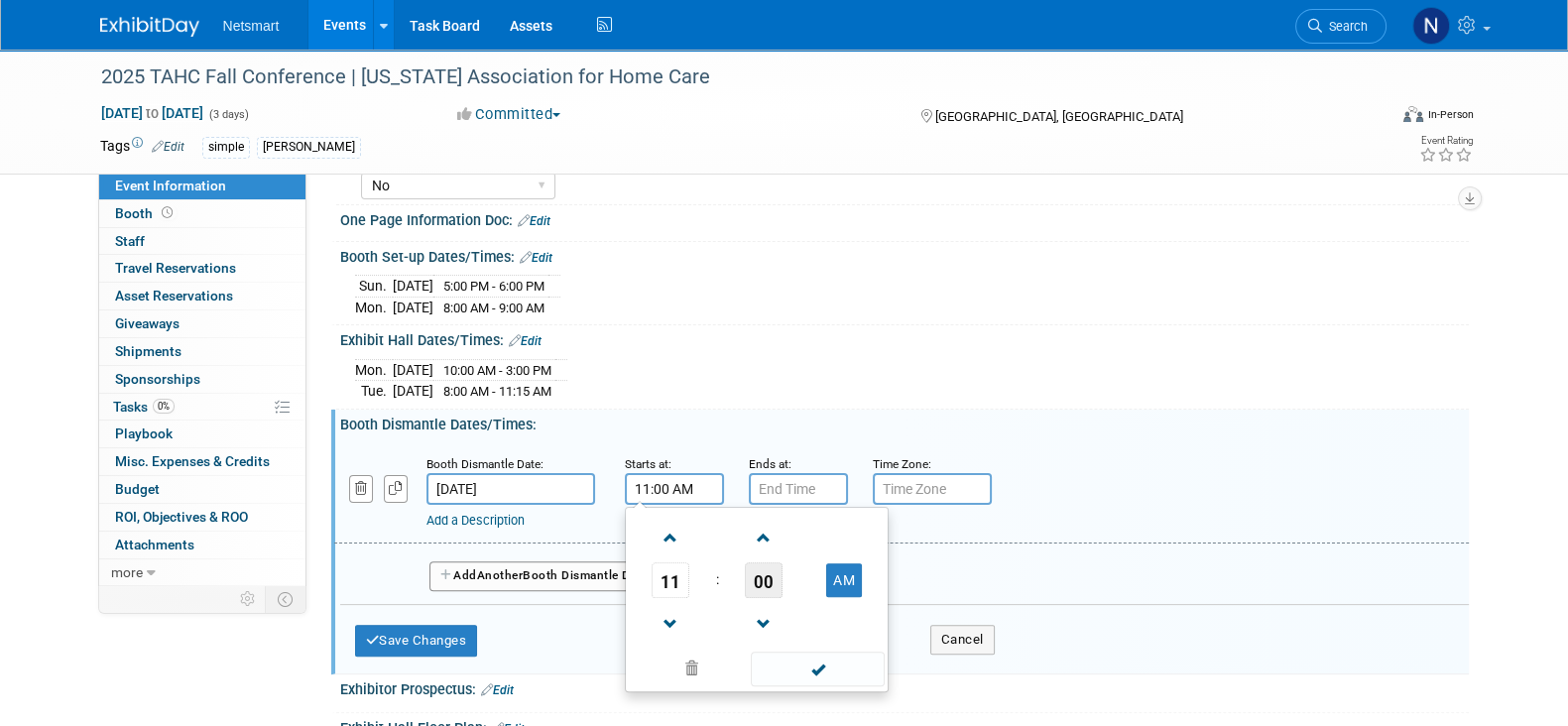
click at [766, 572] on span "00" at bounding box center [764, 580] width 38 height 36
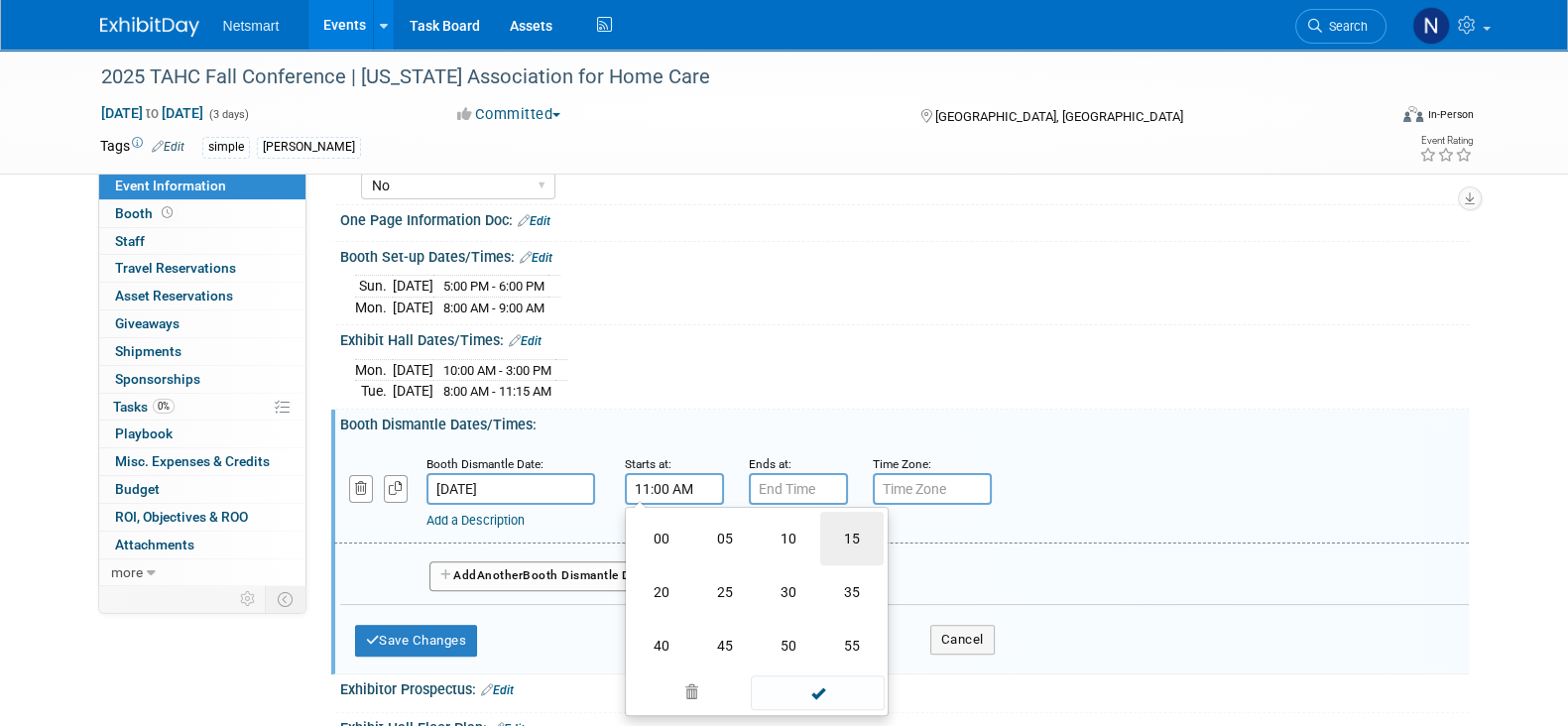
click at [840, 533] on td "15" at bounding box center [852, 539] width 63 height 54
type input "11:15 AM"
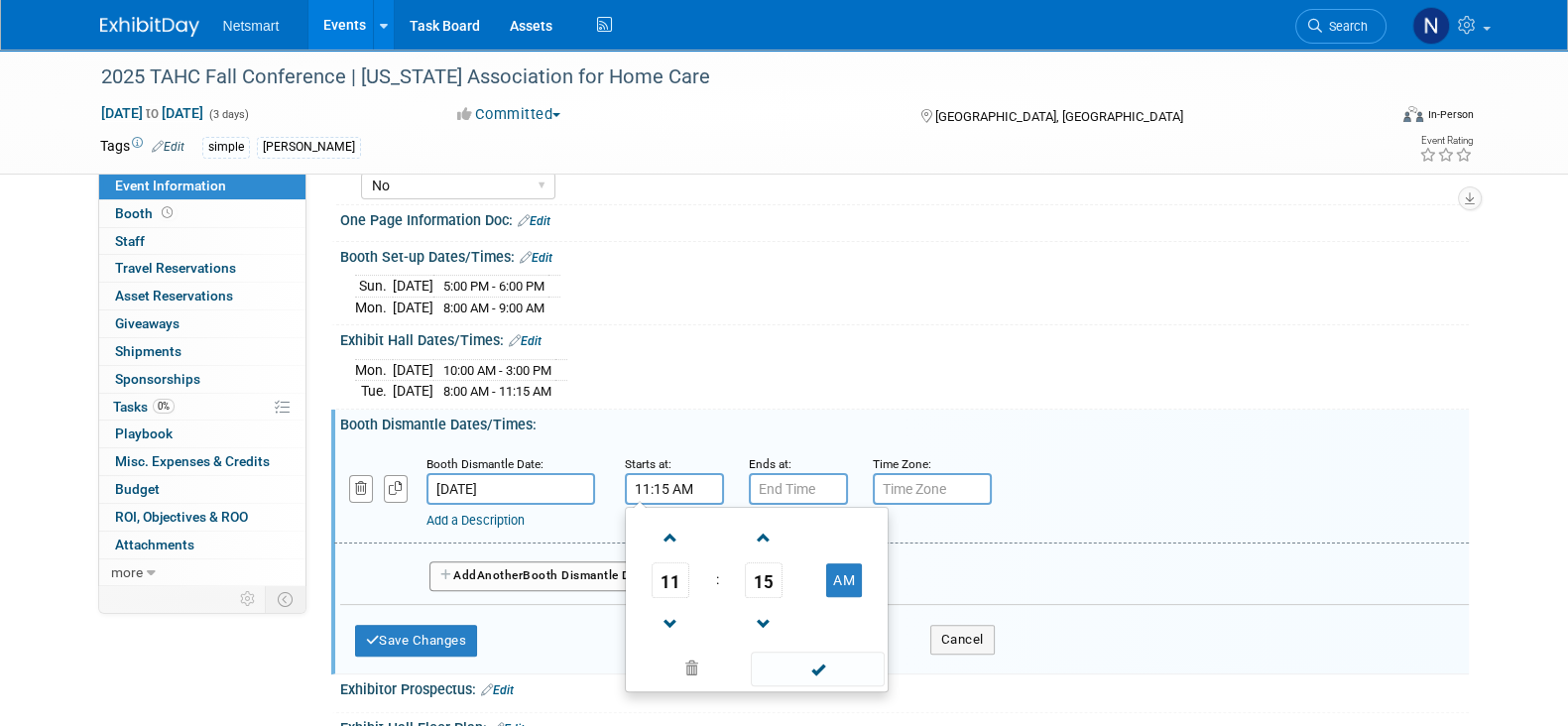
drag, startPoint x: 797, startPoint y: 655, endPoint x: 759, endPoint y: 653, distance: 38.1
click at [795, 656] on span at bounding box center [817, 668] width 134 height 35
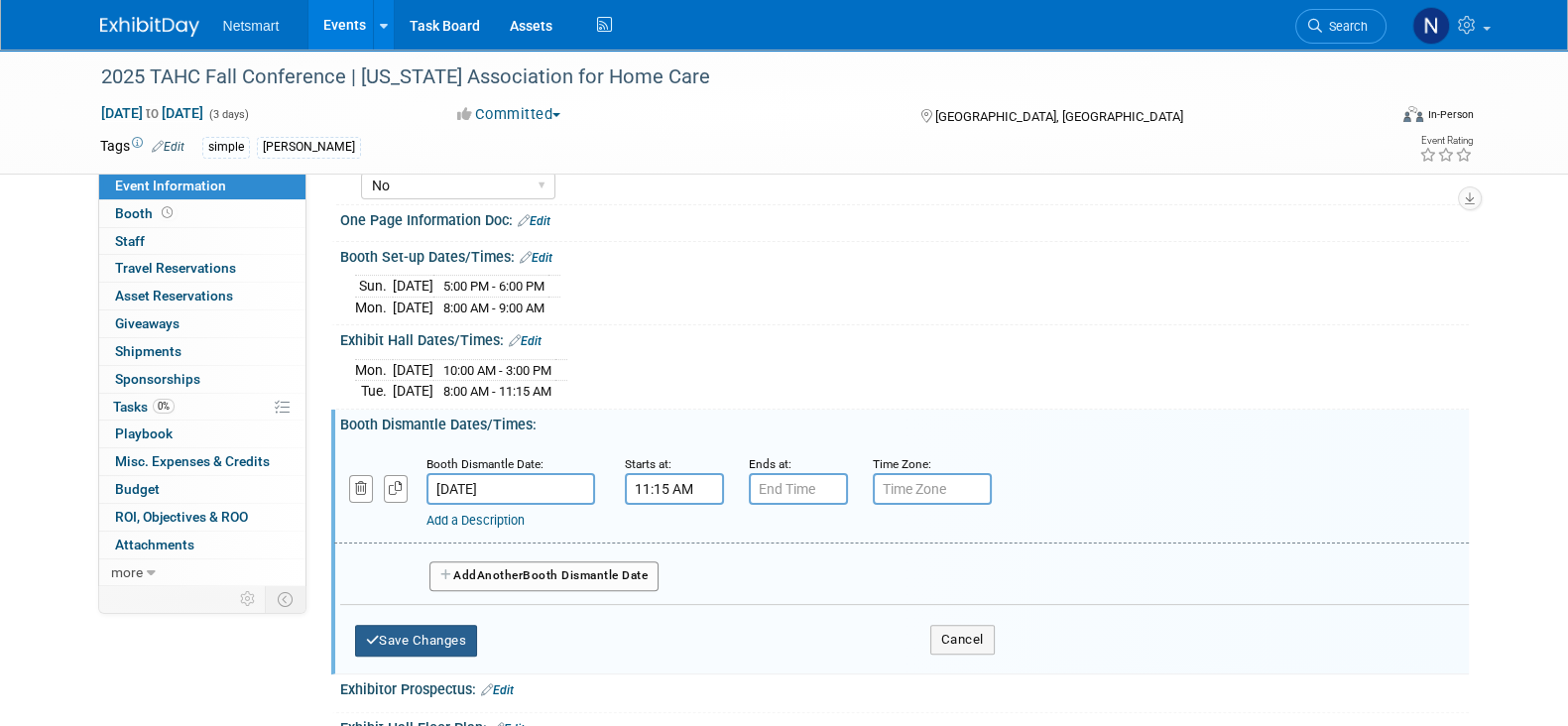
click at [440, 630] on button "Save Changes" at bounding box center [417, 641] width 123 height 32
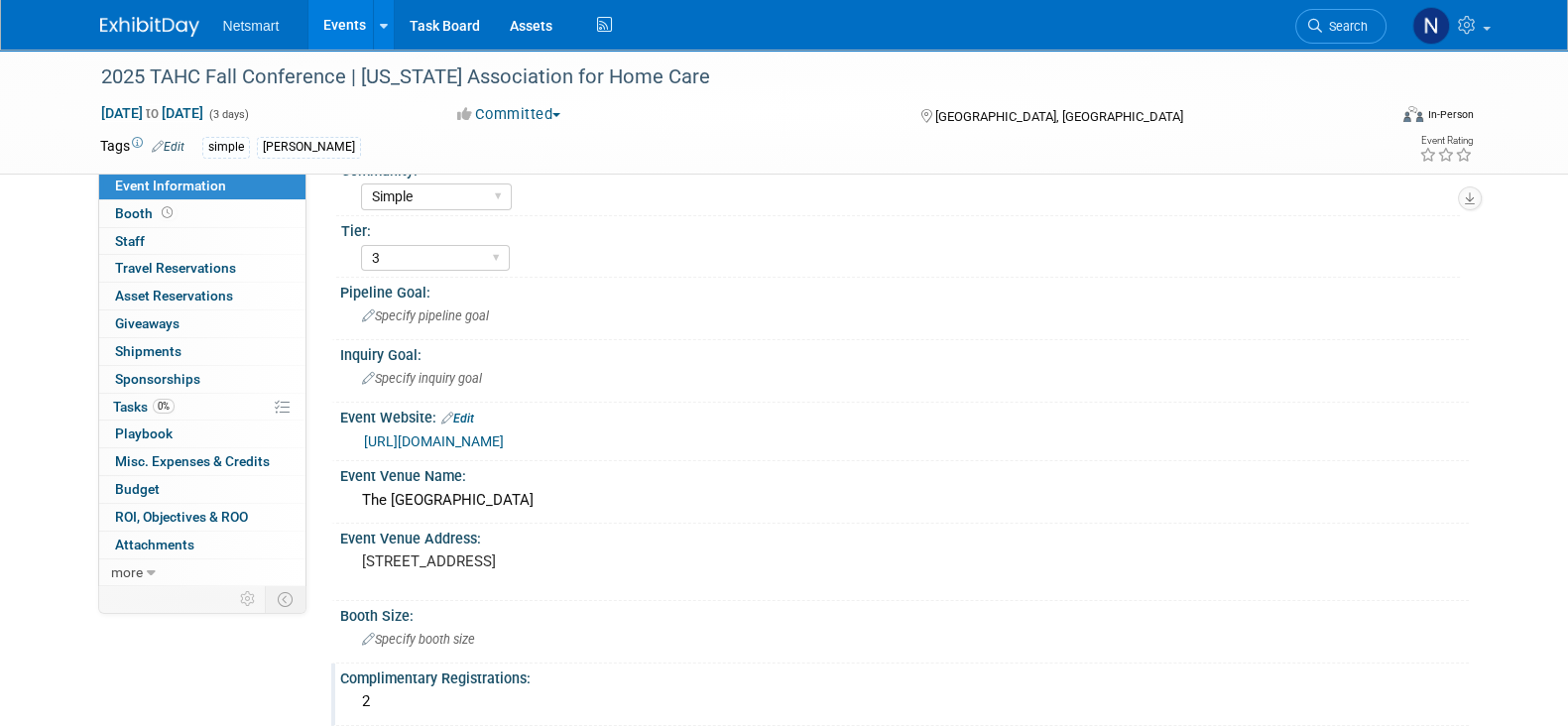
scroll to position [0, 0]
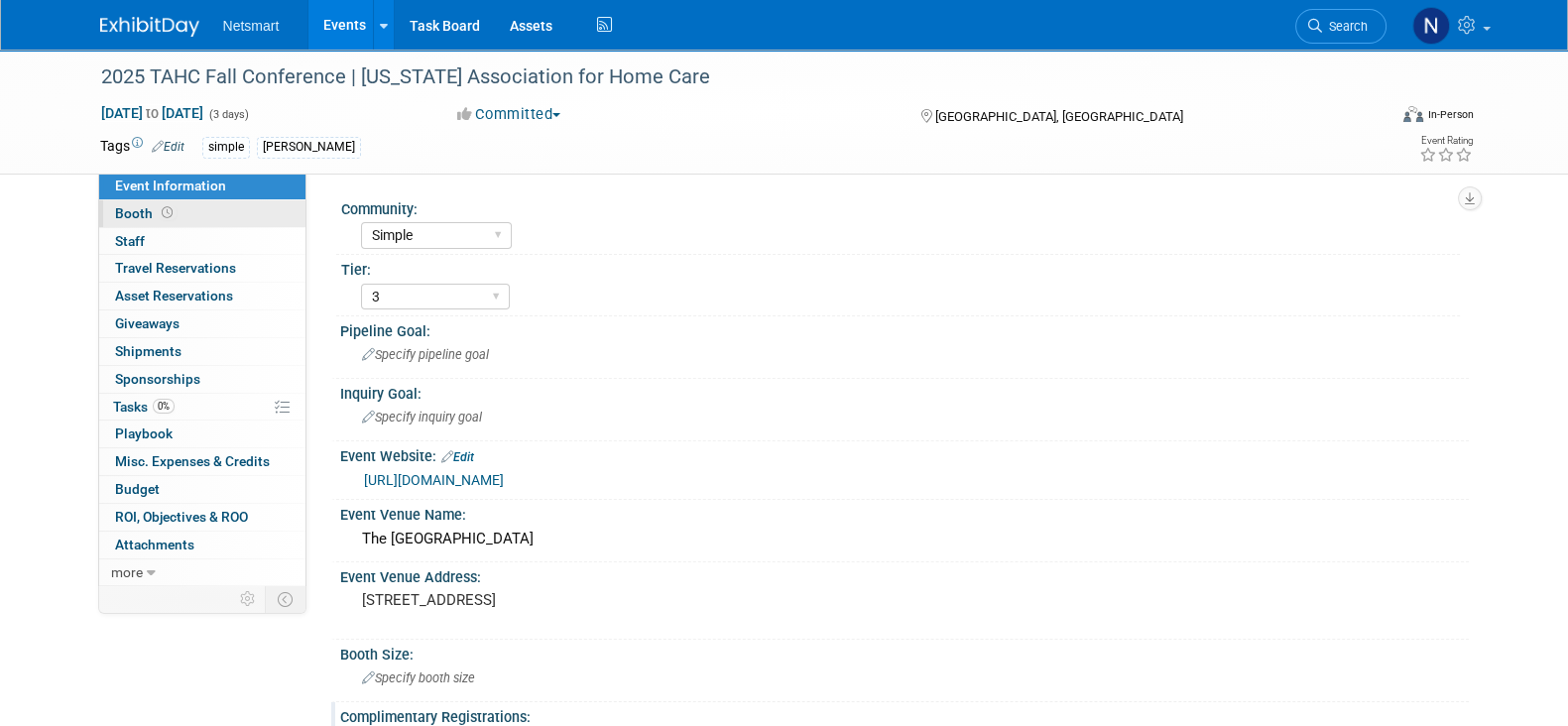
click at [190, 210] on link "Booth" at bounding box center [202, 213] width 206 height 27
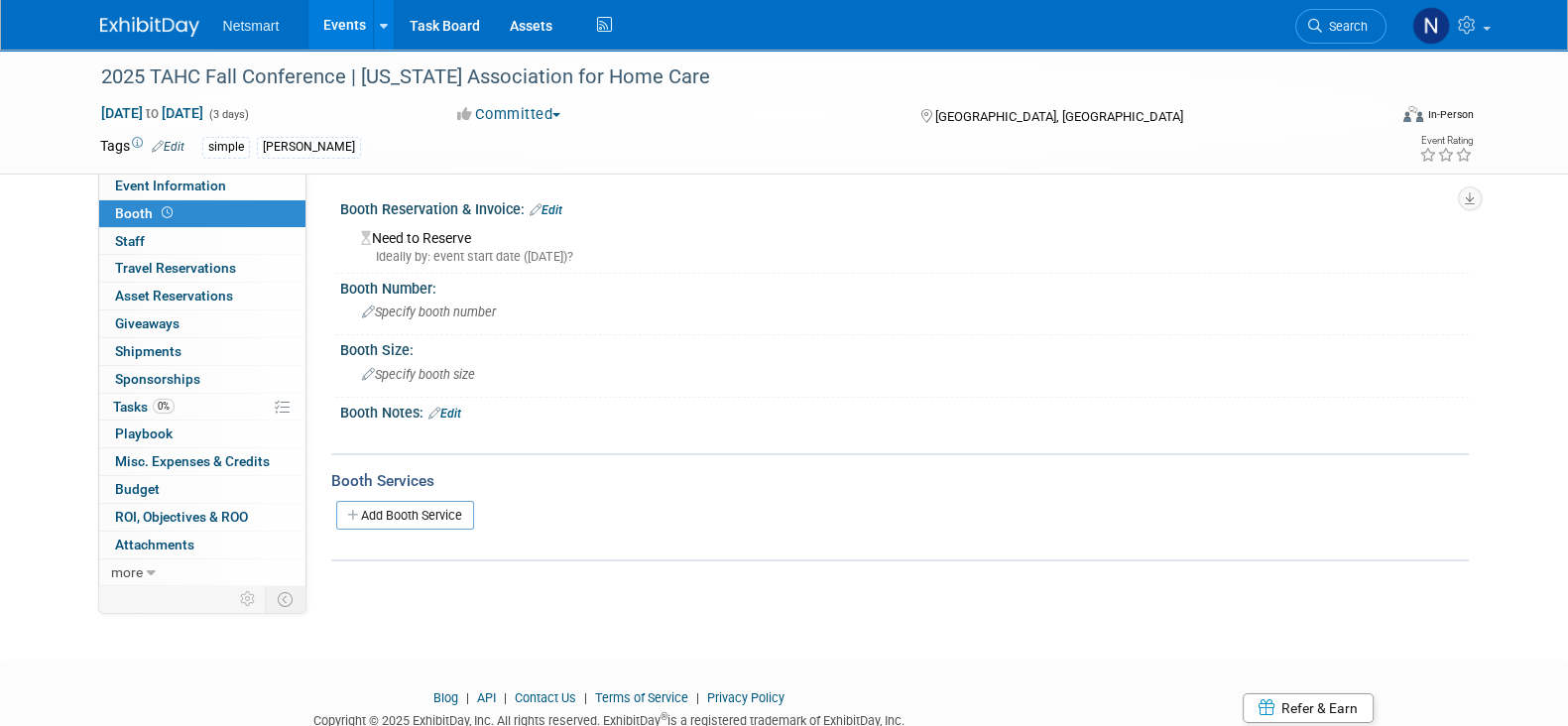
click at [441, 238] on div "Need to Reserve Ideally by: event start date (Sun. Nov 9, 2025)?" at bounding box center [905, 244] width 1099 height 43
click at [552, 208] on link "Edit" at bounding box center [545, 210] width 33 height 14
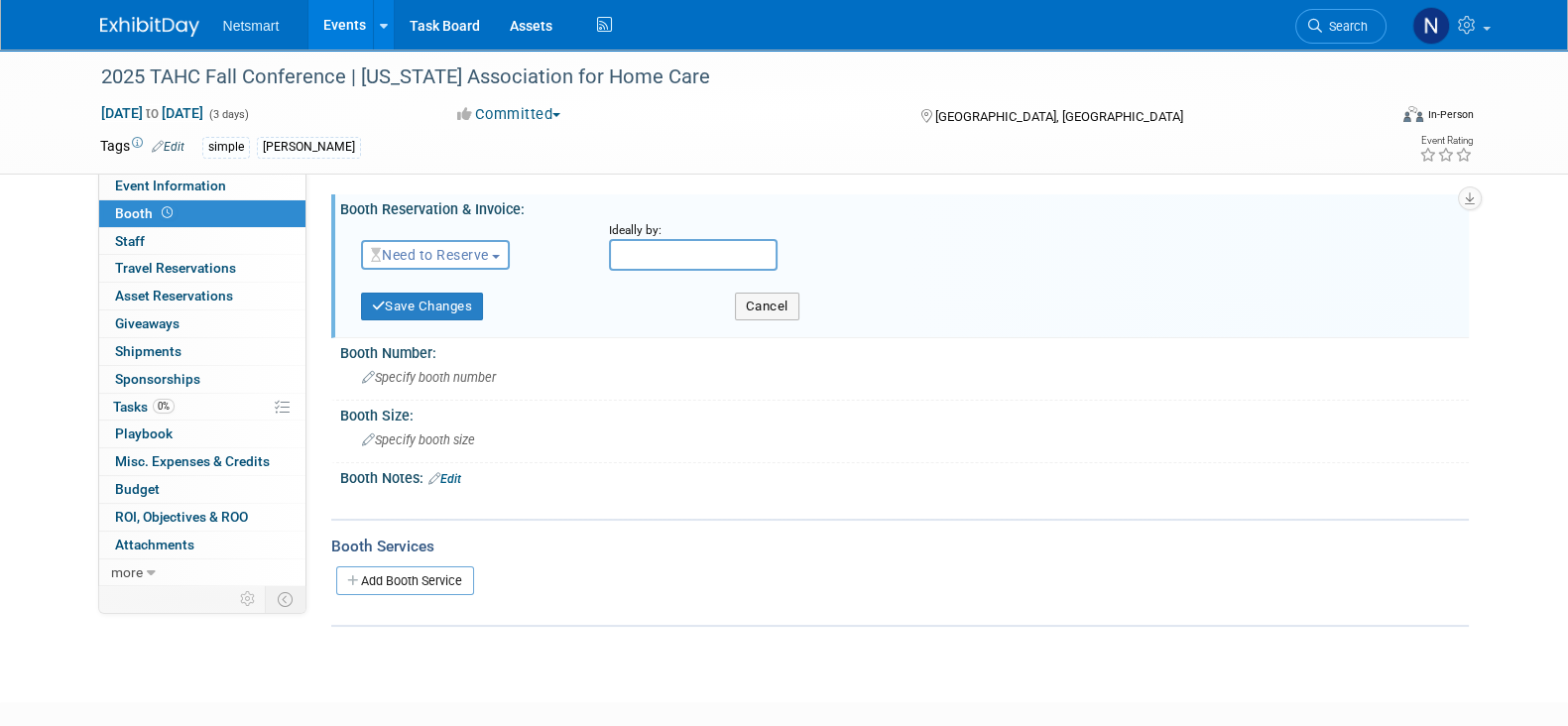
click at [415, 255] on span "Need to Reserve" at bounding box center [429, 255] width 118 height 16
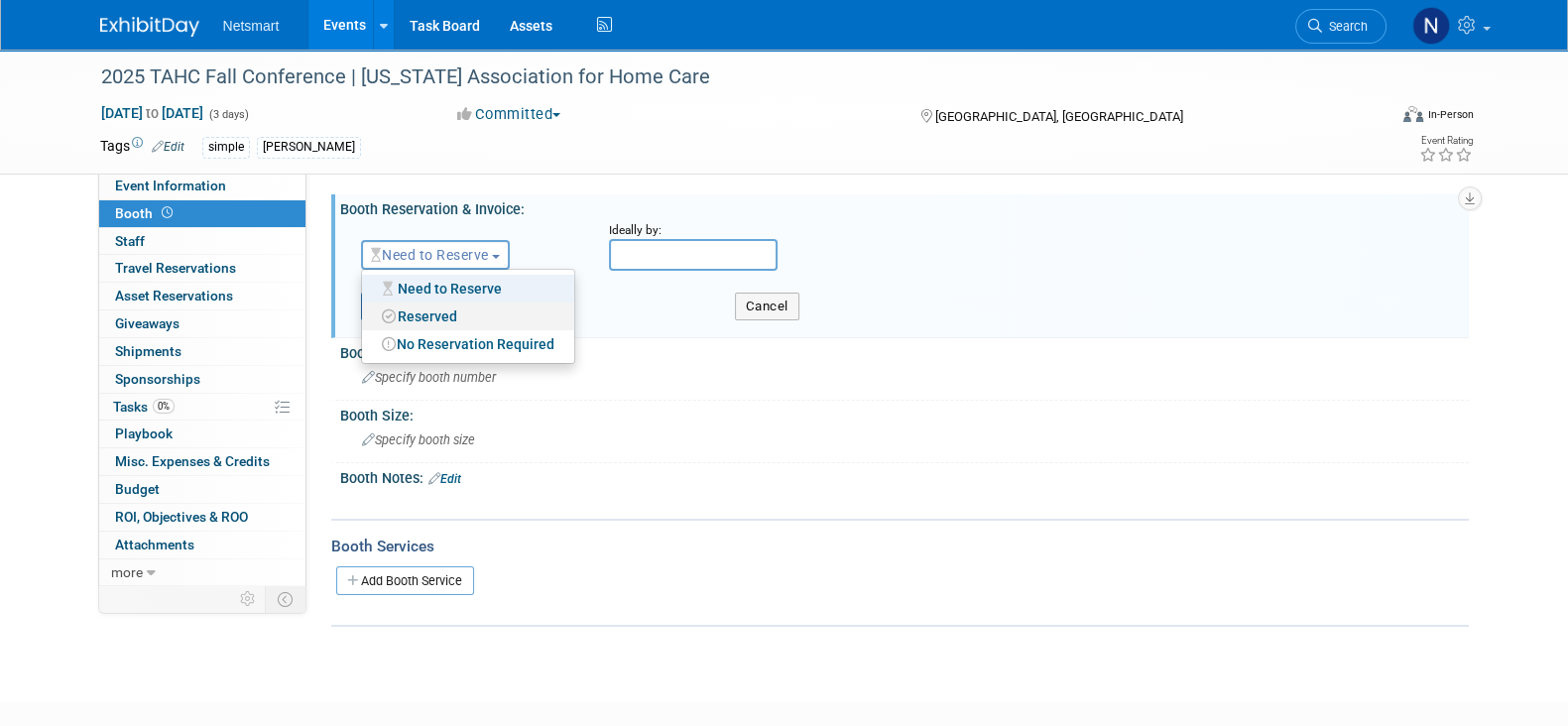
click at [429, 319] on link "Reserved" at bounding box center [468, 316] width 212 height 28
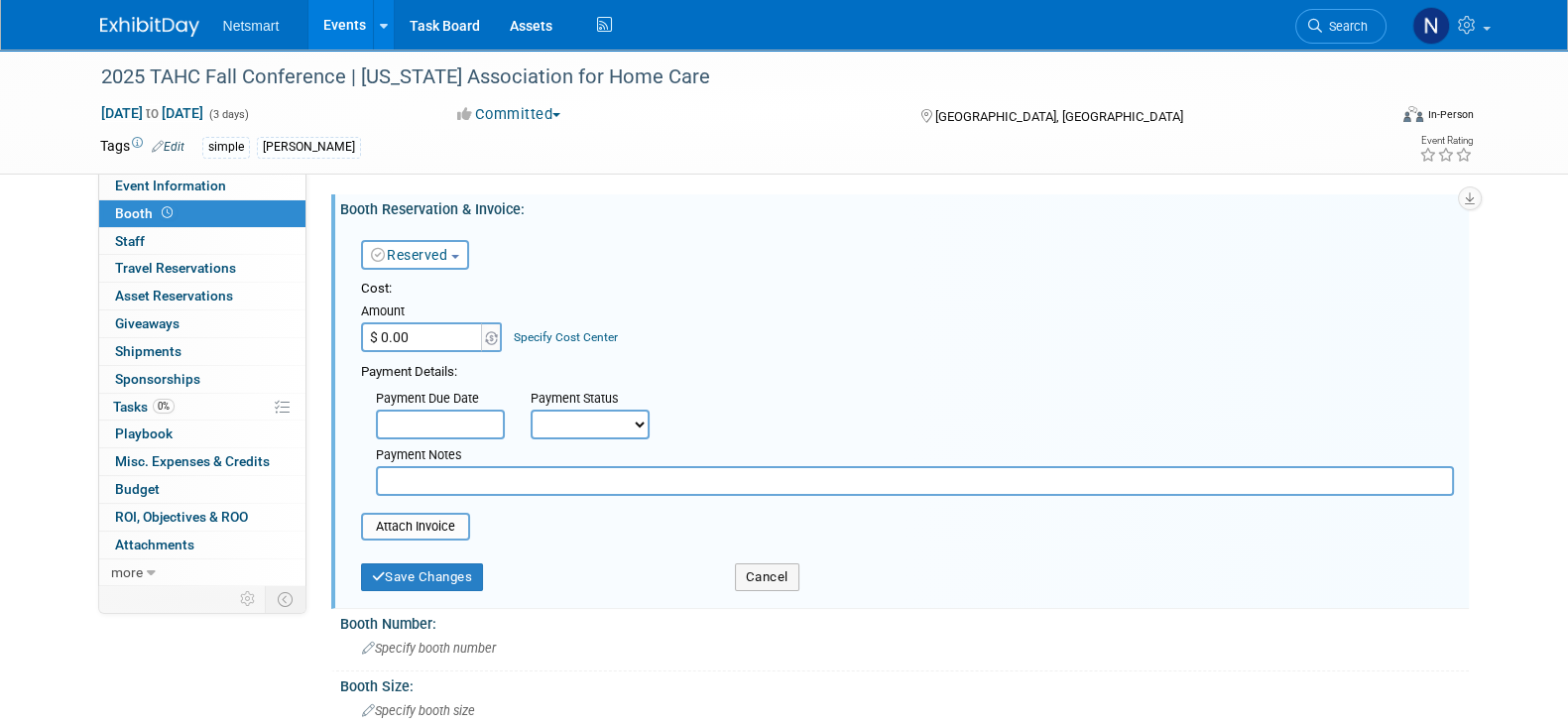
click at [424, 327] on input "$ 0.00" at bounding box center [422, 337] width 124 height 30
type input "$ 1,699.50"
click at [406, 528] on input "file" at bounding box center [350, 527] width 236 height 24
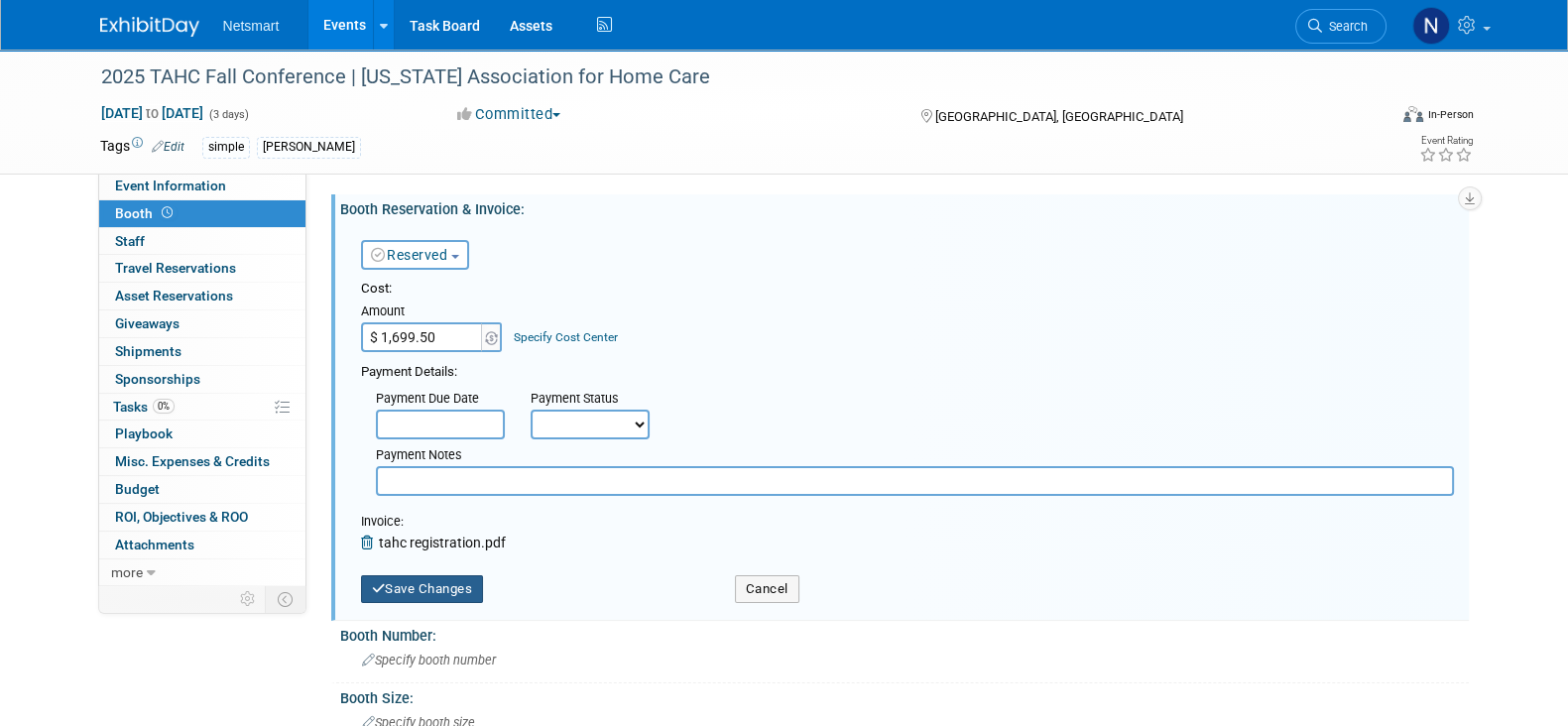
click at [426, 588] on button "Save Changes" at bounding box center [422, 589] width 123 height 28
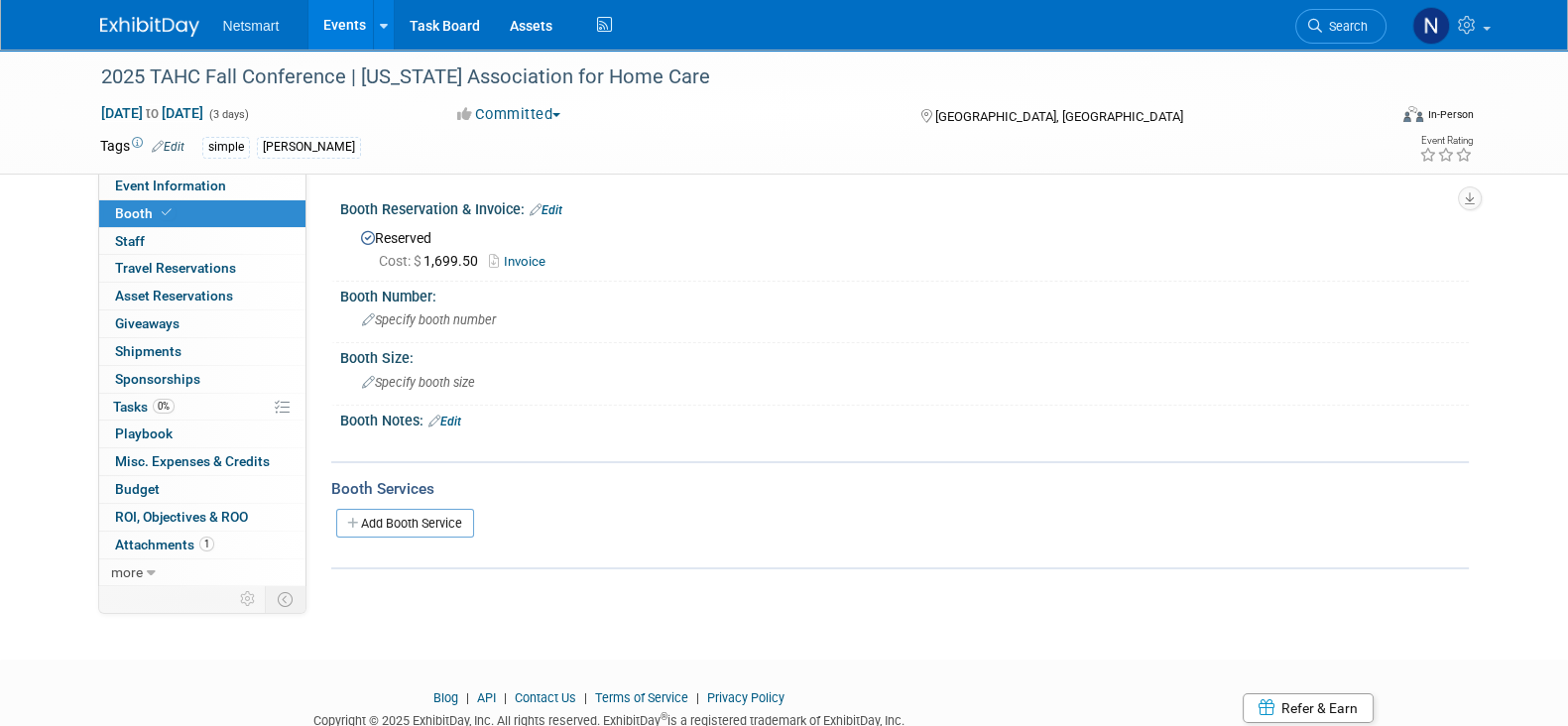
click at [1360, 37] on link "Search" at bounding box center [1341, 26] width 91 height 35
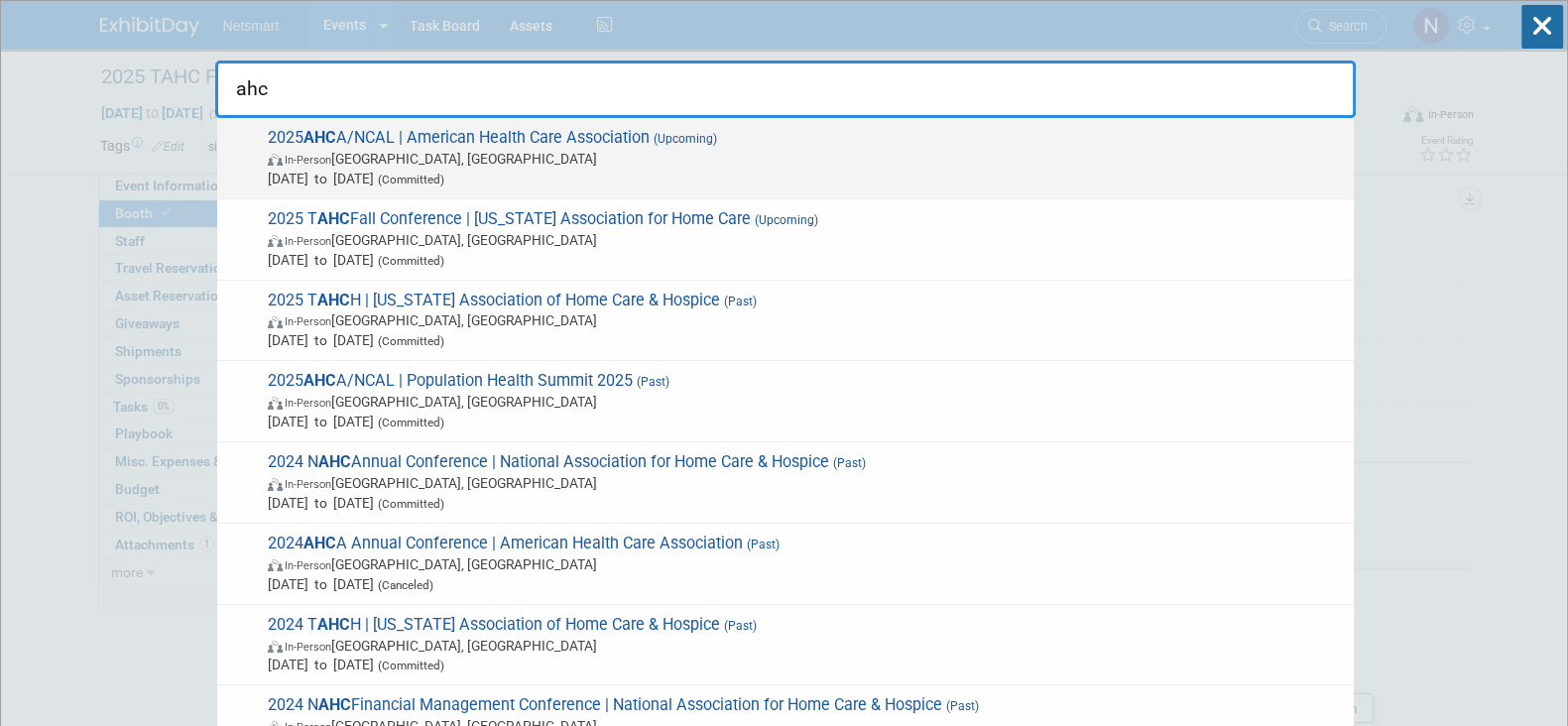
type input "ahc"
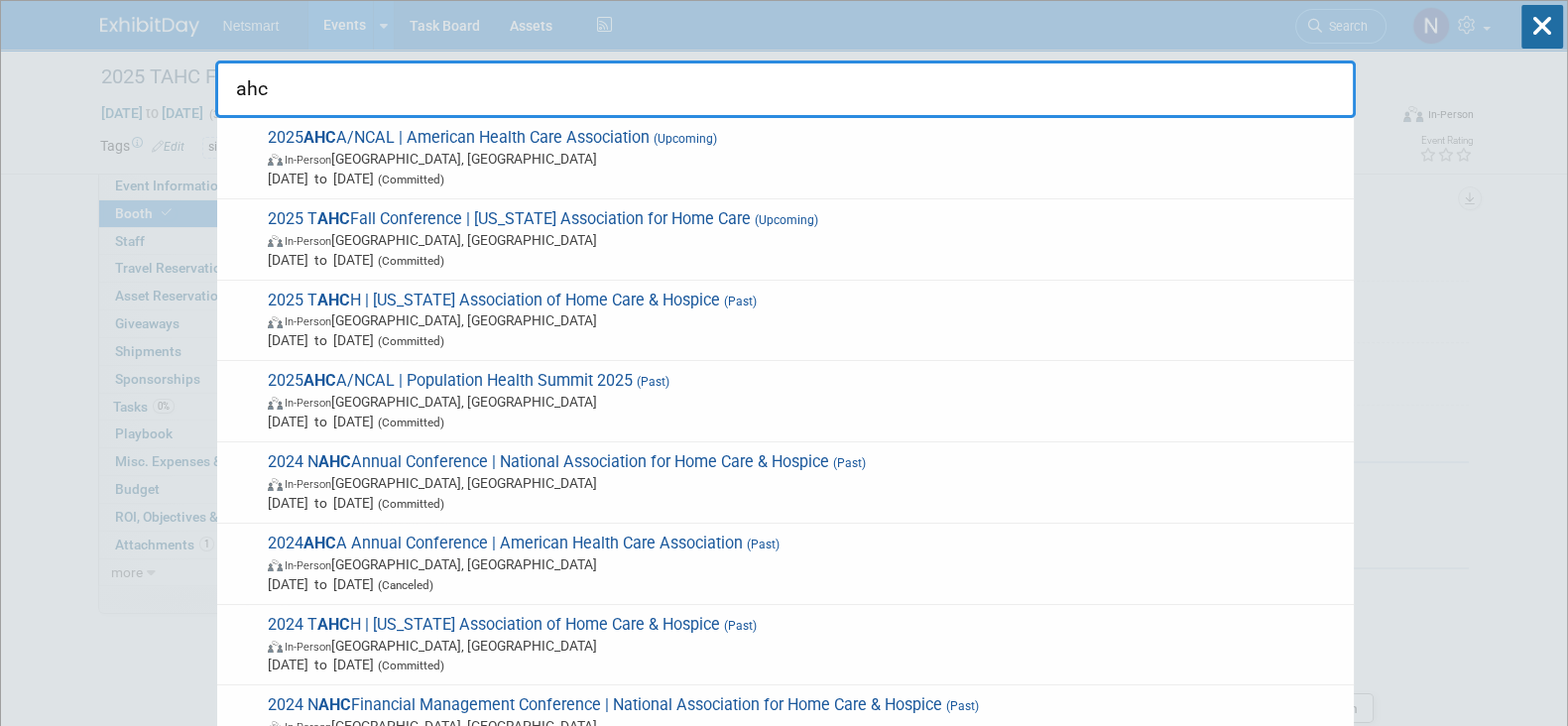
click at [670, 151] on span "In-Person Las Vegas, NV" at bounding box center [805, 159] width 1076 height 20
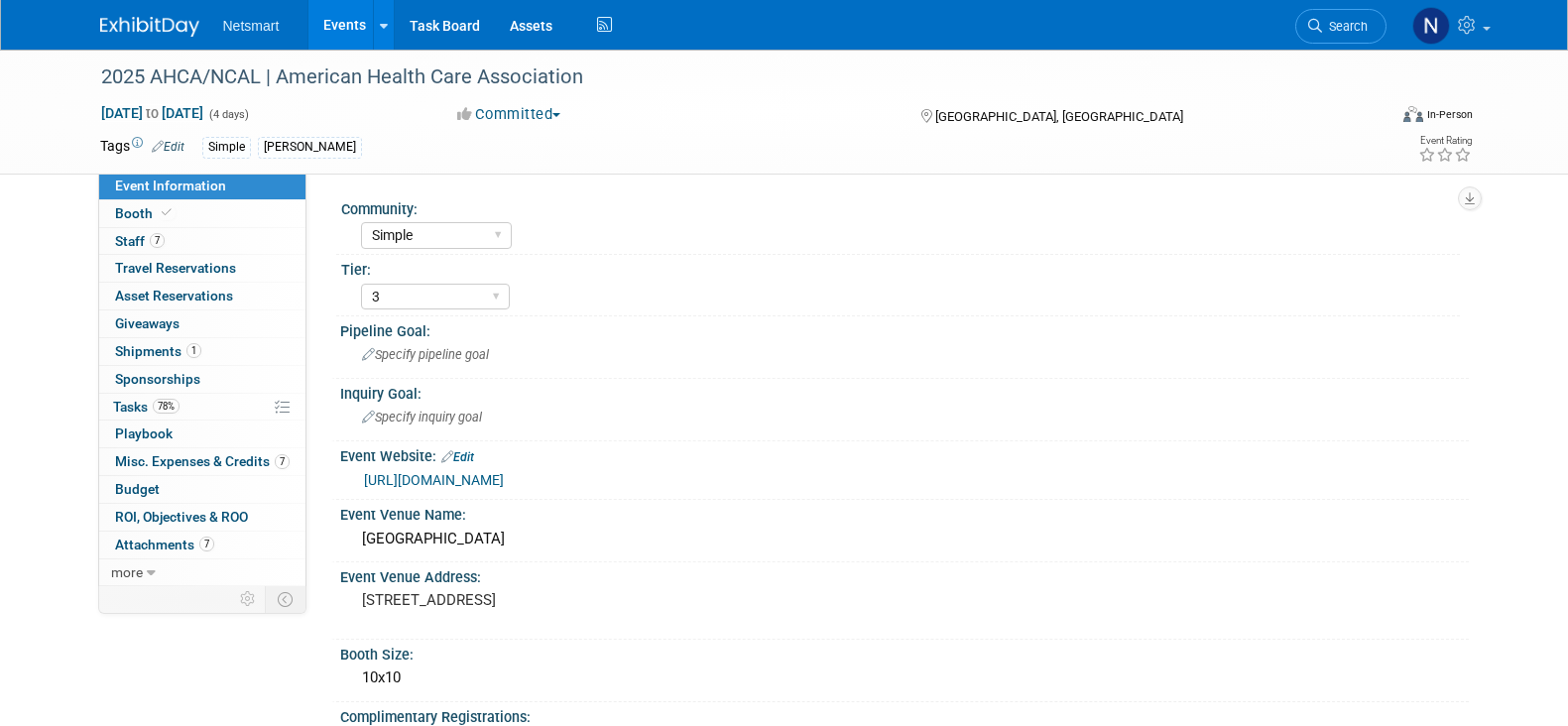
select select "Simple"
select select "3"
select select "No"
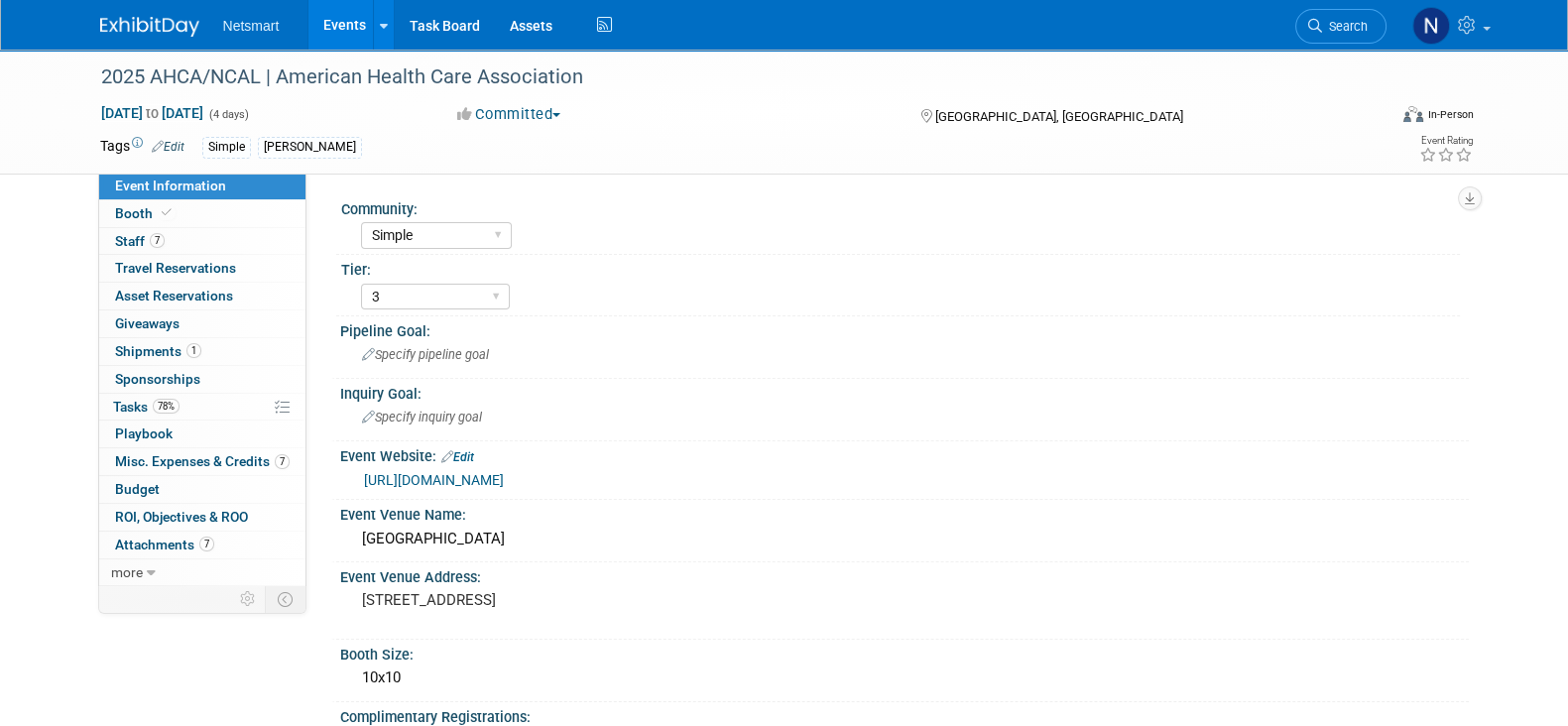
click at [218, 455] on span "Misc. Expenses & Credits 7" at bounding box center [202, 461] width 175 height 16
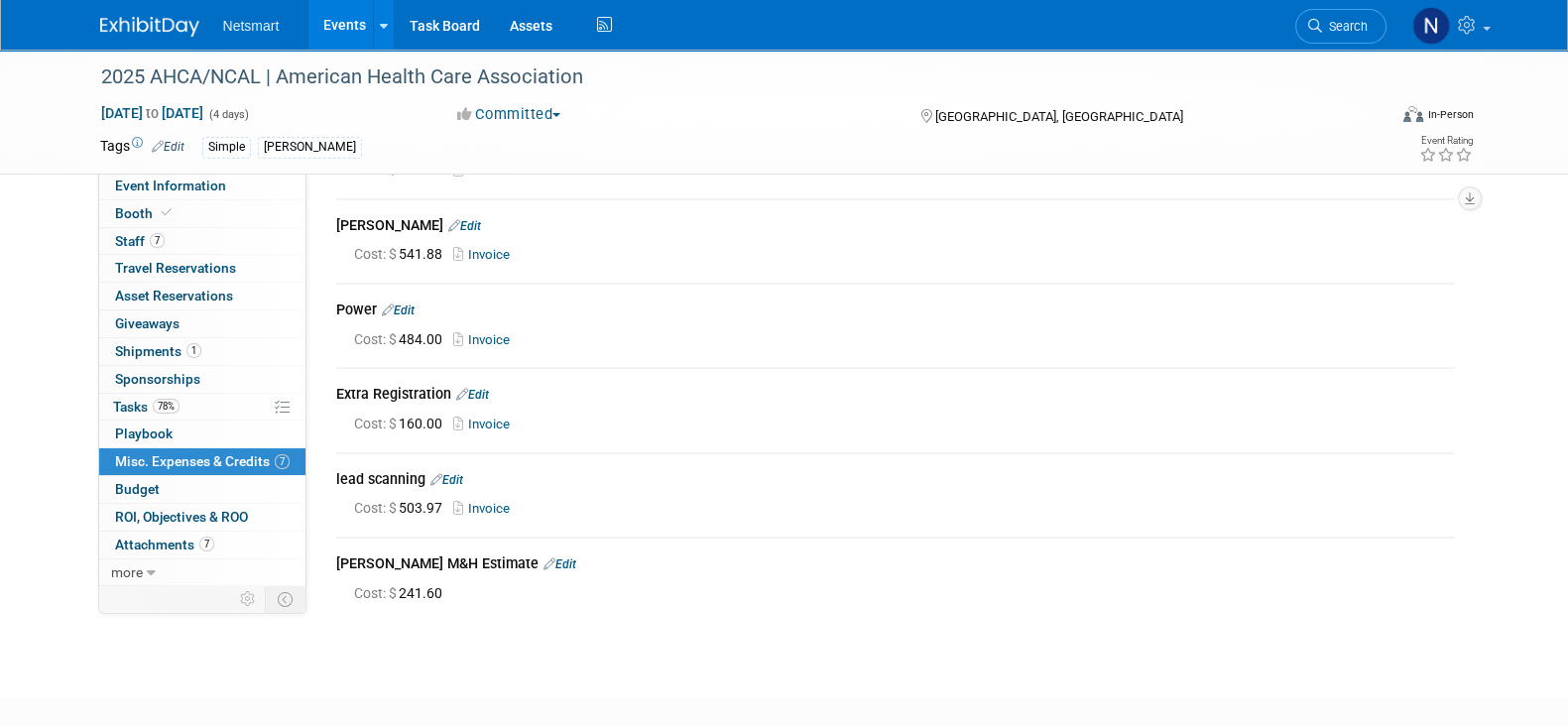
scroll to position [247, 0]
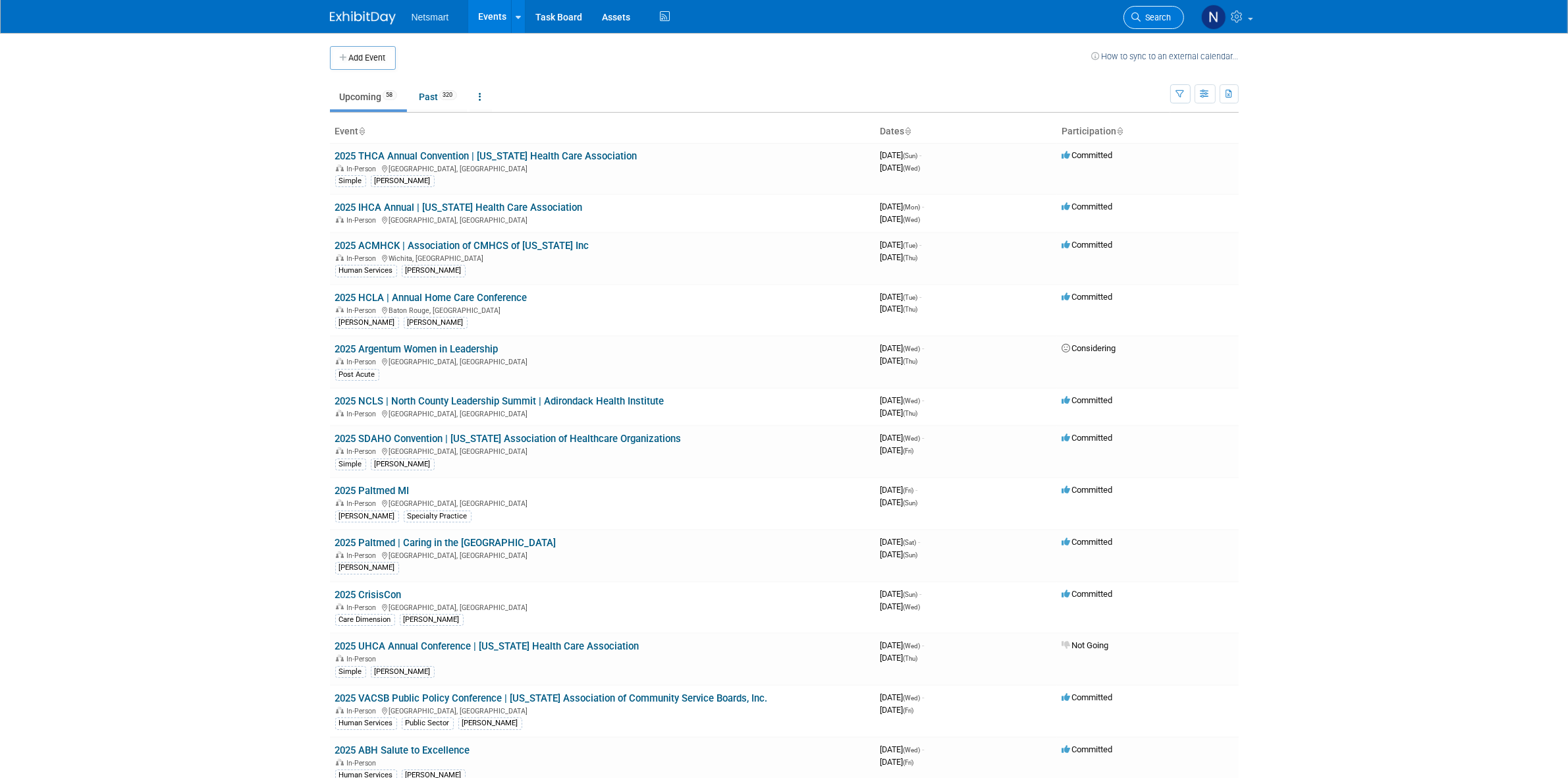
click at [1150, 21] on span "Search" at bounding box center [1156, 17] width 30 height 10
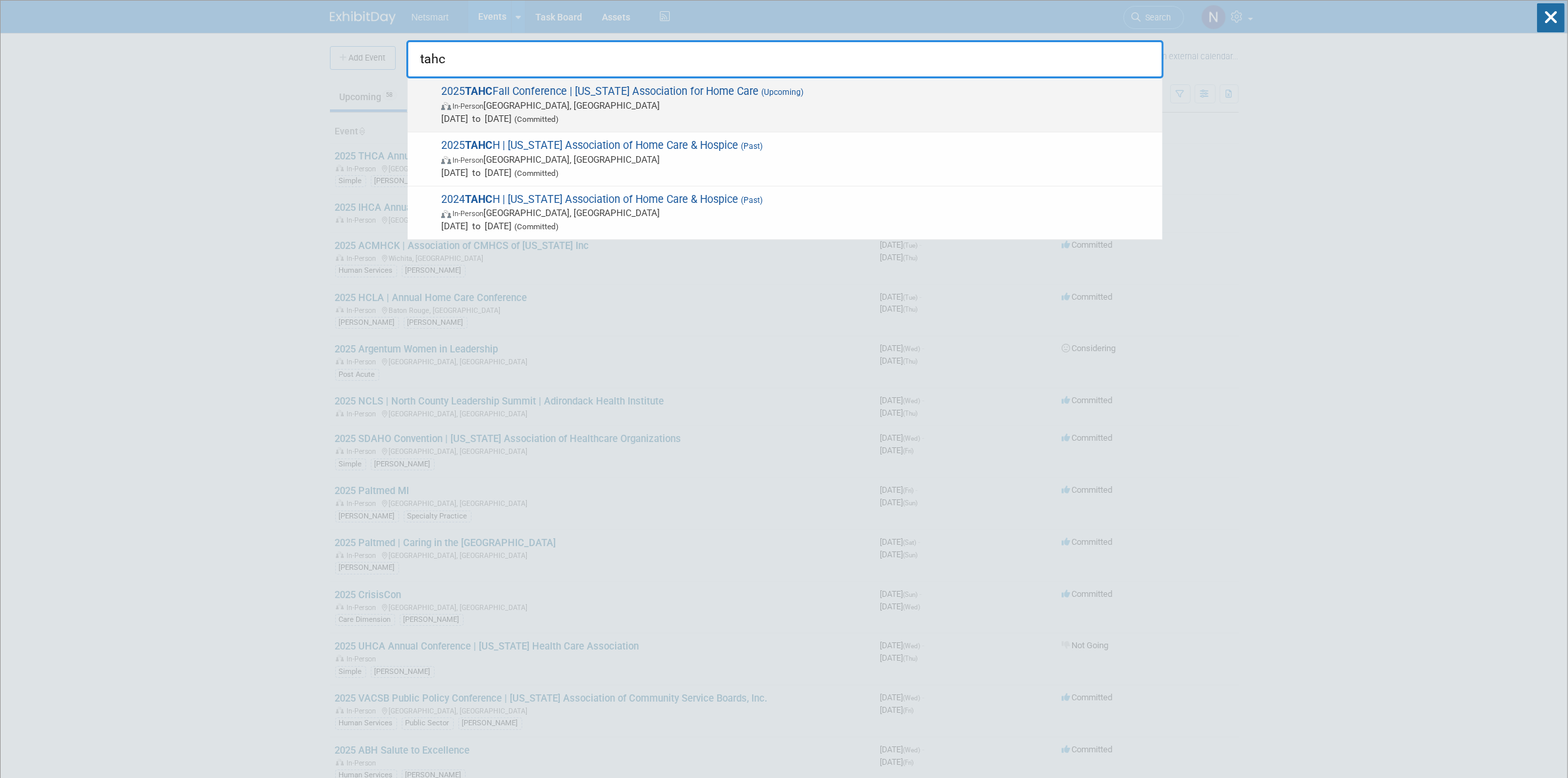
type input "tahc"
click at [666, 78] on div "2025 TAHC Fall Conference | Tennessee Association for Home Care (Upcoming) In-P…" at bounding box center [785, 105] width 755 height 54
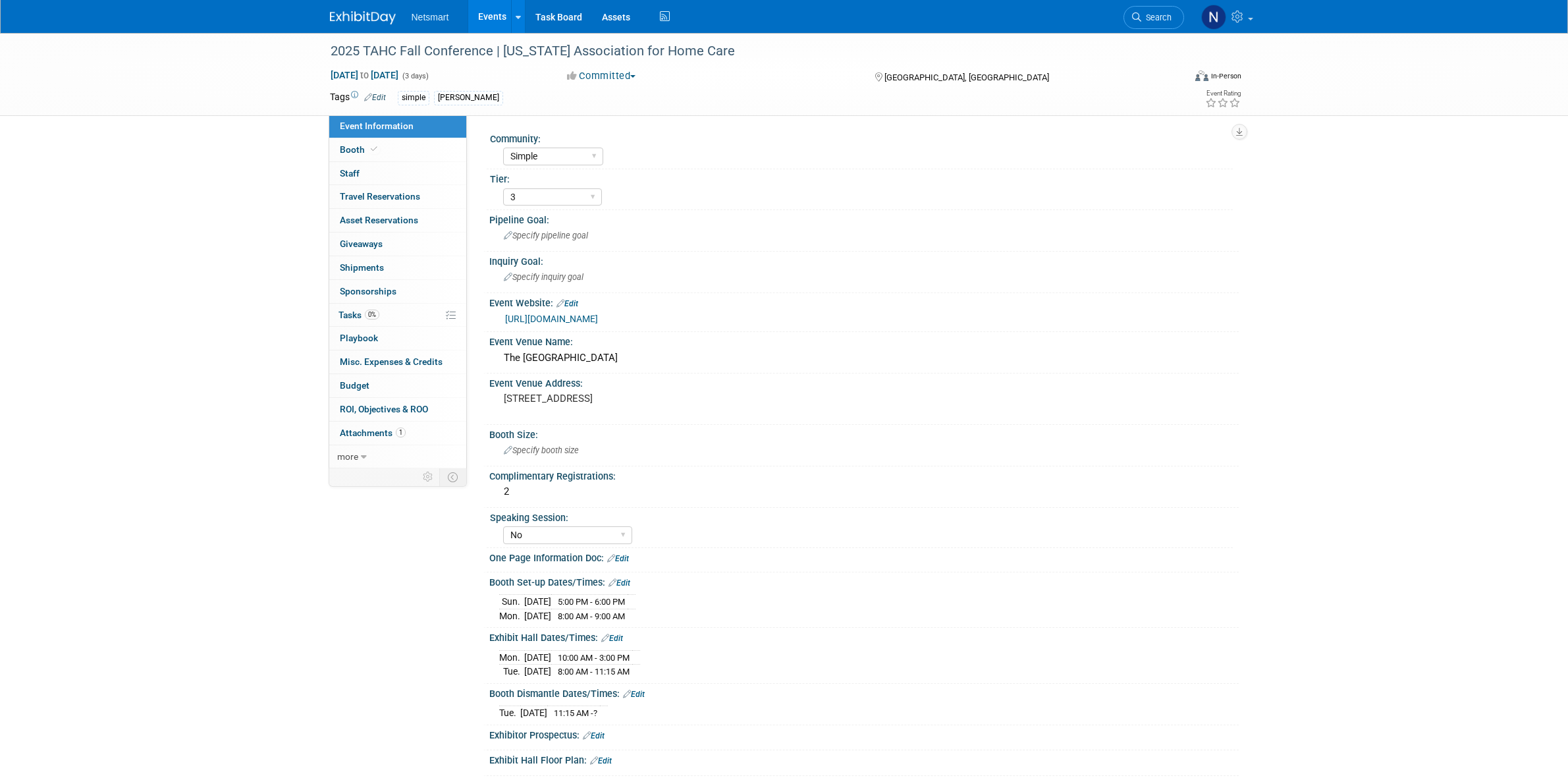
select select "Simple"
select select "3"
select select "No"
click at [382, 150] on link "Booth" at bounding box center [398, 150] width 137 height 23
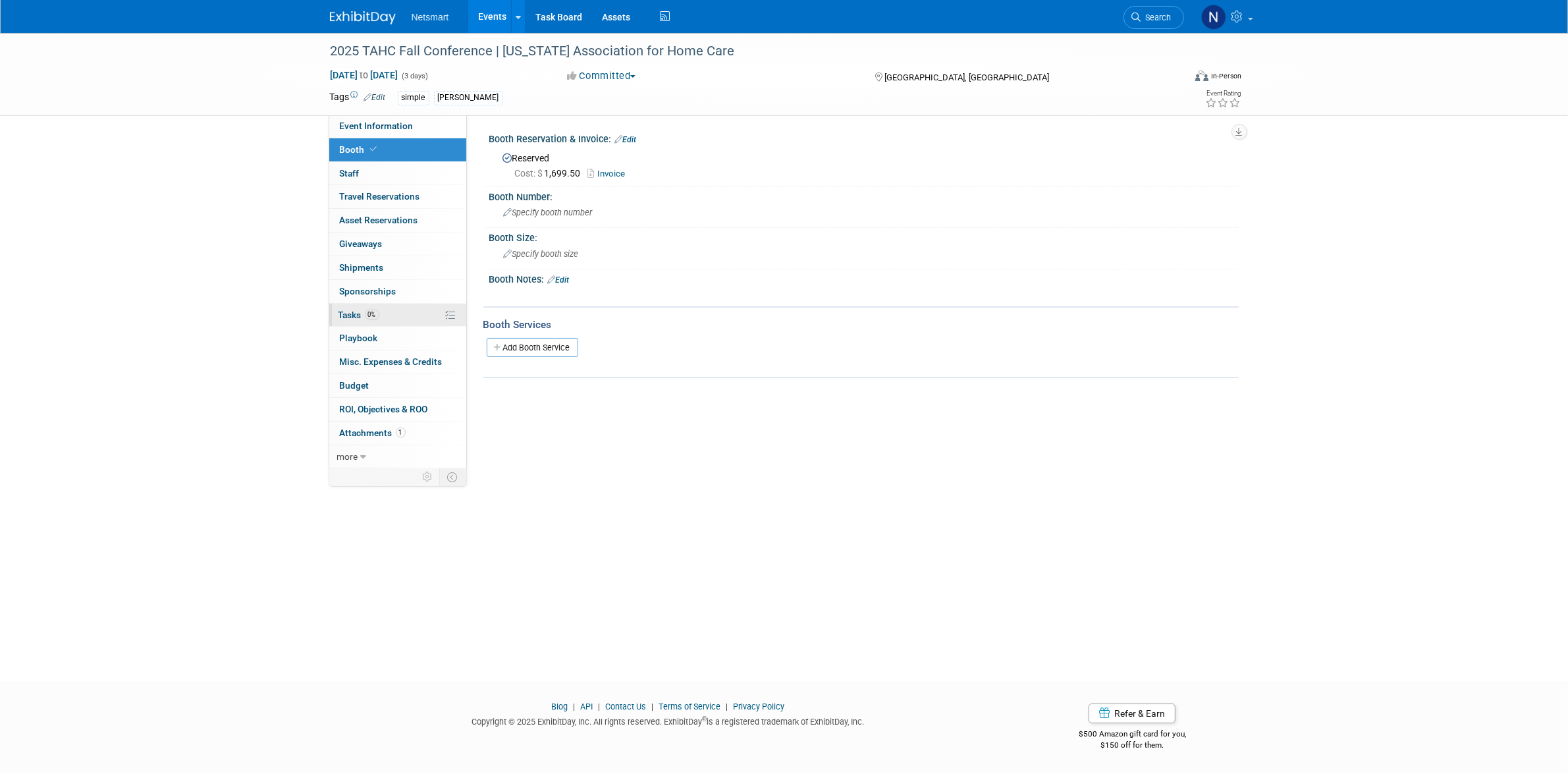
click at [410, 310] on link "0% Tasks 0%" at bounding box center [398, 315] width 137 height 23
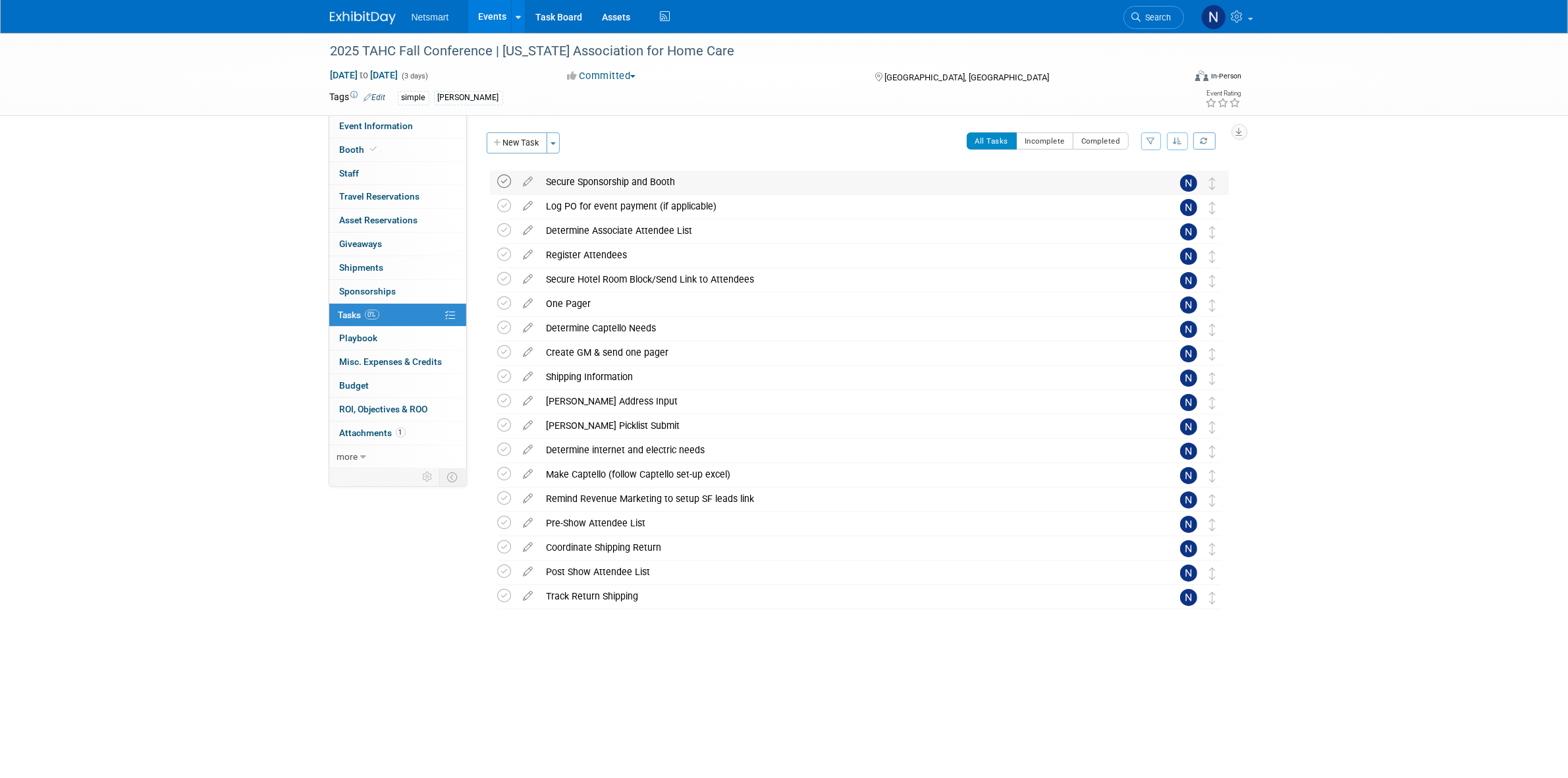
click at [506, 184] on icon at bounding box center [504, 181] width 14 height 14
click at [498, 206] on icon at bounding box center [504, 206] width 14 height 14
click at [502, 232] on icon at bounding box center [504, 230] width 14 height 14
click at [504, 257] on icon at bounding box center [504, 254] width 14 height 14
click at [575, 259] on div "Register Attendees" at bounding box center [847, 255] width 614 height 22
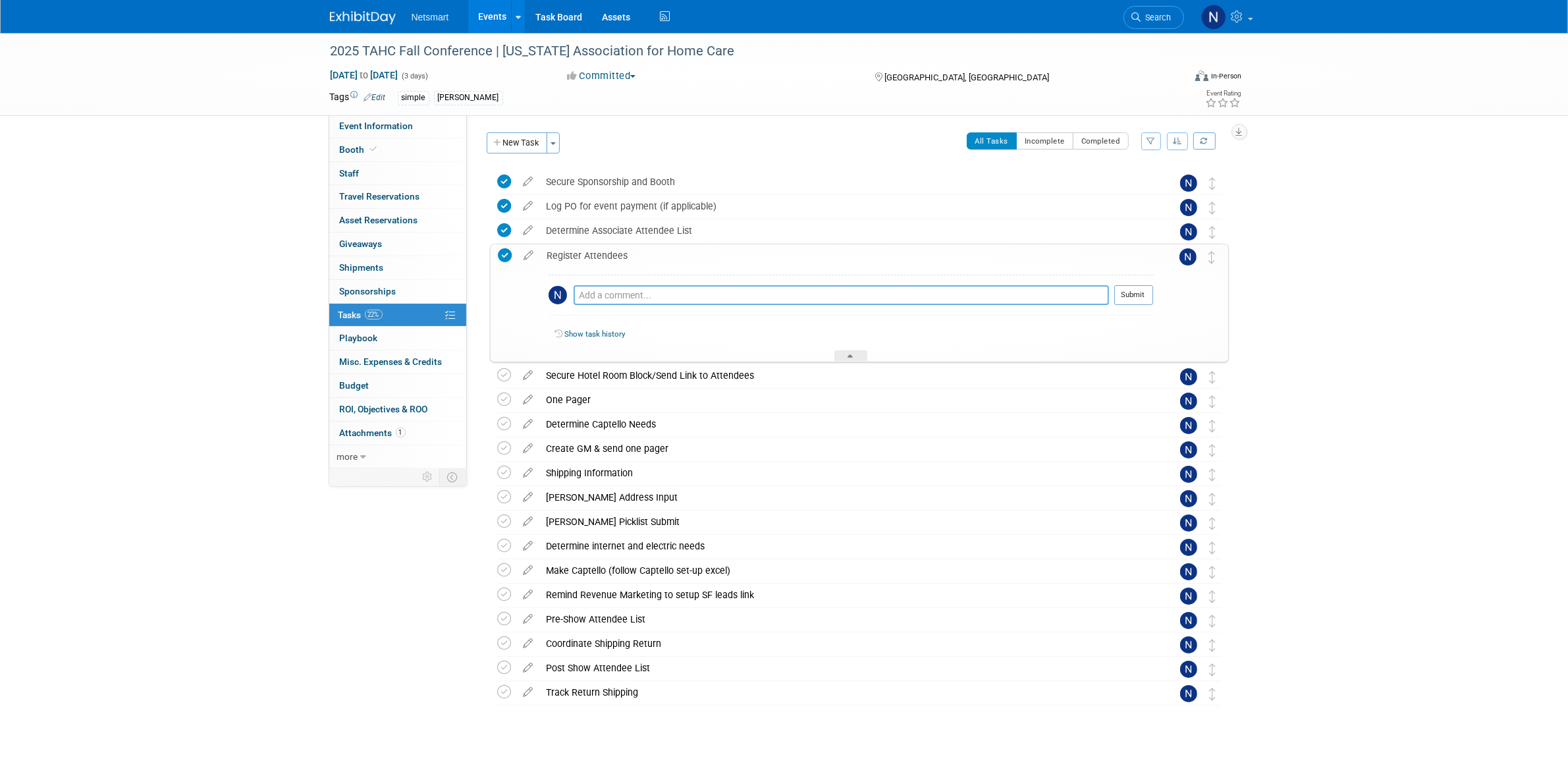
click at [607, 298] on textarea at bounding box center [841, 295] width 535 height 20
type textarea "registered them during booth registration"
click at [1129, 300] on button "Submit" at bounding box center [1133, 295] width 39 height 20
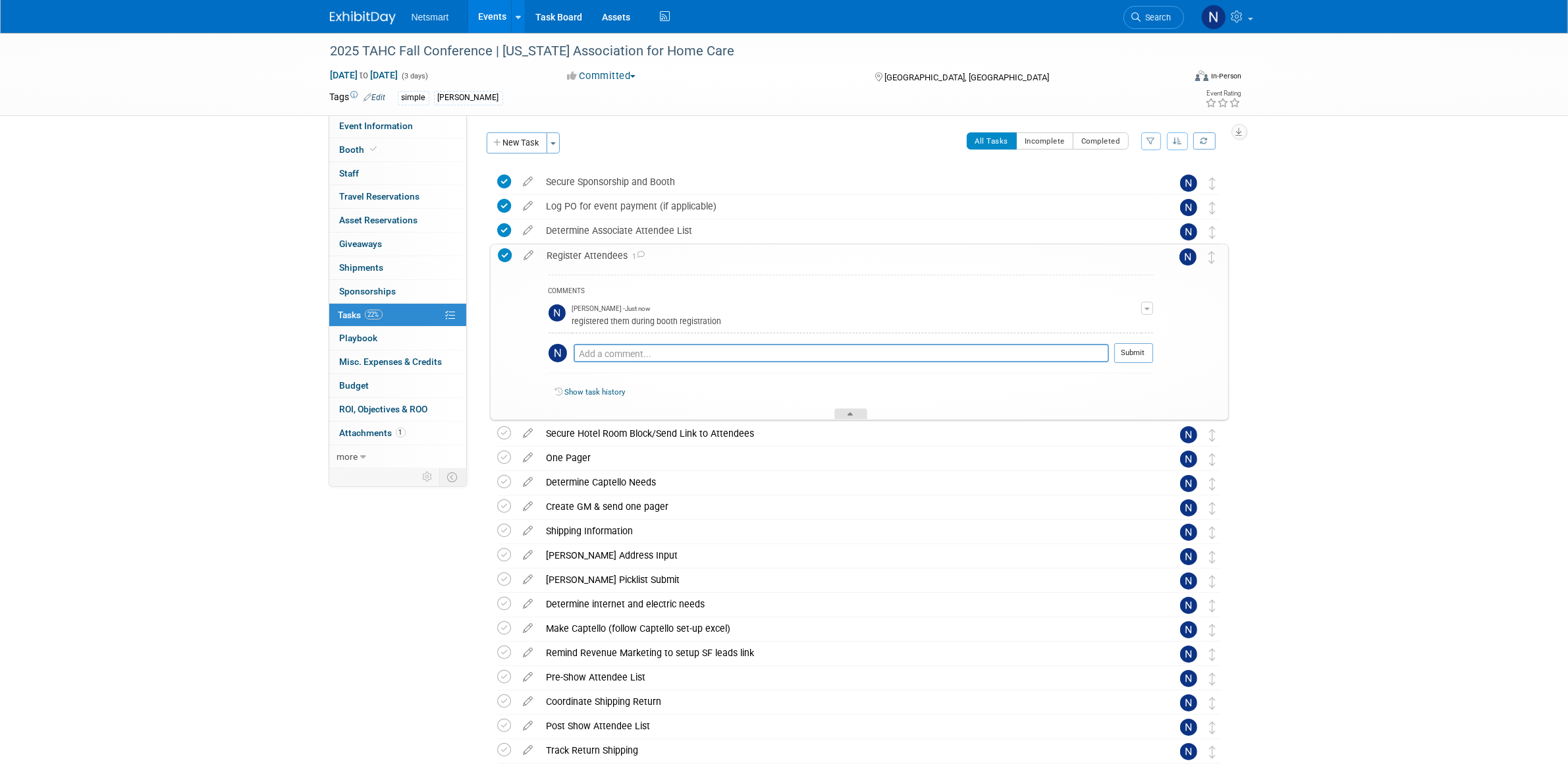
click at [845, 416] on div at bounding box center [851, 414] width 33 height 11
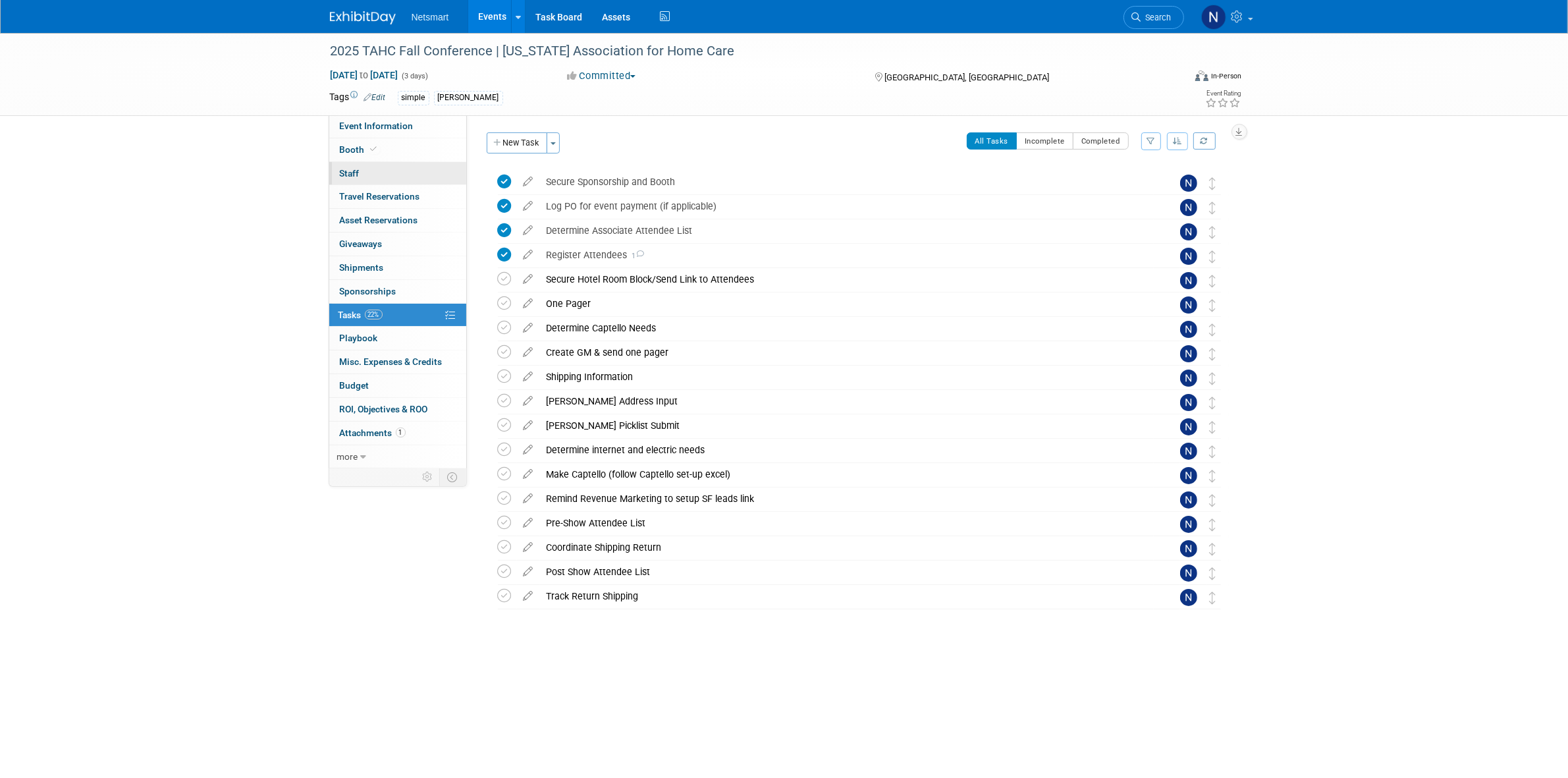
click at [382, 173] on link "0 Staff 0" at bounding box center [398, 173] width 137 height 23
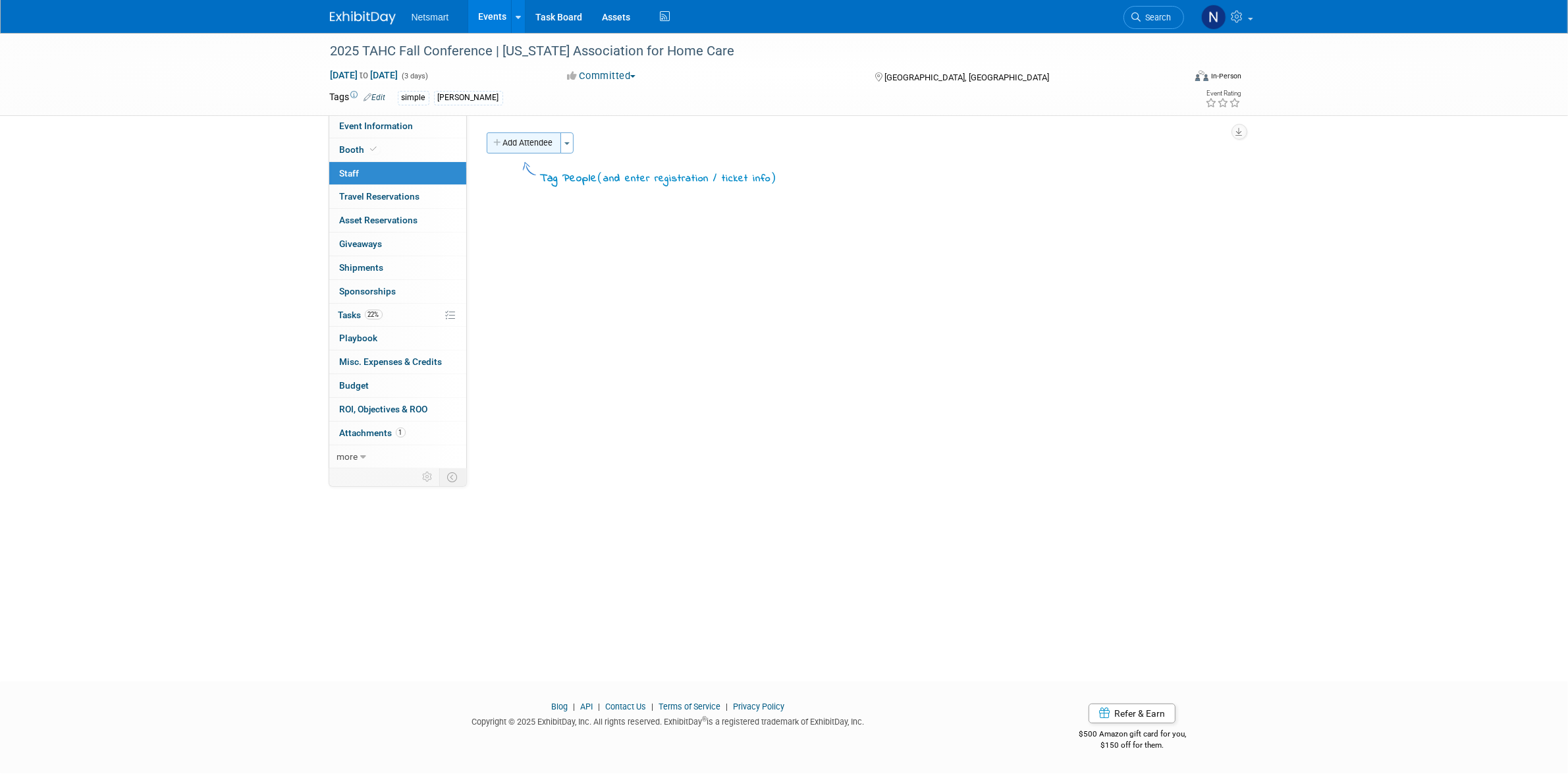
click at [534, 144] on button "Add Attendee" at bounding box center [524, 143] width 74 height 21
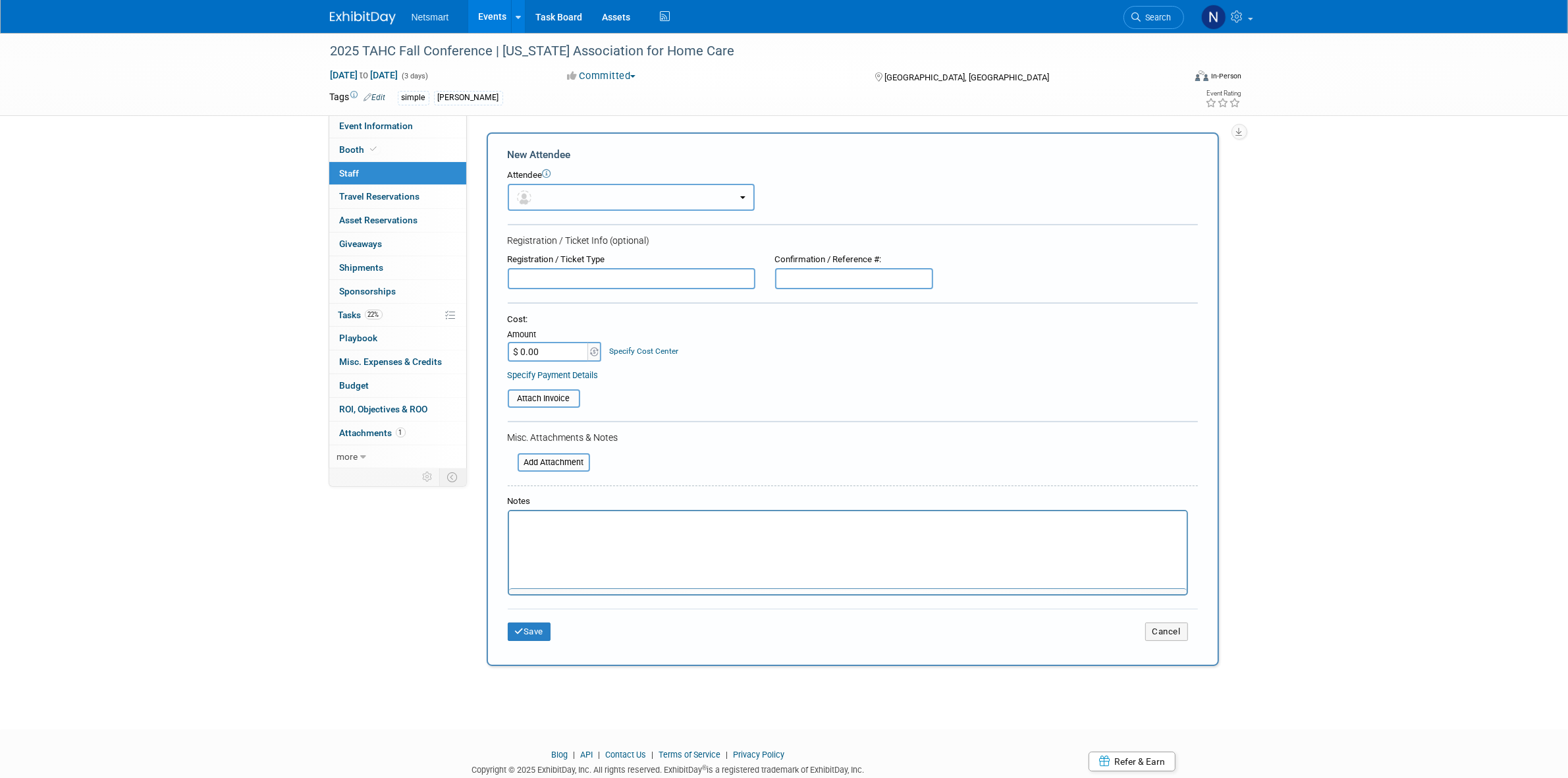
click at [532, 198] on span "button" at bounding box center [526, 197] width 19 height 11
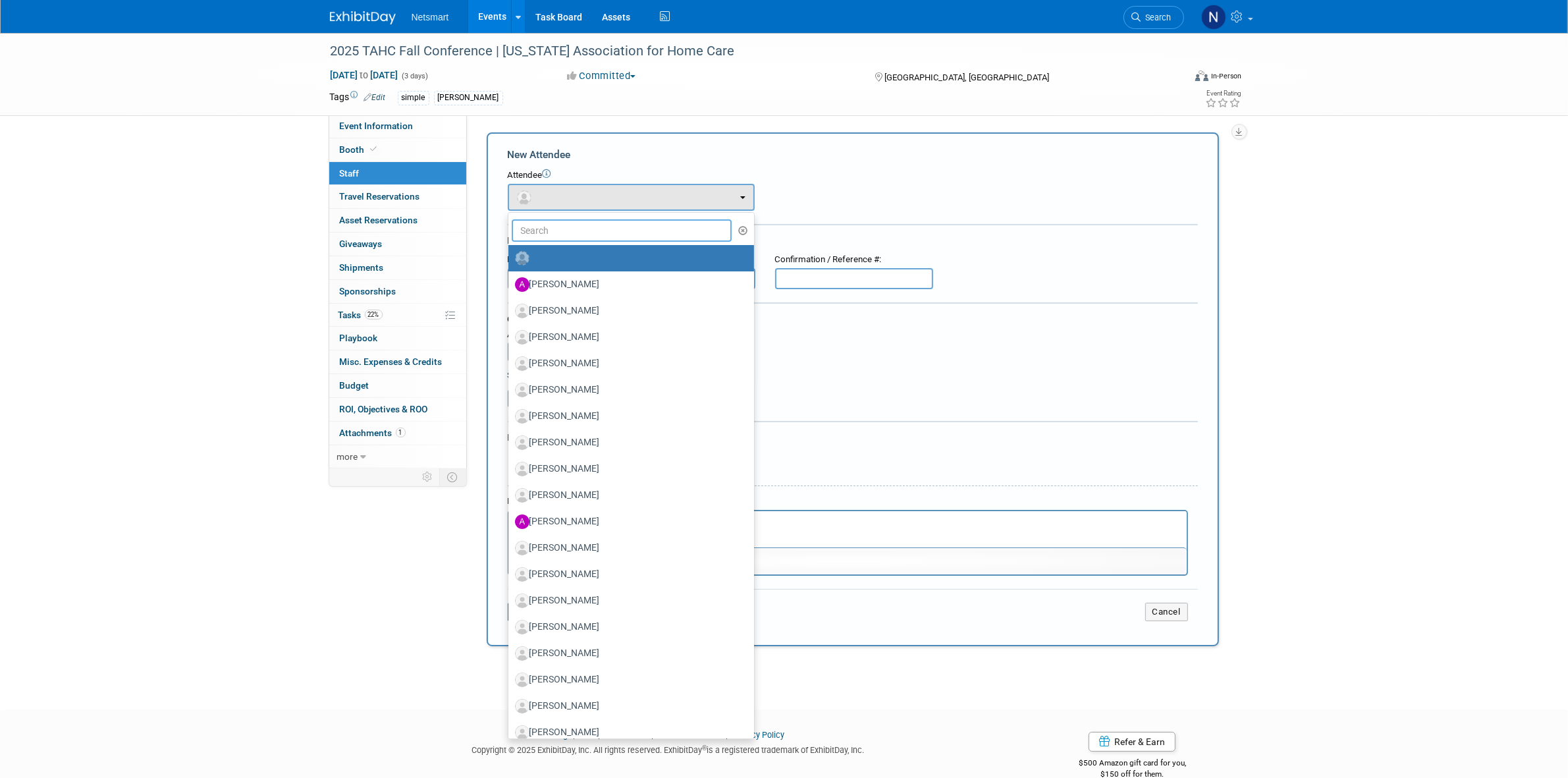
click at [537, 229] on input "text" at bounding box center [622, 231] width 221 height 22
type input "[PERSON_NAME]"
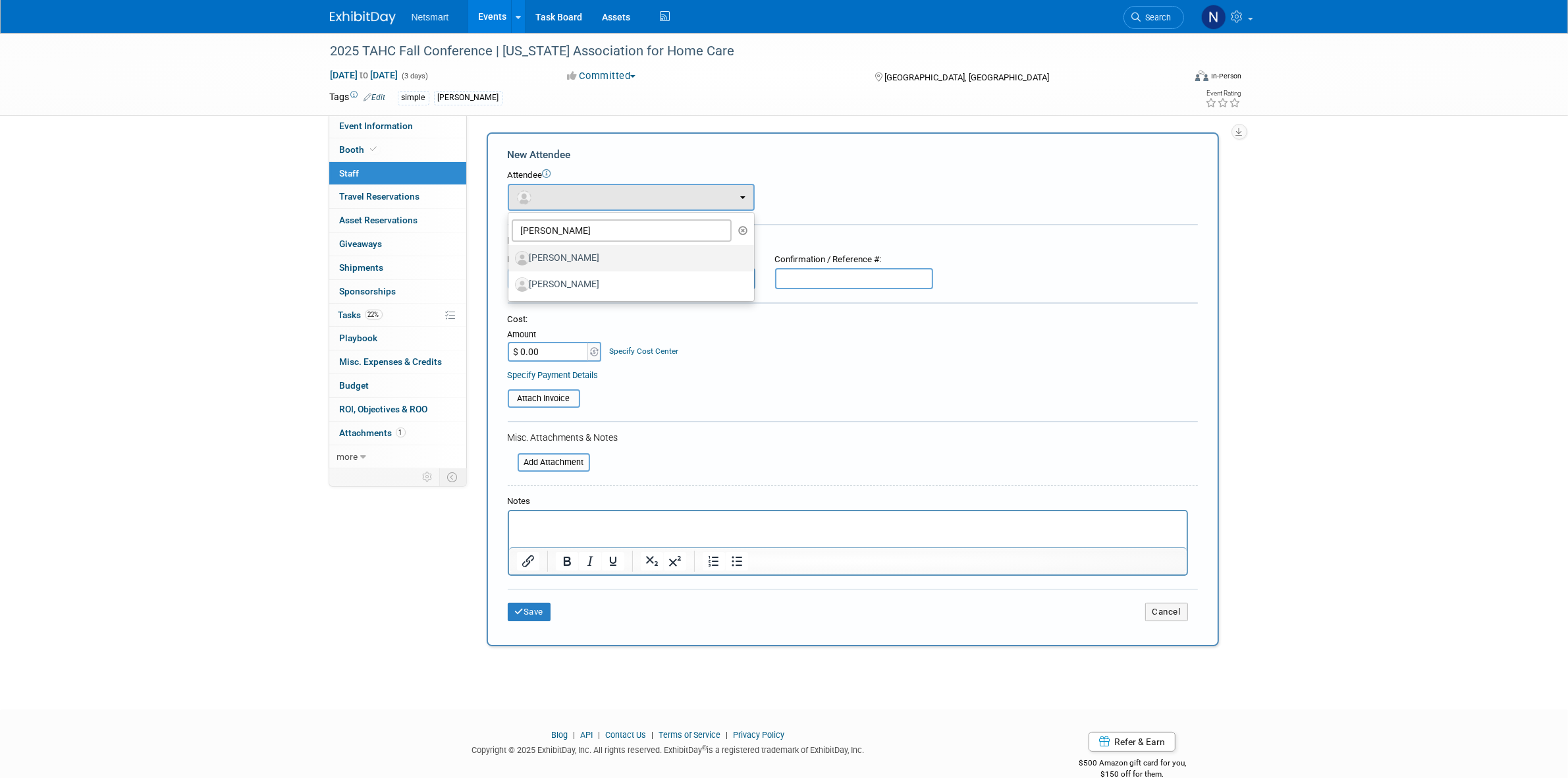
click at [566, 258] on label "[PERSON_NAME]" at bounding box center [628, 258] width 226 height 21
click at [510, 258] on input "[PERSON_NAME]" at bounding box center [506, 256] width 9 height 9
select select "c29297a1-275e-433a-9174-c84b8efec81d"
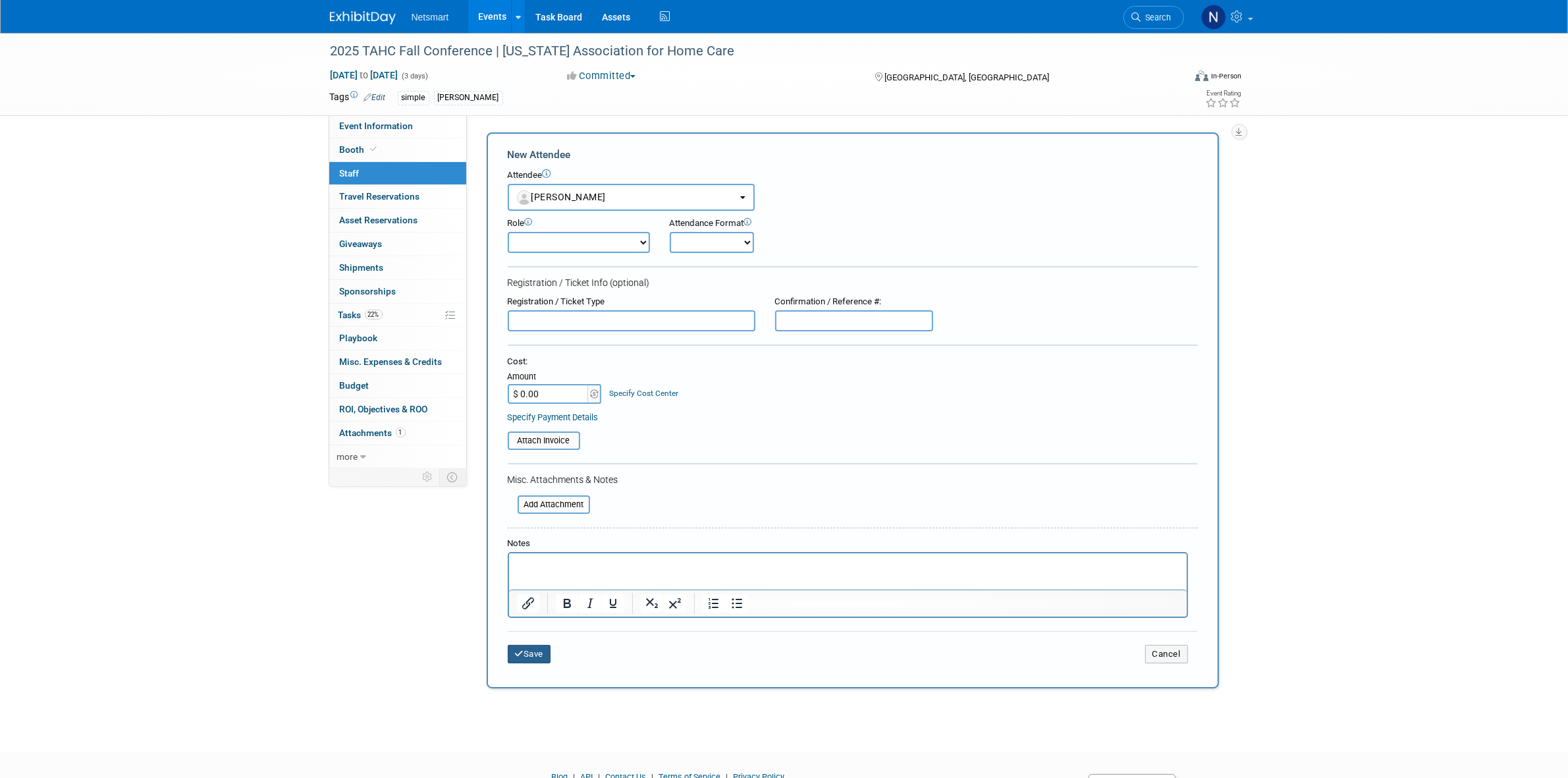
click at [548, 645] on button "Save" at bounding box center [529, 654] width 43 height 18
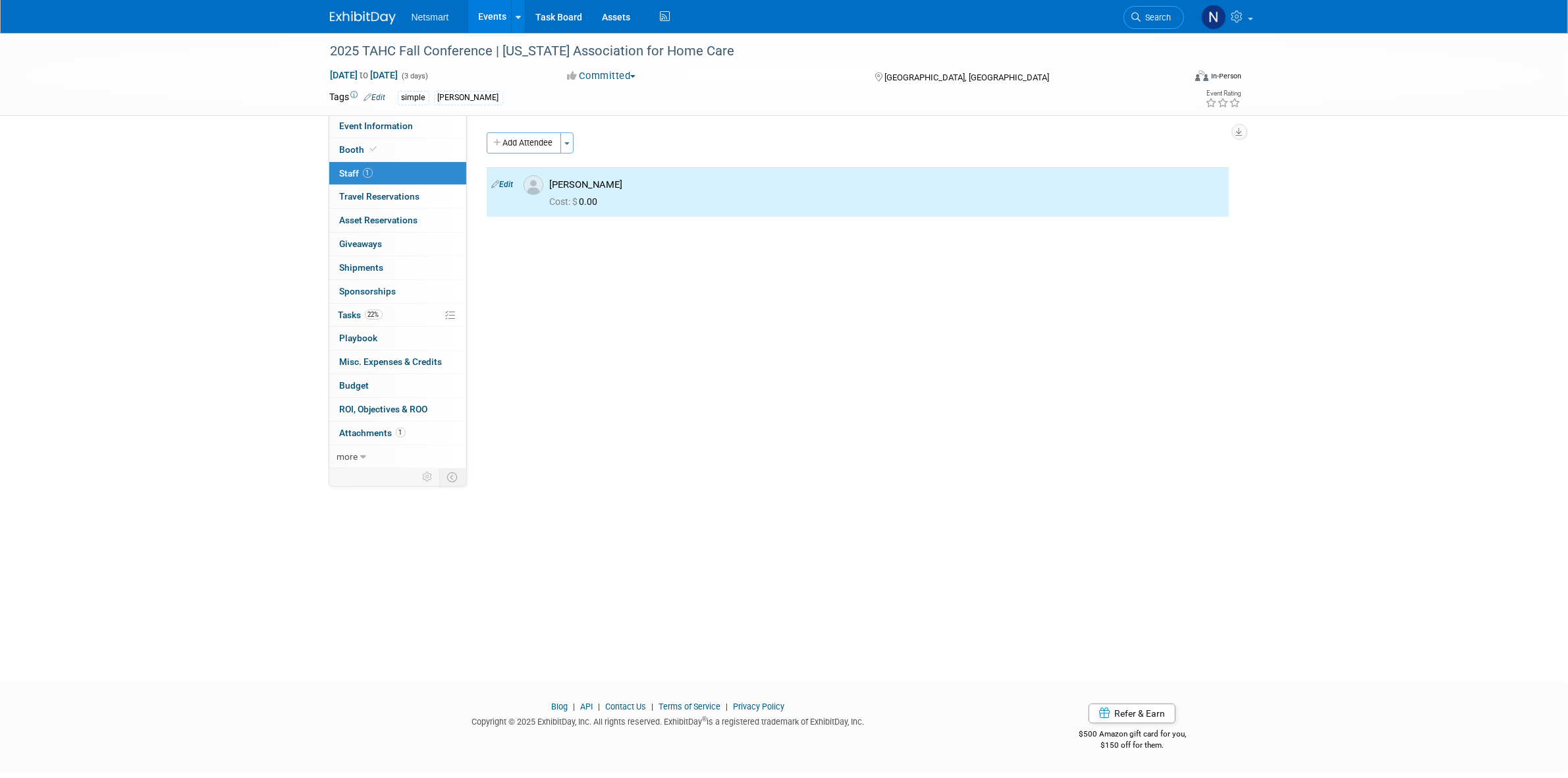
drag, startPoint x: 528, startPoint y: 150, endPoint x: 541, endPoint y: 195, distance: 46.8
click at [528, 149] on button "Add Attendee" at bounding box center [524, 143] width 74 height 21
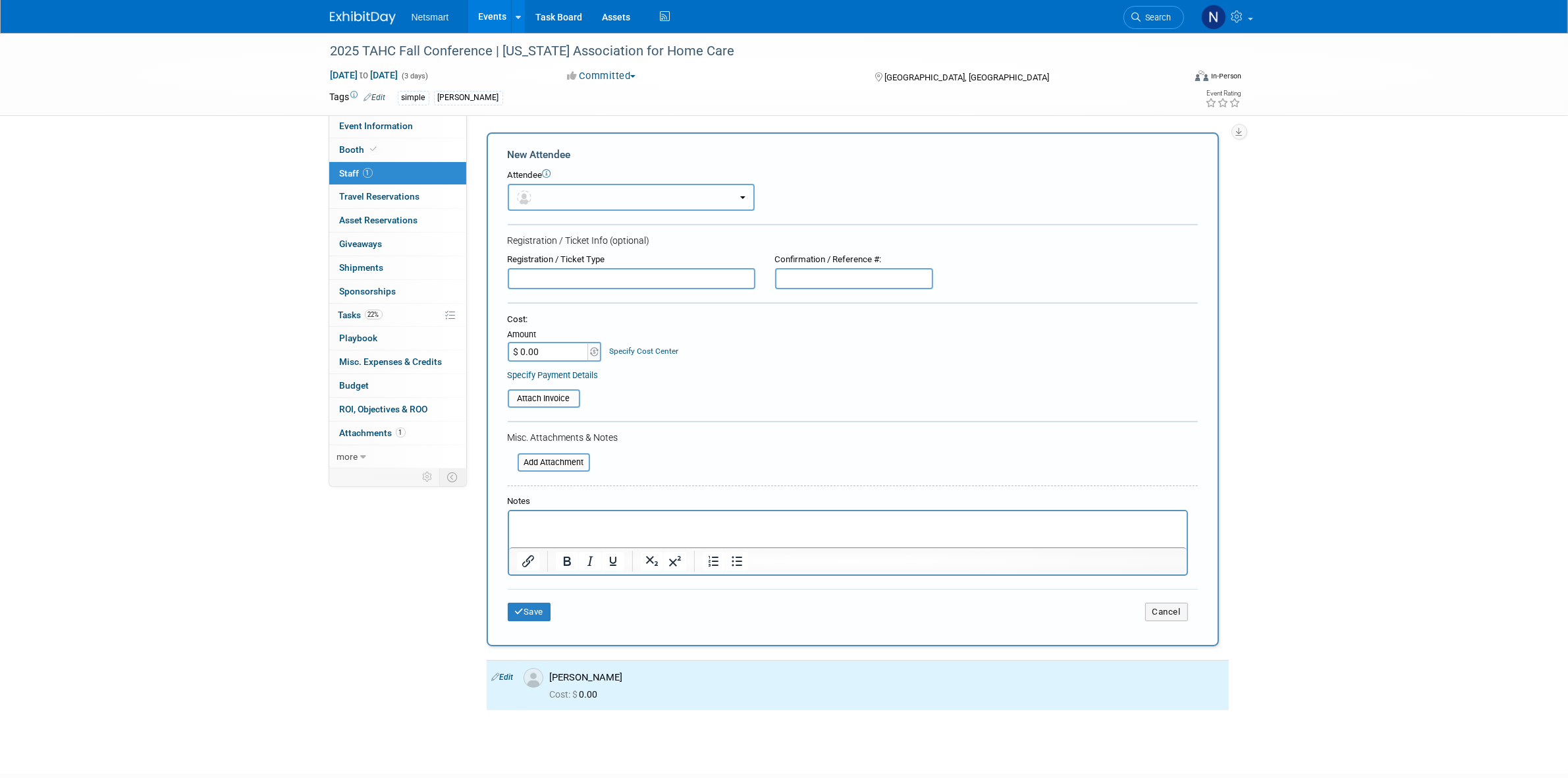
click at [539, 198] on button "button" at bounding box center [631, 197] width 247 height 27
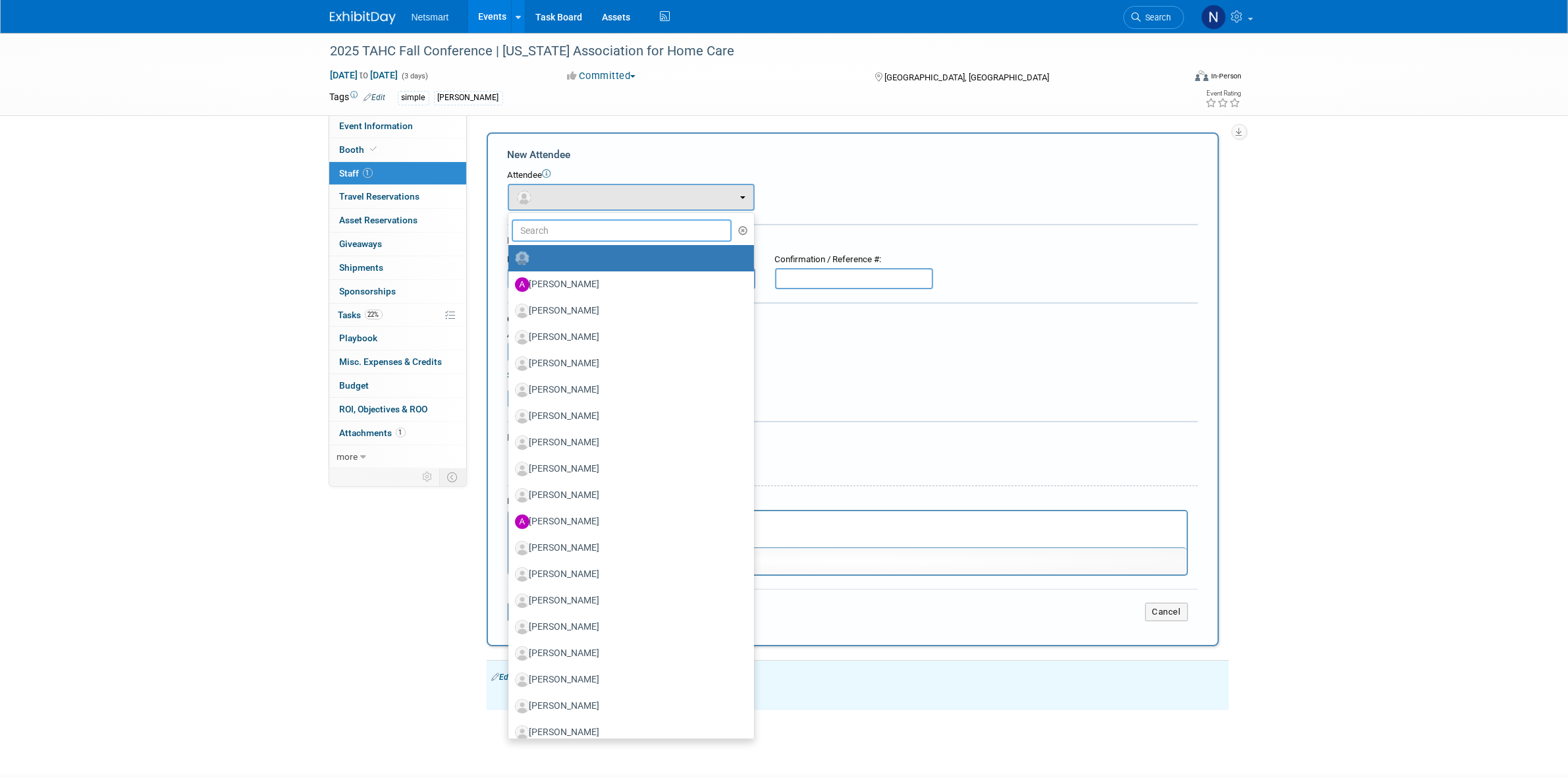
click at [549, 228] on input "text" at bounding box center [622, 231] width 221 height 22
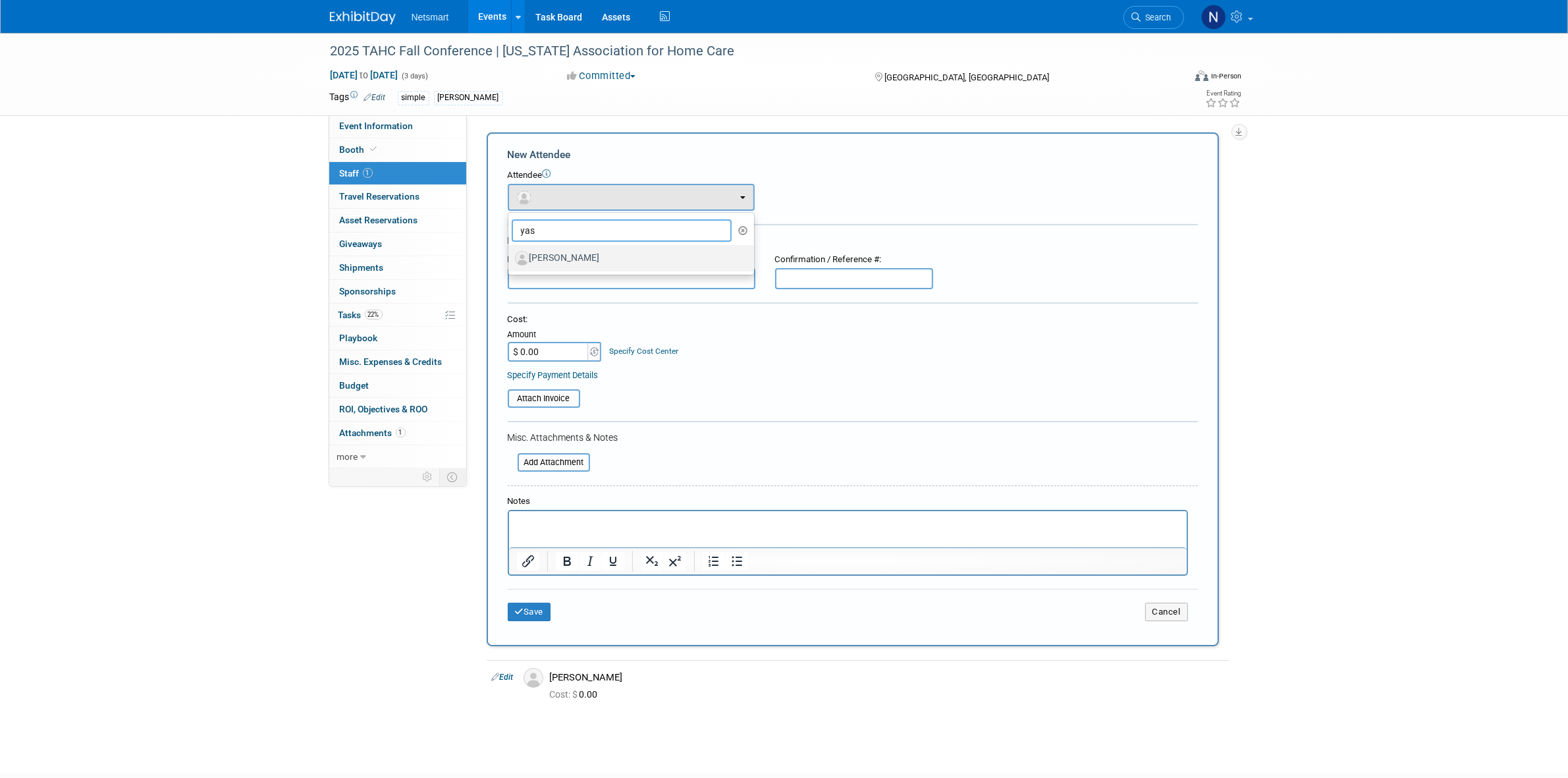
type input "yas"
click at [570, 258] on label "[PERSON_NAME]" at bounding box center [628, 258] width 226 height 21
click at [510, 258] on input "[PERSON_NAME]" at bounding box center [506, 256] width 9 height 9
select select "7fe0dd09-451d-4149-a659-681cb8df6306"
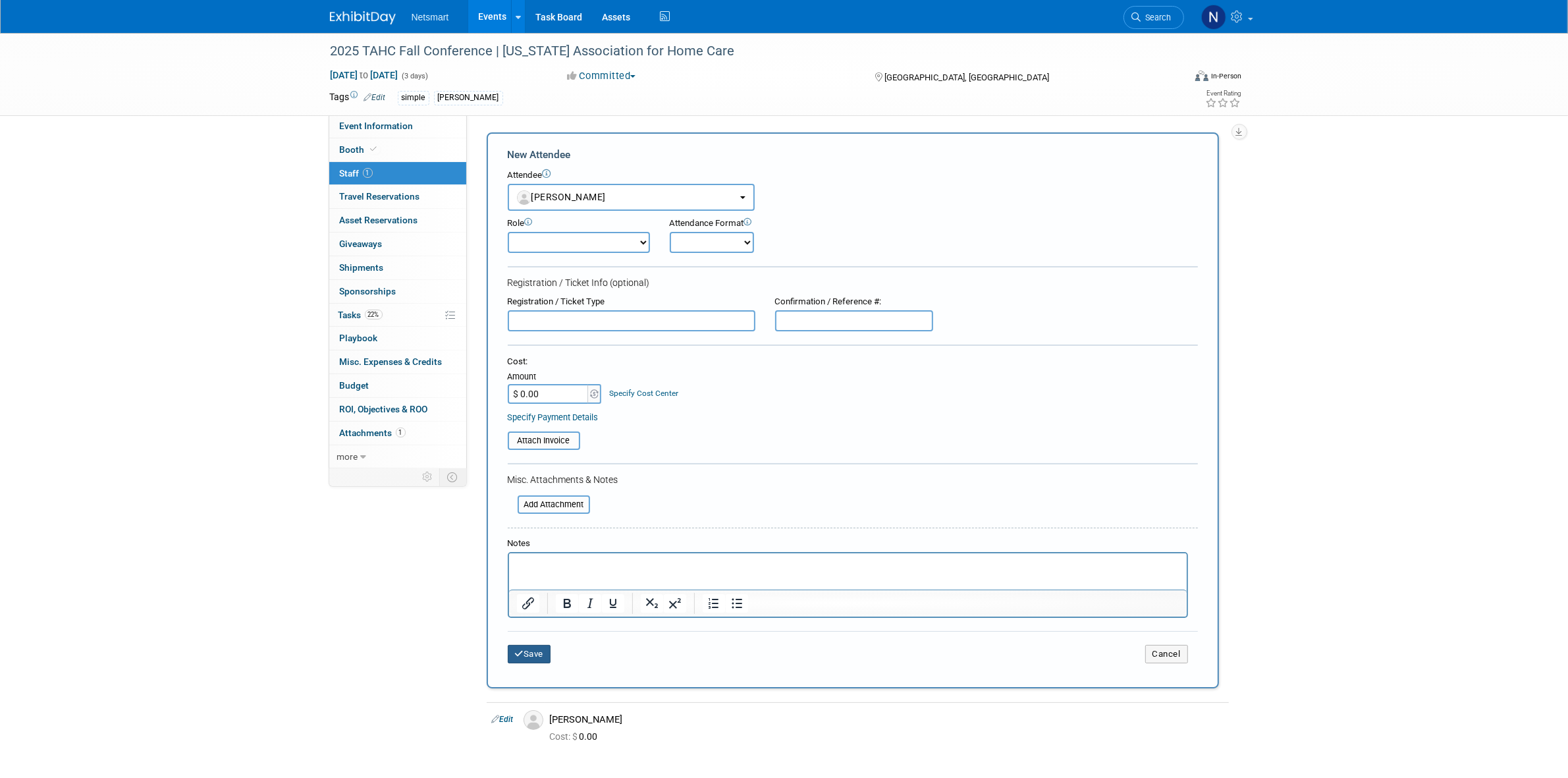
click at [542, 647] on button "Save" at bounding box center [529, 654] width 43 height 18
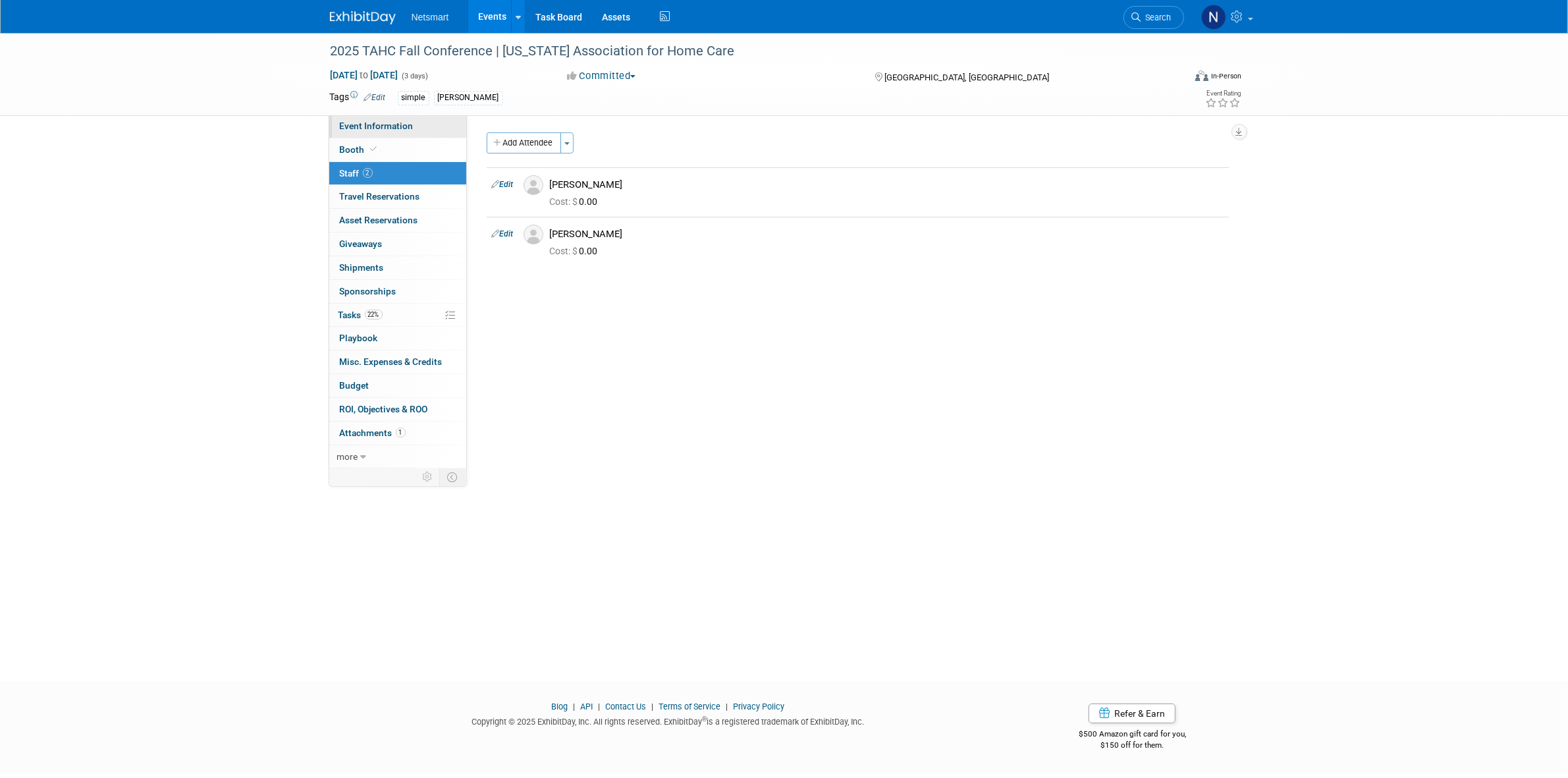
click at [375, 124] on span "Event Information" at bounding box center [377, 126] width 74 height 11
select select "Simple"
select select "3"
select select "No"
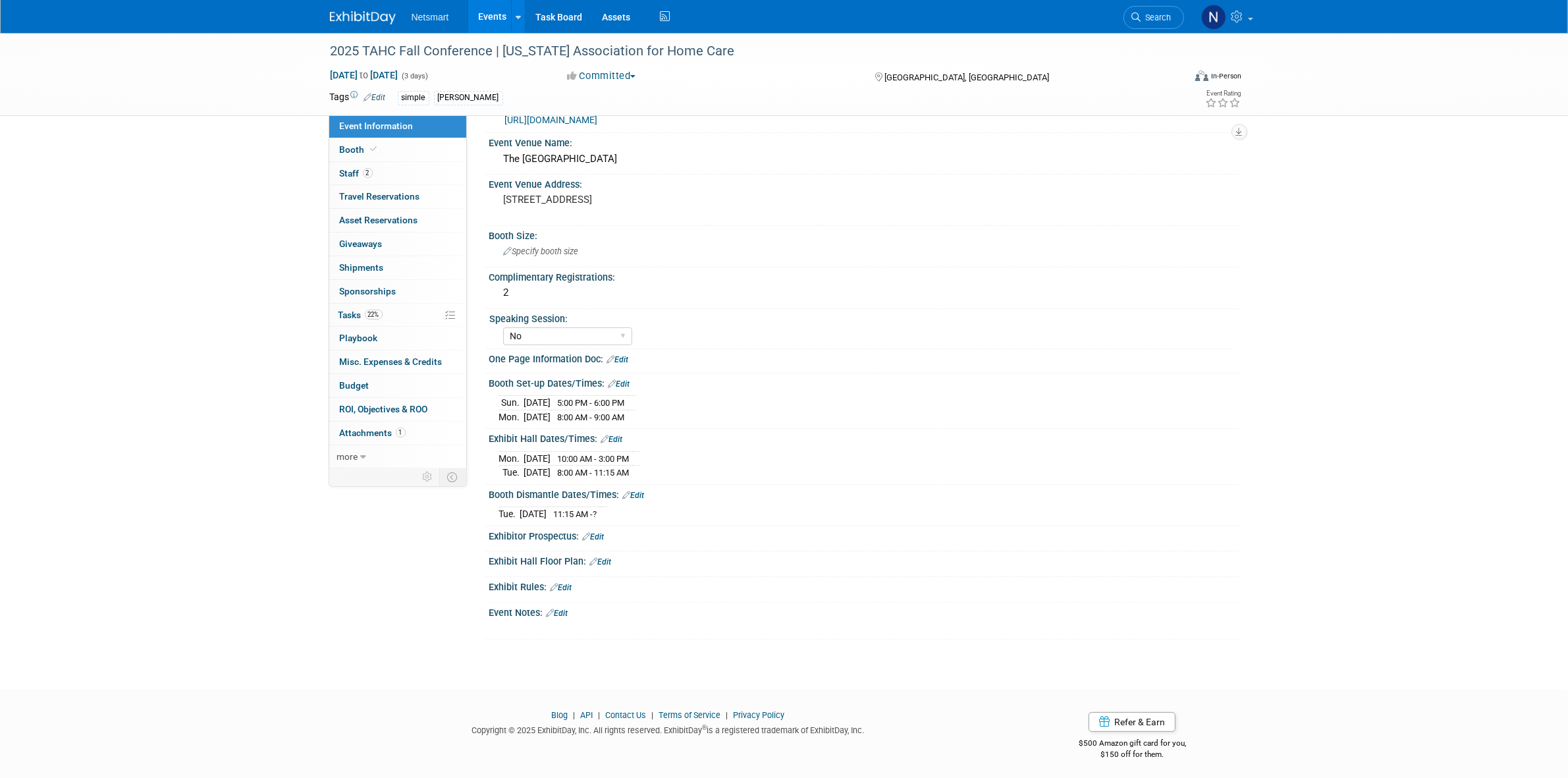
scroll to position [202, 0]
